Goal: Task Accomplishment & Management: Manage account settings

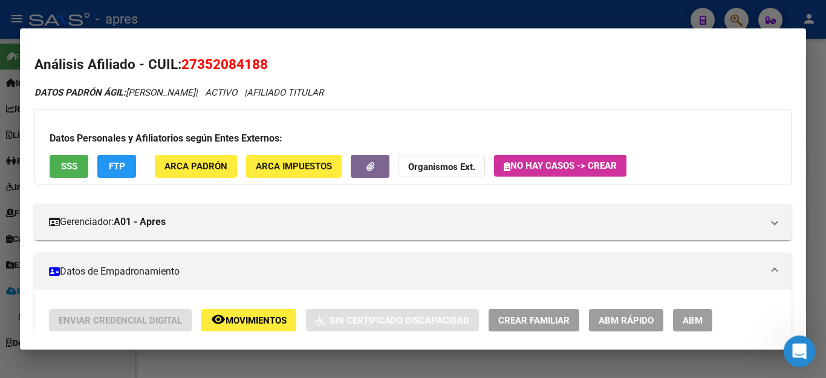
click at [798, 340] on div "Abrir Intercom Messenger" at bounding box center [798, 350] width 40 height 40
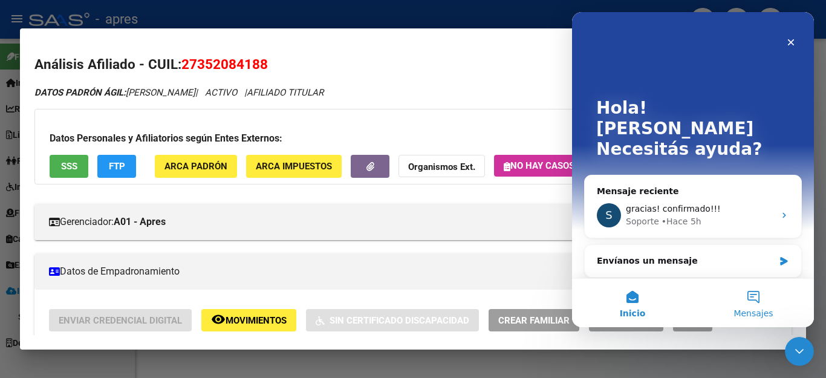
scroll to position [1107, 0]
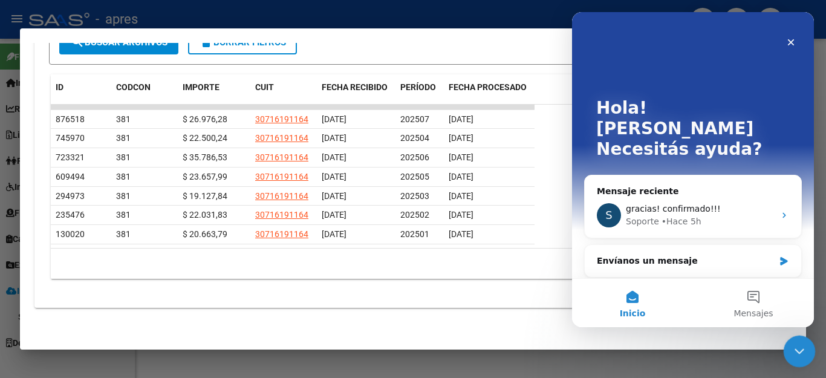
click at [794, 345] on icon "Cerrar Intercom Messenger" at bounding box center [797, 349] width 15 height 15
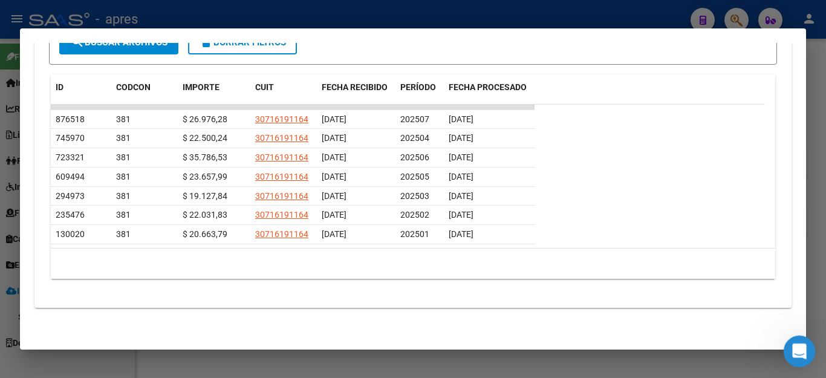
click at [794, 344] on icon "Abrir Intercom Messenger" at bounding box center [798, 350] width 20 height 20
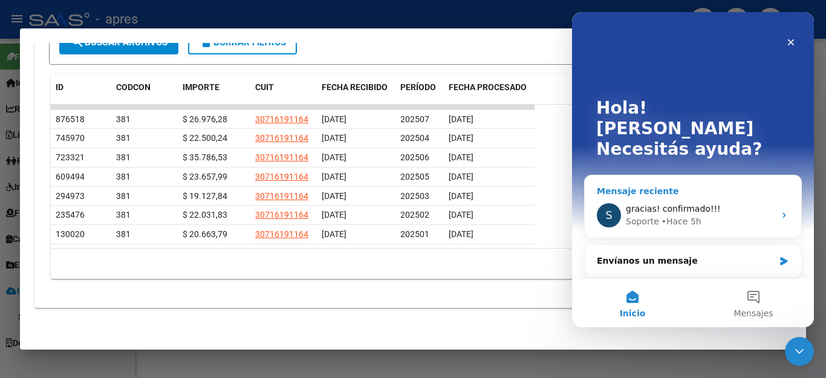
click at [714, 215] on div "Soporte • Hace 5h" at bounding box center [700, 221] width 149 height 13
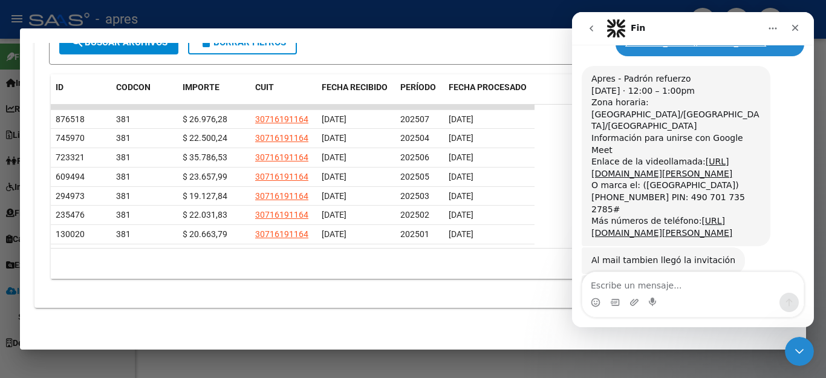
scroll to position [715, 0]
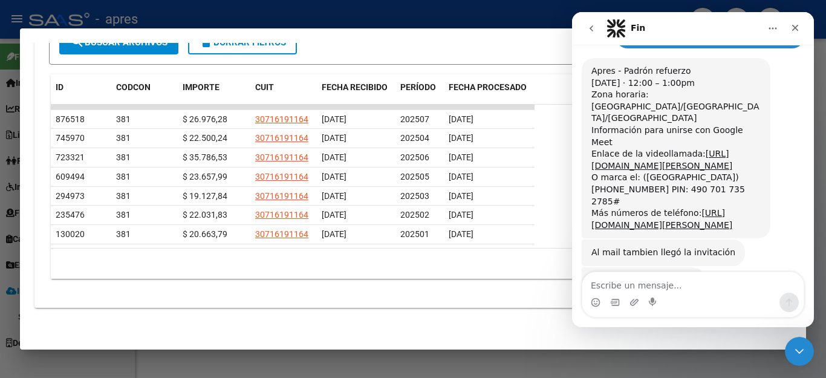
click at [695, 278] on textarea "Escribe un mensaje..." at bounding box center [692, 282] width 221 height 21
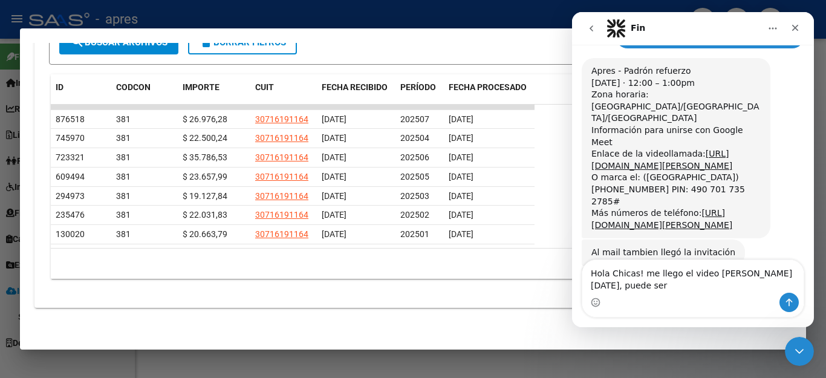
type textarea "Hola Chicas! me llego el video [PERSON_NAME][DATE], puede ser?"
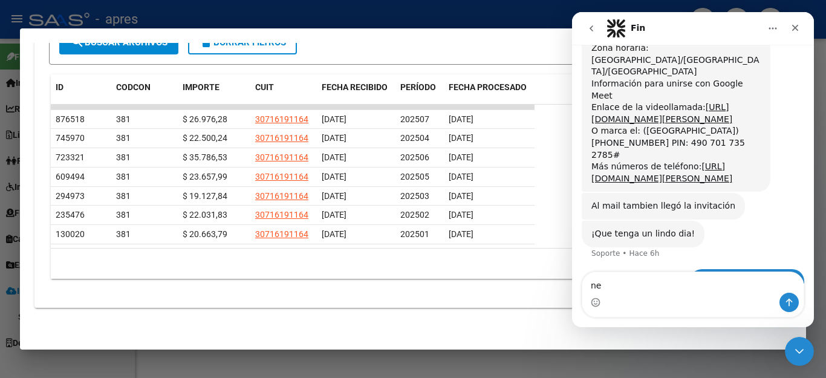
scroll to position [763, 0]
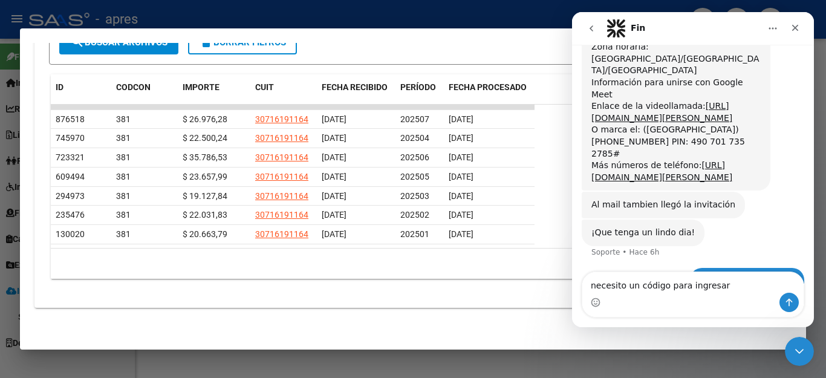
type textarea "necesito un código para ingresar?"
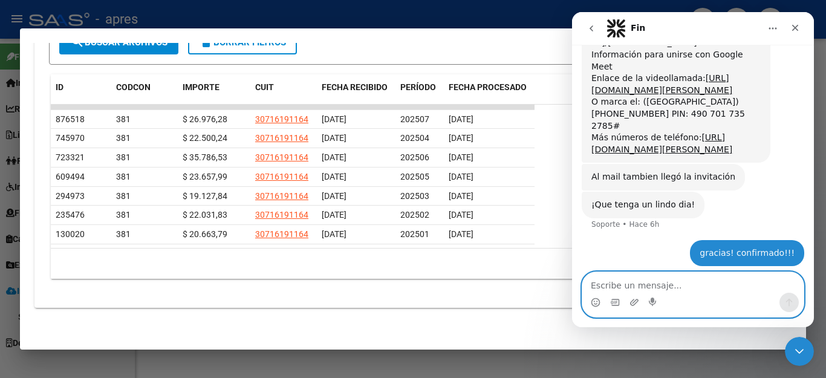
scroll to position [837, 0]
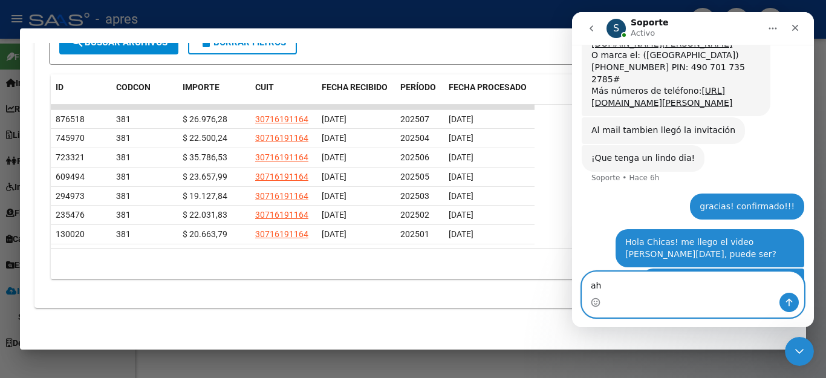
type textarea "ahh"
type textarea "l"
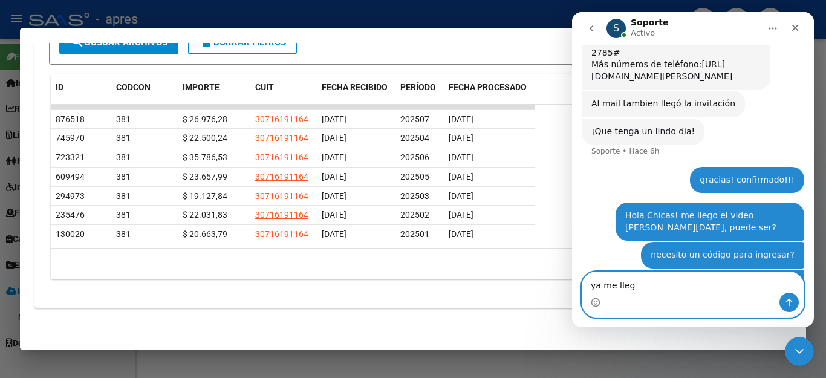
type textarea "ya me llego"
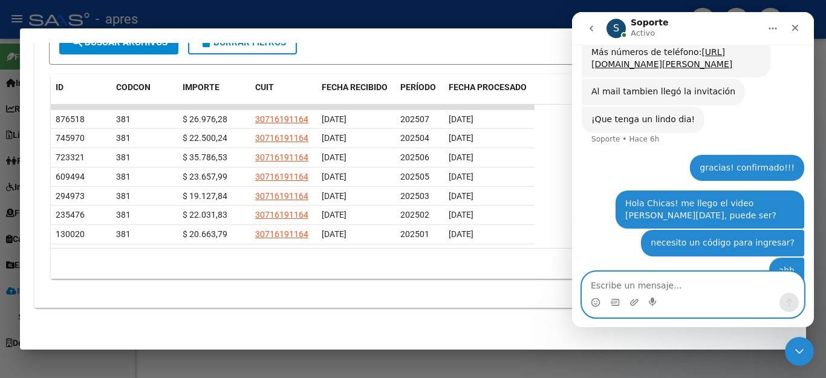
scroll to position [893, 0]
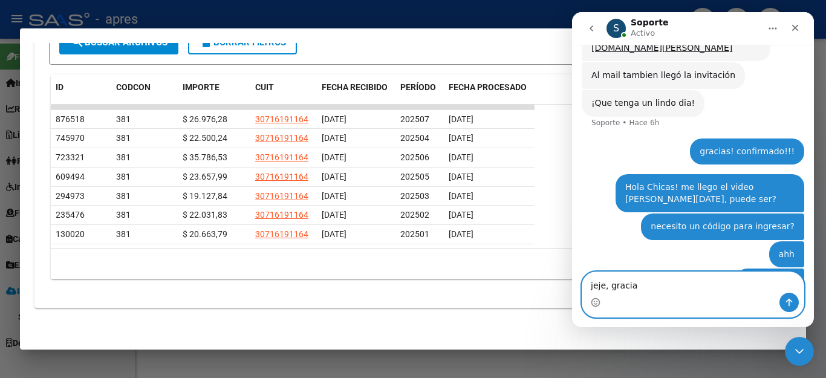
type textarea "jeje, gracias"
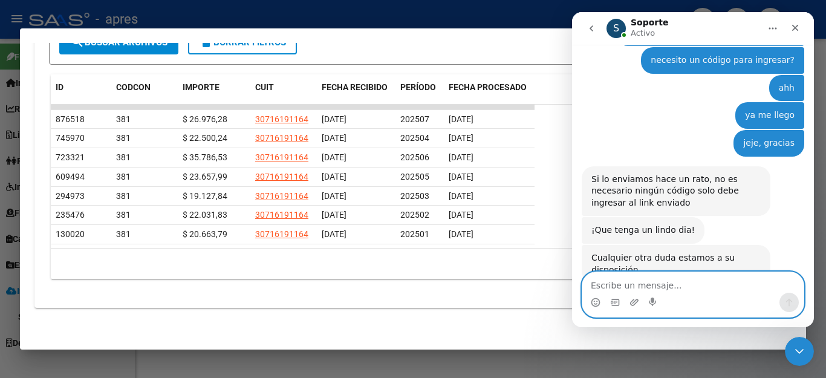
scroll to position [1000, 0]
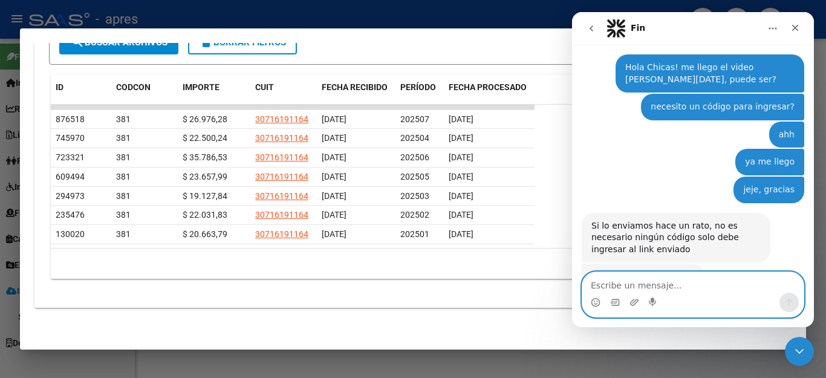
click at [648, 281] on textarea "Escribe un mensaje..." at bounding box center [692, 282] width 221 height 21
type textarea "graciassss, igualmente"
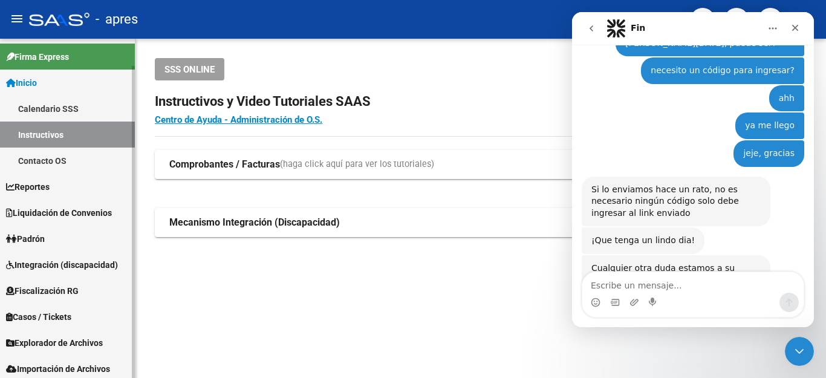
scroll to position [30, 0]
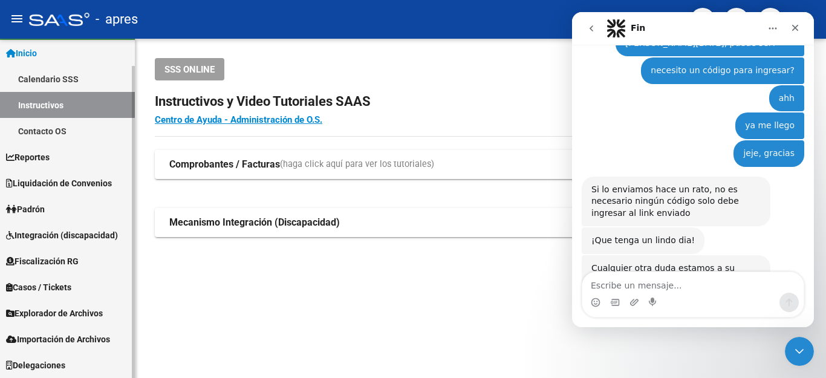
click at [43, 201] on link "Padrón" at bounding box center [67, 209] width 135 height 26
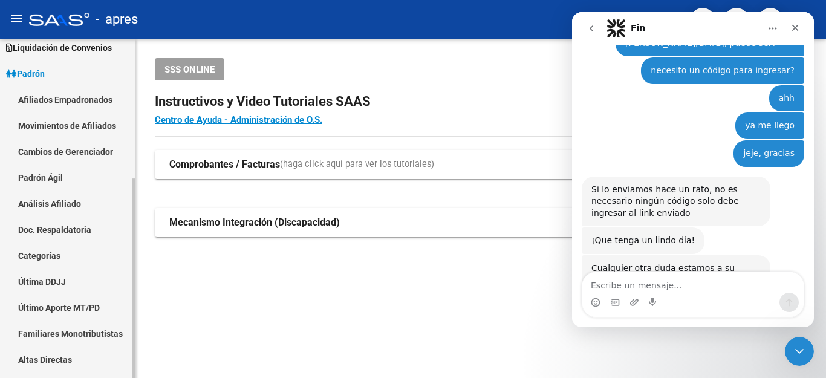
scroll to position [90, 0]
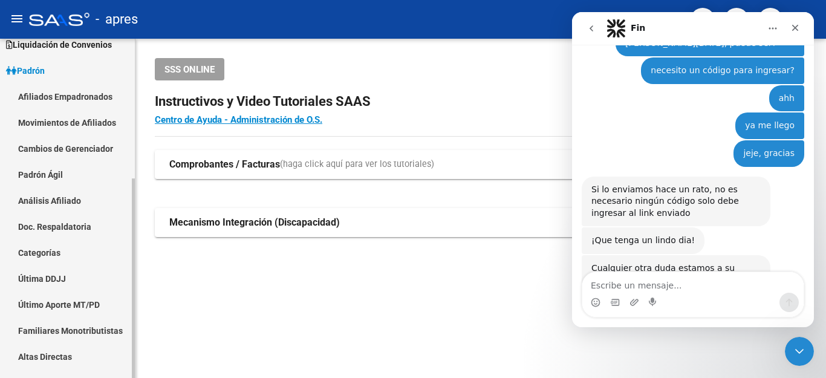
click at [48, 86] on link "Afiliados Empadronados" at bounding box center [67, 96] width 135 height 26
click at [788, 350] on div "Cerrar Intercom Messenger" at bounding box center [797, 349] width 29 height 29
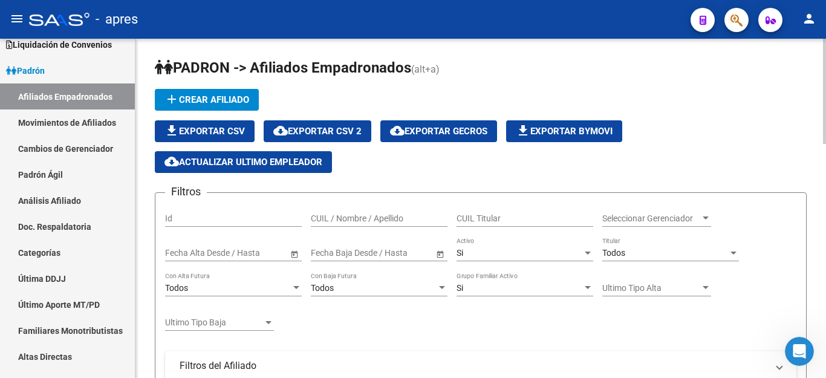
scroll to position [60, 0]
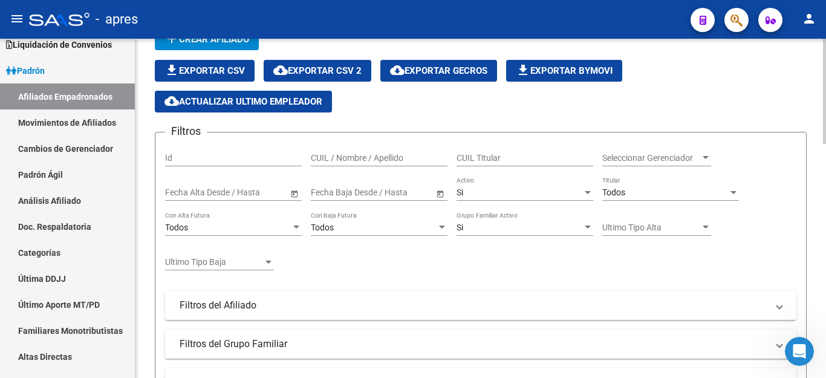
click at [619, 191] on span "Todos" at bounding box center [613, 192] width 23 height 10
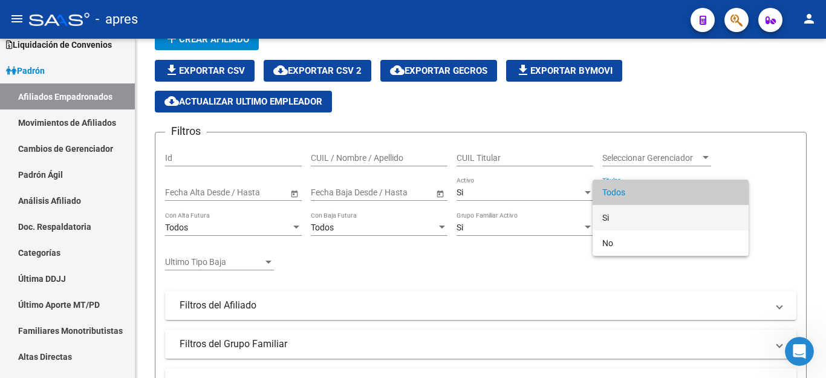
click at [611, 218] on span "Si" at bounding box center [670, 217] width 137 height 25
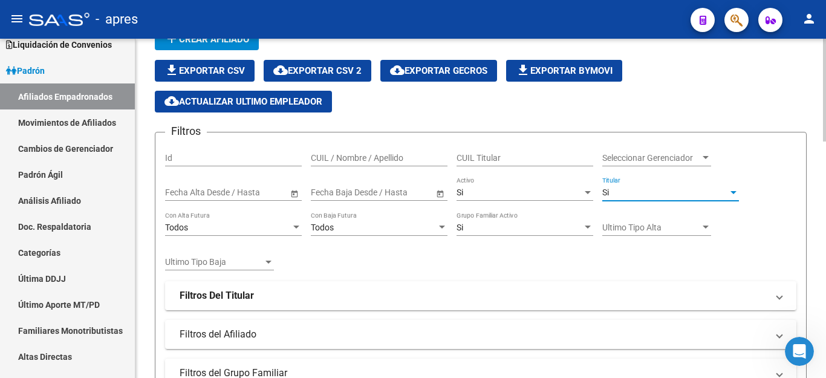
scroll to position [181, 0]
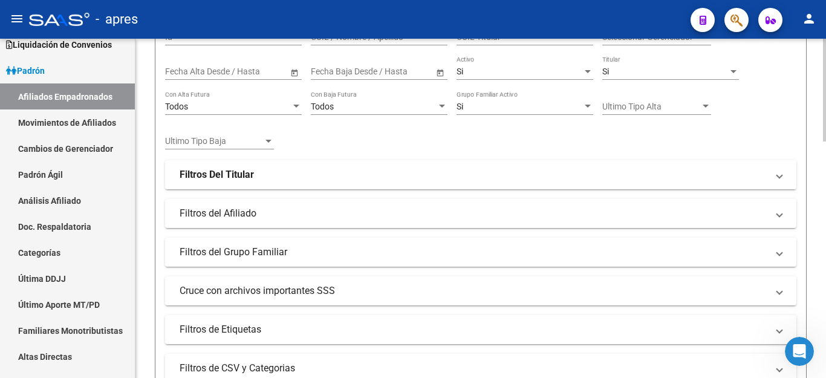
click at [224, 179] on strong "Filtros Del Titular" at bounding box center [217, 174] width 74 height 13
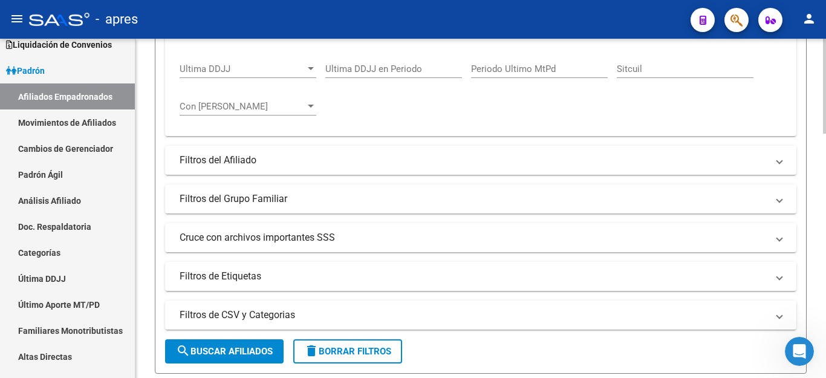
scroll to position [423, 0]
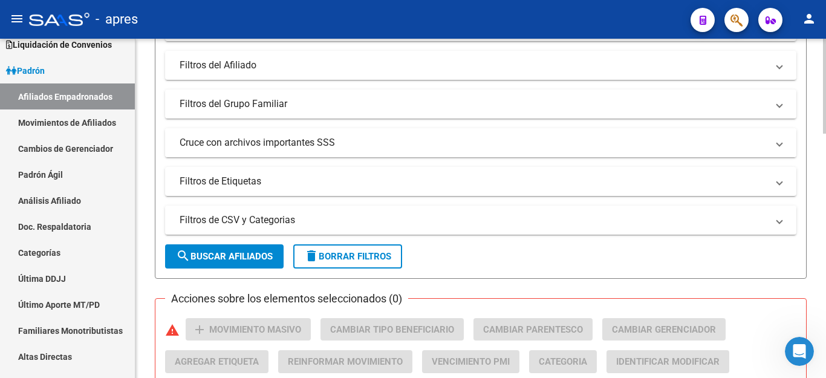
click at [232, 143] on mat-panel-title "Cruce con archivos importantes SSS" at bounding box center [474, 142] width 588 height 13
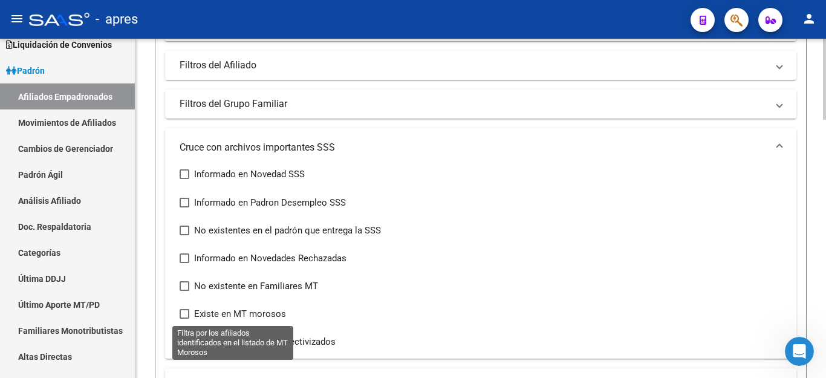
click at [185, 313] on span at bounding box center [185, 314] width 10 height 10
click at [184, 319] on input "Existe en MT morosos" at bounding box center [184, 319] width 1 height 1
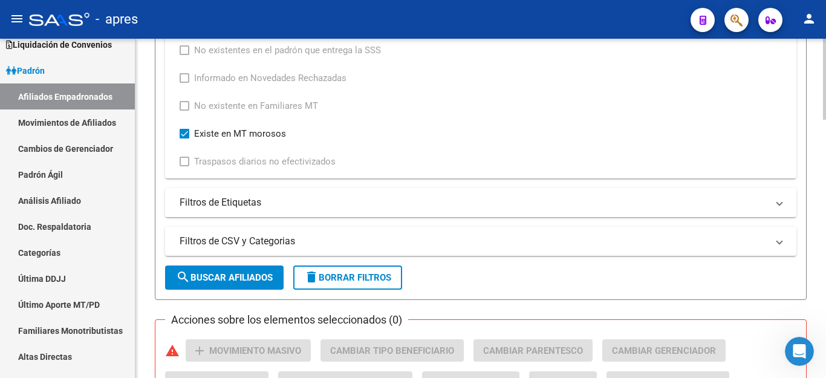
scroll to position [605, 0]
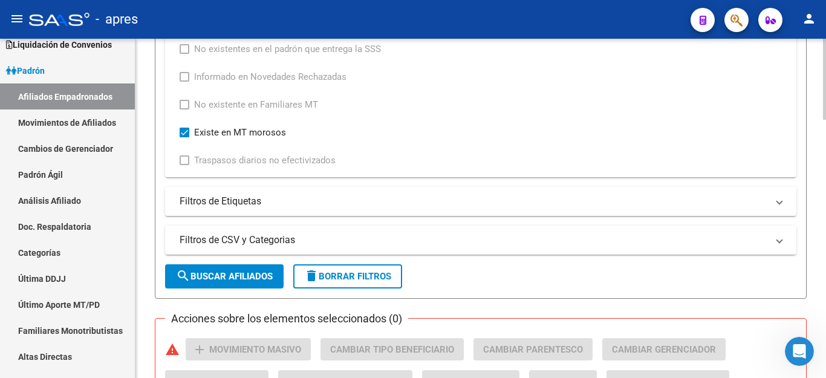
click at [250, 273] on span "search Buscar Afiliados" at bounding box center [224, 276] width 97 height 11
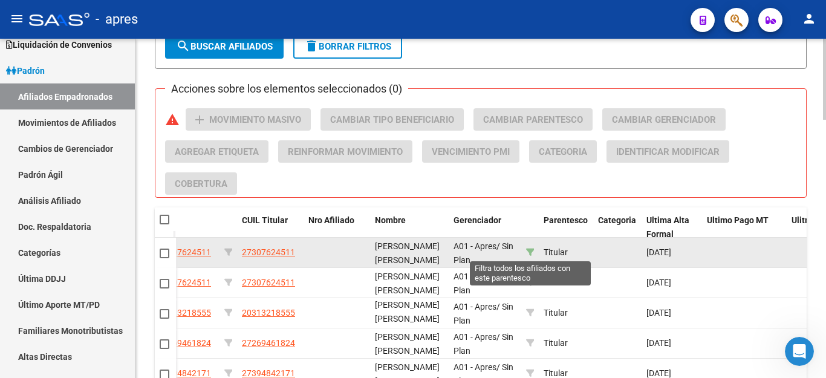
scroll to position [895, 0]
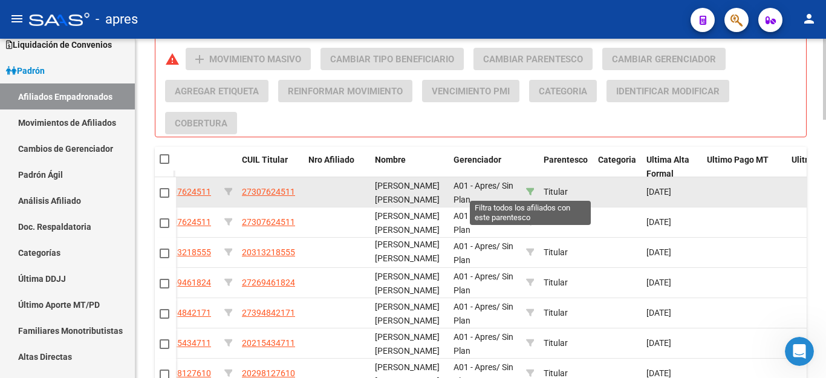
click at [530, 189] on icon at bounding box center [530, 191] width 8 height 8
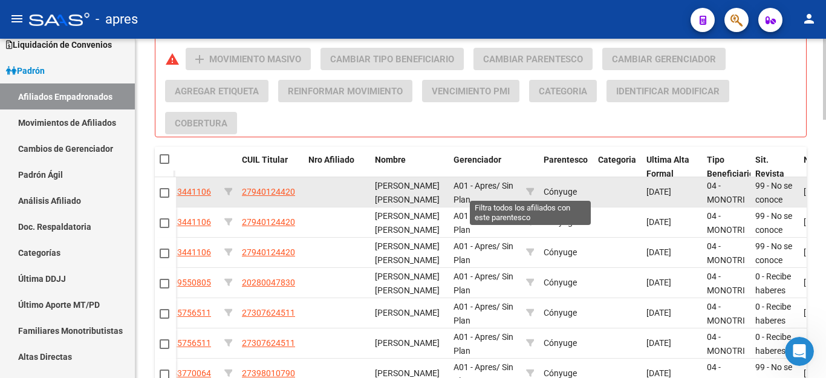
click at [530, 189] on icon at bounding box center [530, 191] width 8 height 8
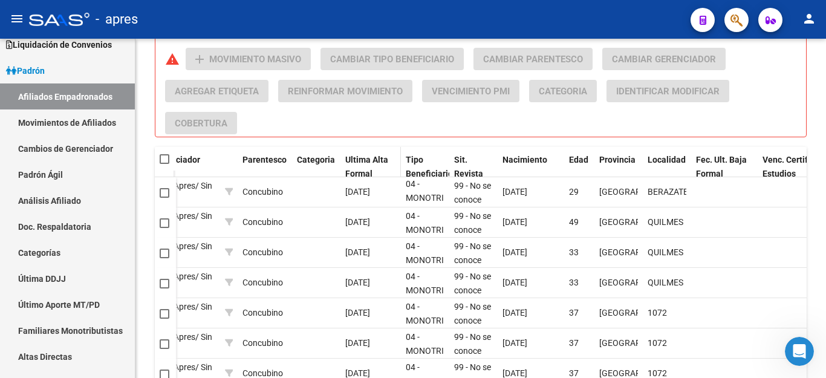
click at [354, 164] on span "Ultima Alta Formal" at bounding box center [366, 167] width 43 height 24
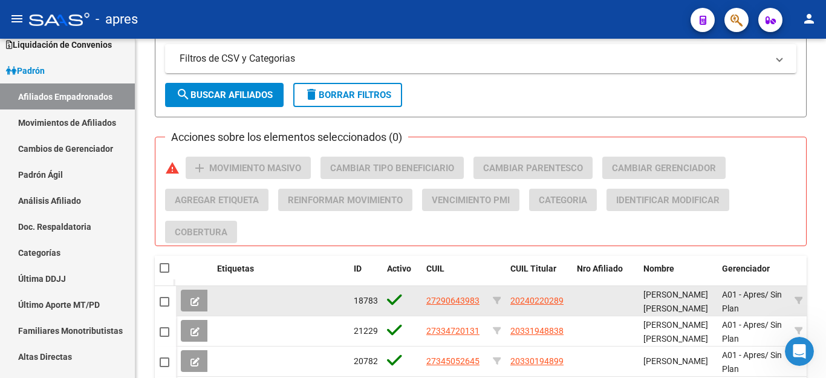
scroll to position [714, 0]
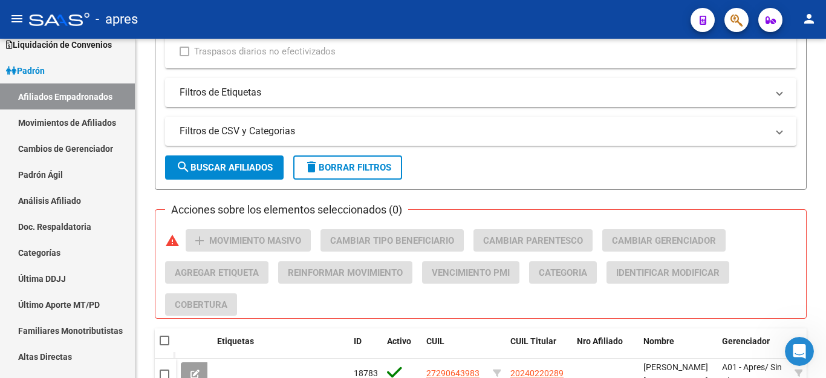
click at [339, 166] on span "delete Borrar Filtros" at bounding box center [347, 167] width 87 height 11
checkbox input "false"
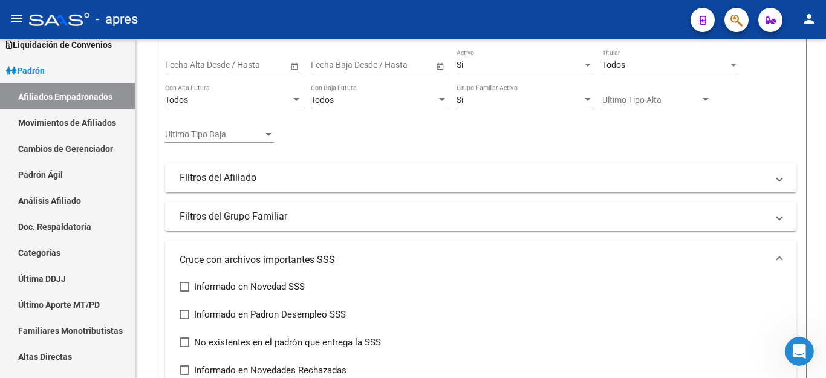
scroll to position [46, 0]
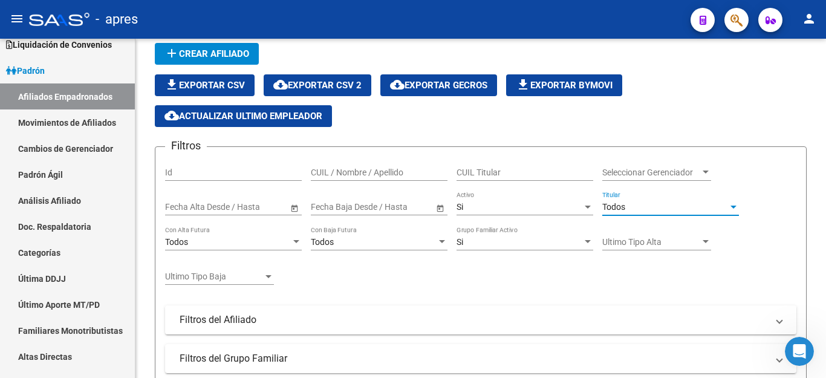
click at [615, 205] on span "Todos" at bounding box center [613, 207] width 23 height 10
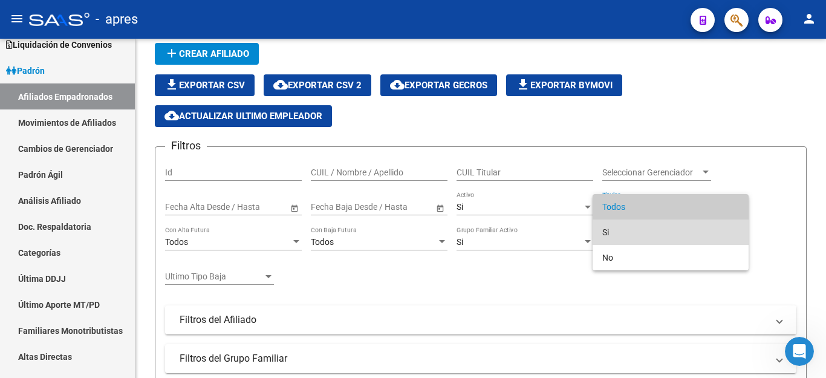
click at [605, 238] on span "Si" at bounding box center [670, 232] width 137 height 25
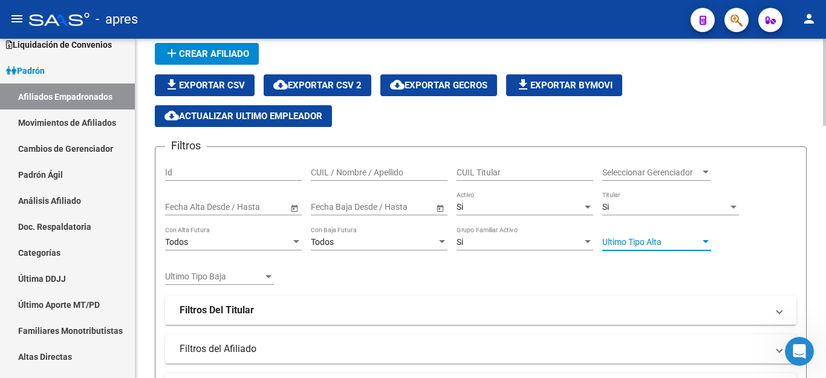
click at [669, 242] on span "Ultimo Tipo Alta" at bounding box center [651, 242] width 98 height 10
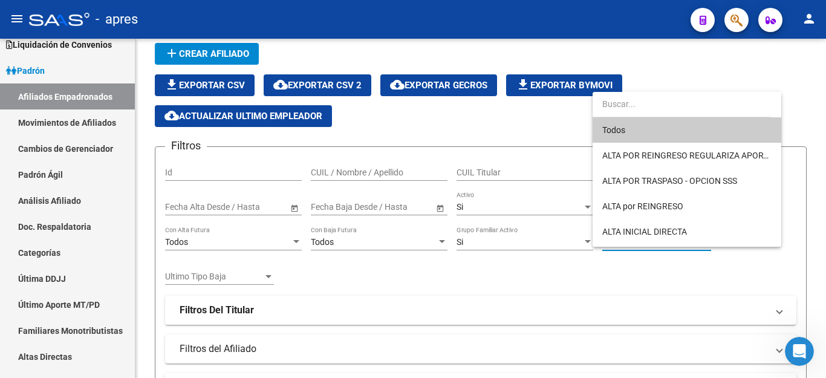
click at [668, 299] on div at bounding box center [413, 189] width 826 height 378
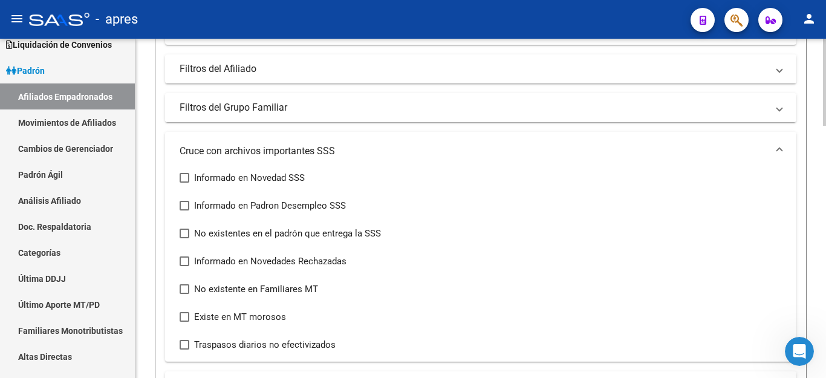
scroll to position [348, 0]
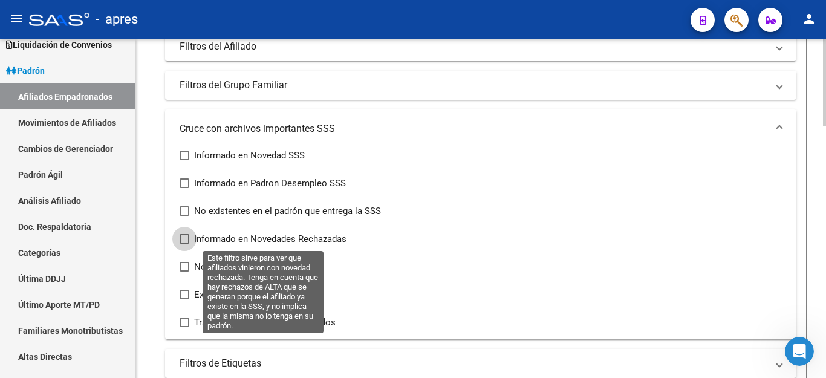
click at [184, 239] on span at bounding box center [185, 239] width 10 height 10
click at [184, 244] on input "Informado en Novedades Rechazadas" at bounding box center [184, 244] width 1 height 1
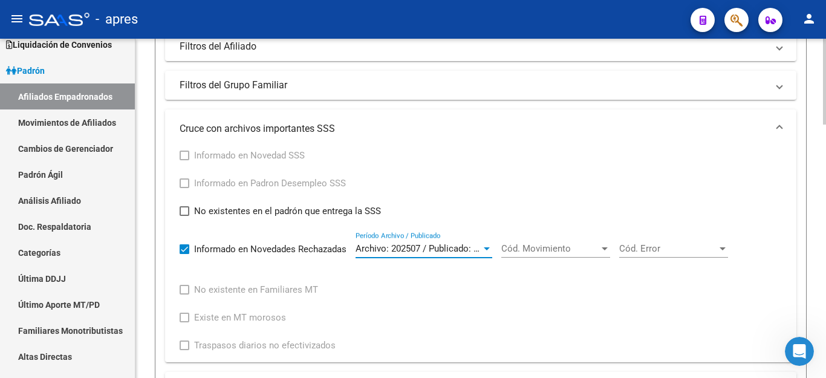
click at [434, 250] on span "Archivo: 202507 / Publicado: 202508" at bounding box center [429, 248] width 147 height 11
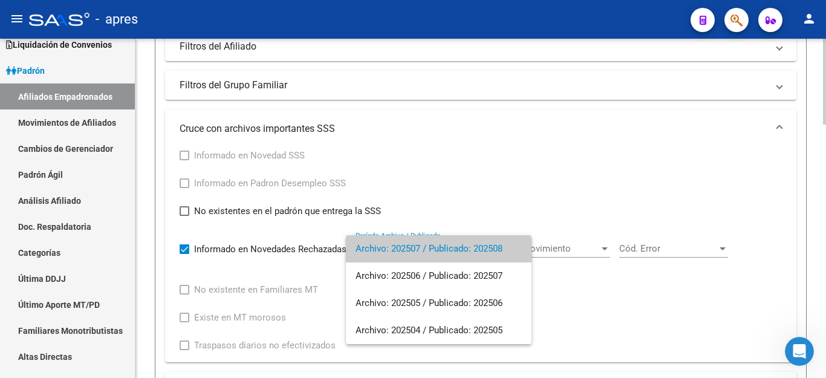
click at [434, 250] on span "Archivo: 202507 / Publicado: 202508" at bounding box center [439, 248] width 166 height 27
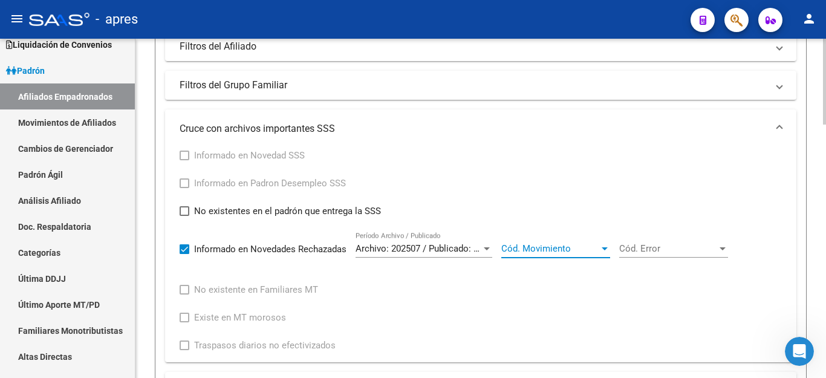
click at [553, 246] on span "Cód. Movimiento" at bounding box center [550, 248] width 98 height 11
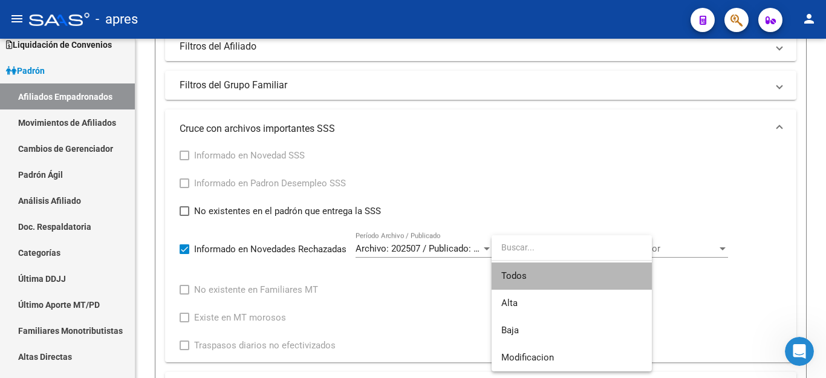
click at [541, 270] on span "Todos" at bounding box center [571, 275] width 141 height 27
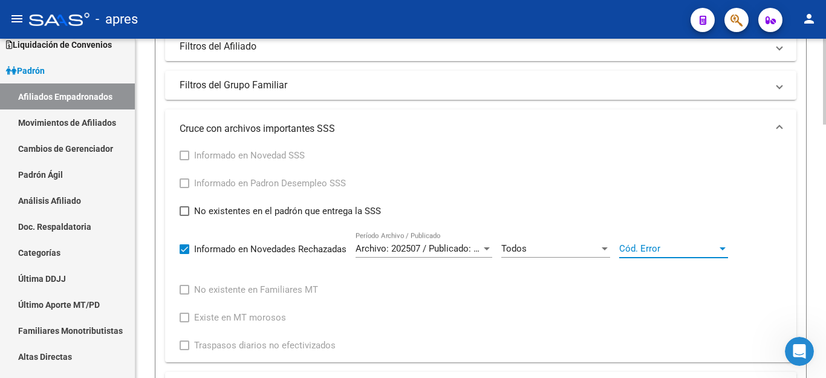
click at [660, 246] on span "Cód. Error" at bounding box center [668, 248] width 98 height 11
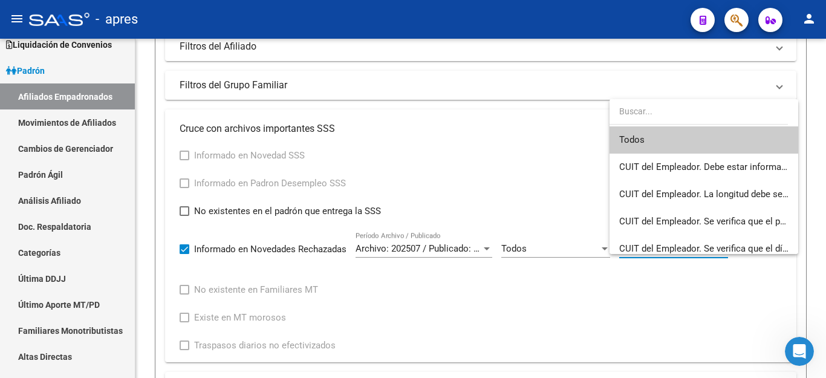
click at [565, 299] on div at bounding box center [413, 189] width 826 height 378
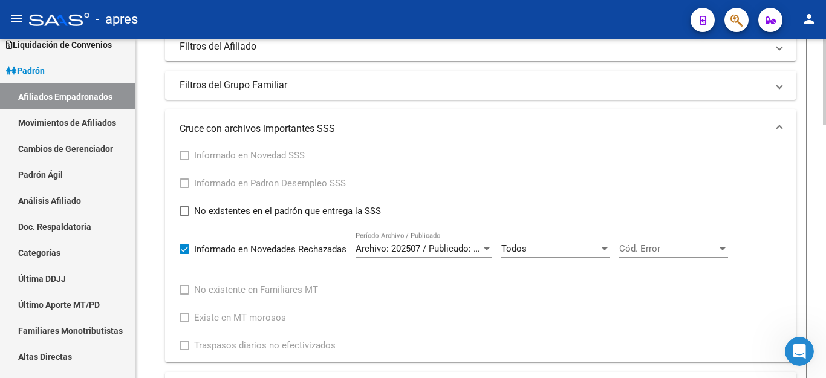
click at [649, 244] on span "Cód. Error" at bounding box center [668, 248] width 98 height 11
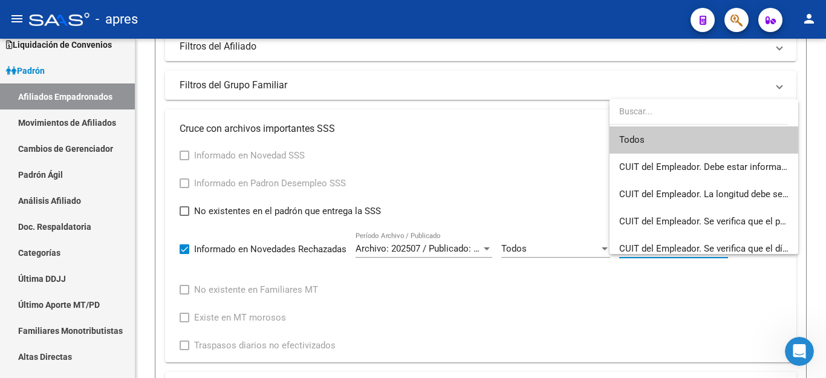
click at [633, 142] on span "Todos" at bounding box center [703, 139] width 169 height 27
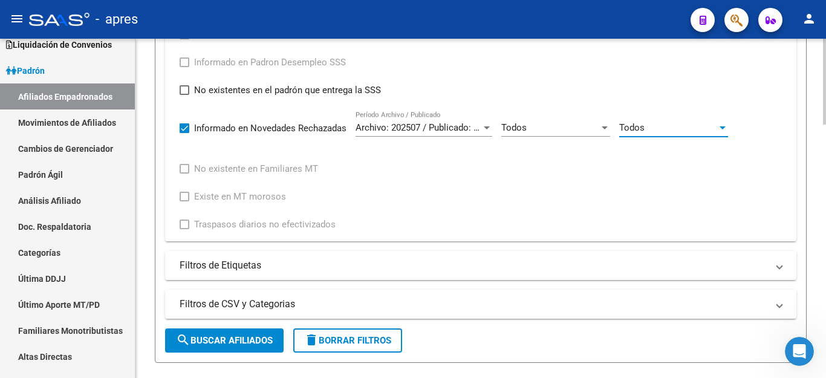
scroll to position [530, 0]
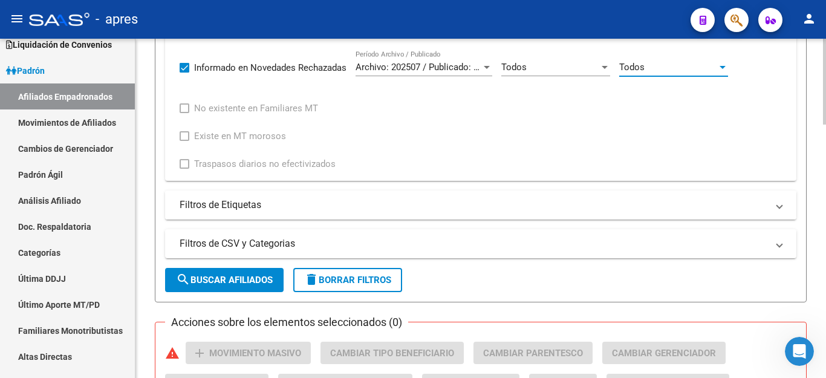
click at [216, 206] on mat-panel-title "Filtros de Etiquetas" at bounding box center [474, 204] width 588 height 13
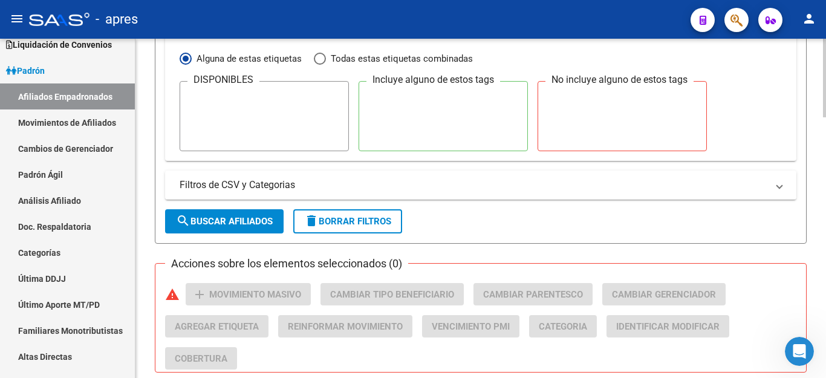
scroll to position [711, 0]
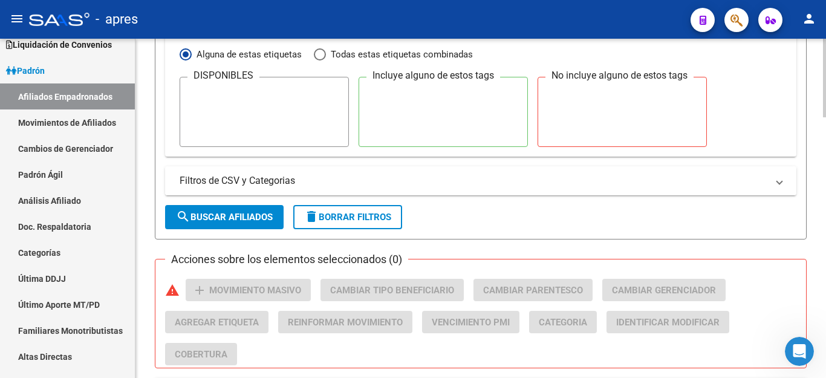
click at [221, 178] on mat-panel-title "Filtros de CSV y Categorias" at bounding box center [474, 180] width 588 height 13
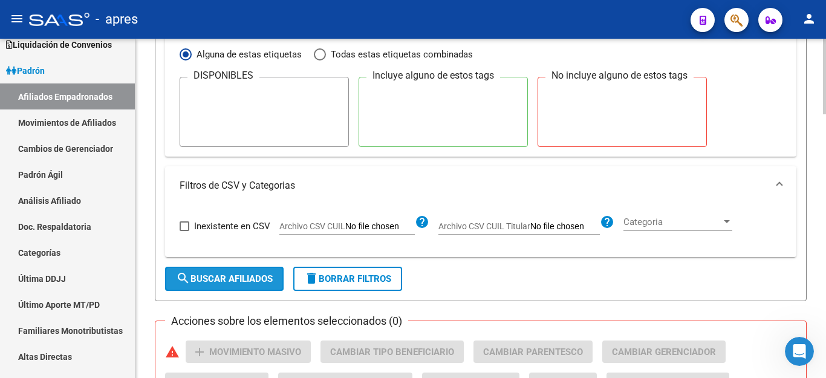
click at [220, 279] on span "search Buscar Afiliados" at bounding box center [224, 278] width 97 height 11
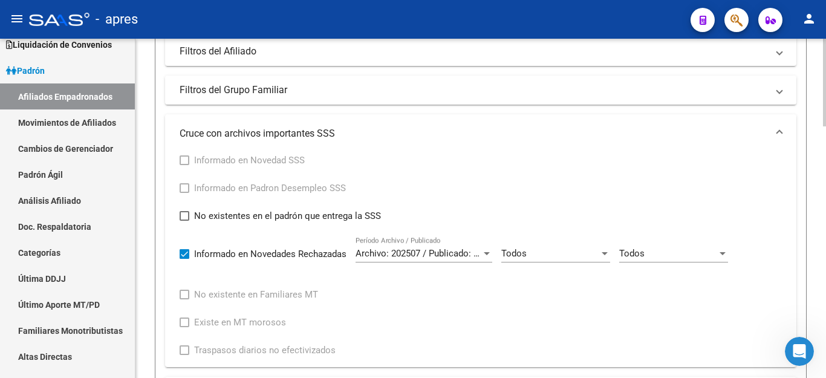
scroll to position [429, 0]
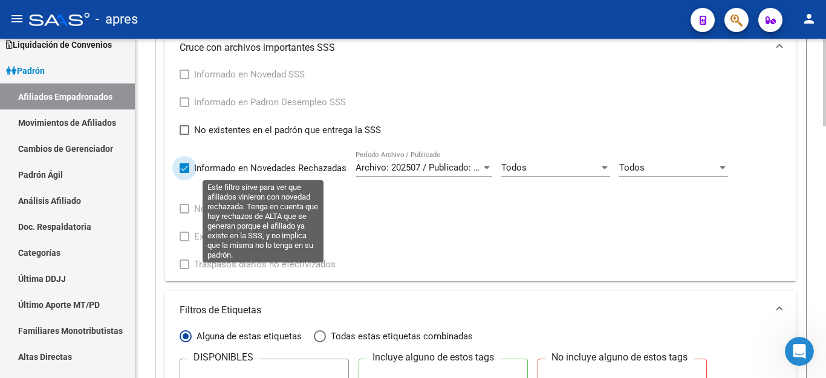
click at [185, 175] on label "Informado en Novedades Rechazadas" at bounding box center [263, 168] width 167 height 15
click at [184, 174] on input "Informado en Novedades Rechazadas" at bounding box center [184, 173] width 1 height 1
checkbox input "false"
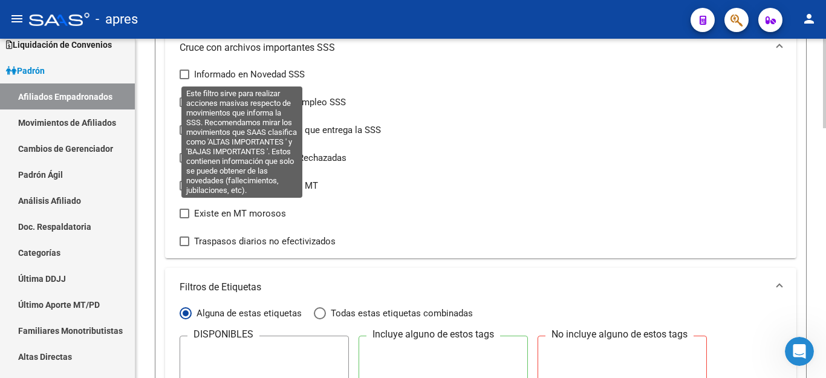
click at [186, 77] on span at bounding box center [185, 75] width 10 height 10
click at [184, 79] on input "Informado en Novedad SSS" at bounding box center [184, 79] width 1 height 1
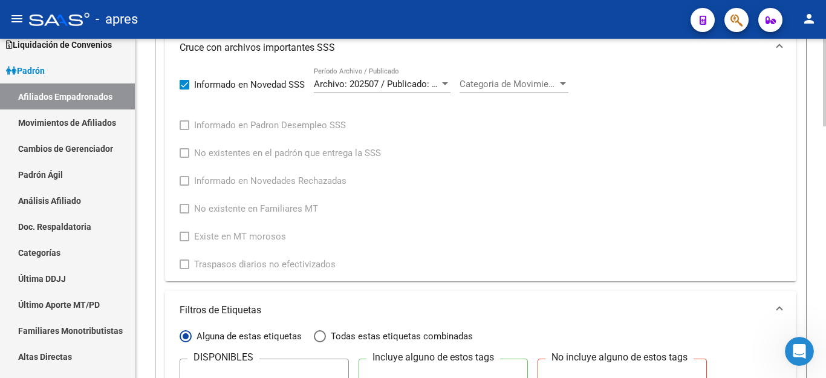
click at [420, 82] on span "Archivo: 202507 / Publicado: 202508" at bounding box center [387, 84] width 147 height 11
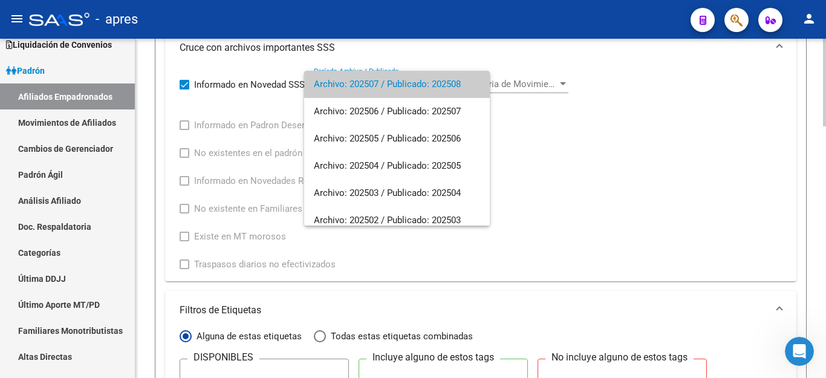
click at [420, 82] on span "Archivo: 202507 / Publicado: 202508" at bounding box center [397, 84] width 166 height 27
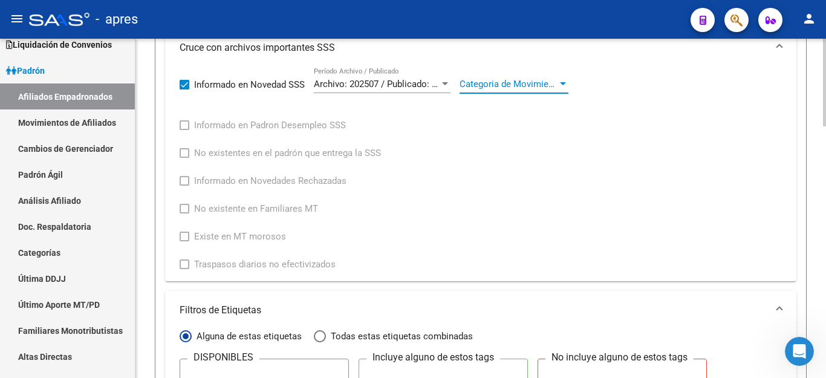
click at [487, 79] on span "Categoria de Movimiento" at bounding box center [509, 84] width 98 height 11
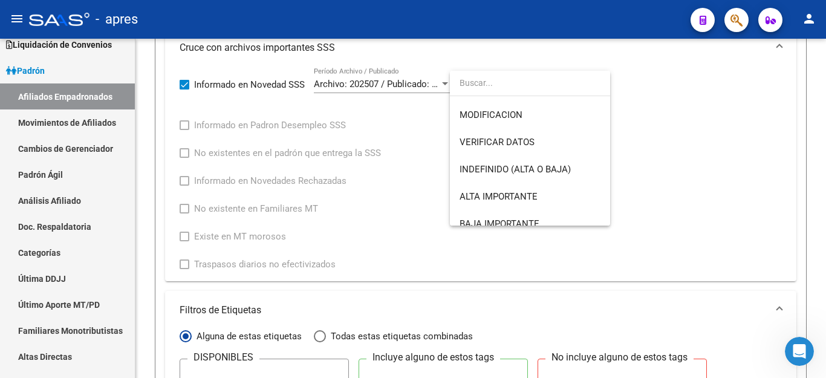
scroll to position [90, 0]
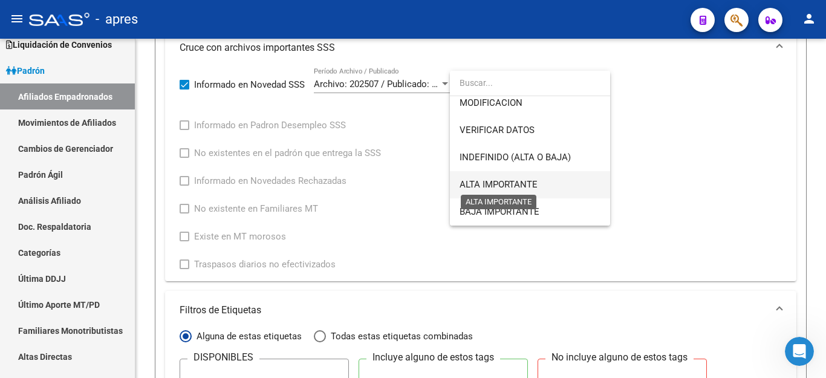
click at [519, 186] on span "ALTA IMPORTANTE" at bounding box center [499, 184] width 78 height 11
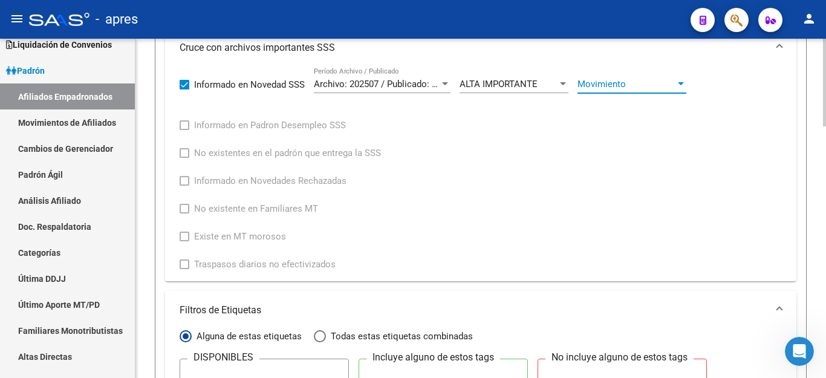
click at [643, 84] on span "Movimiento" at bounding box center [626, 84] width 98 height 11
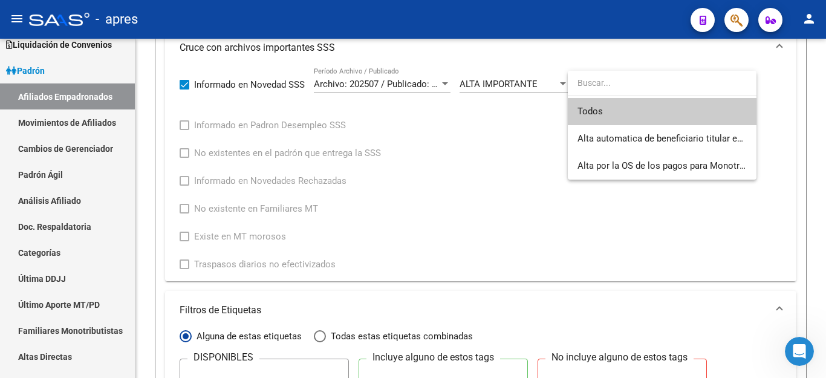
click at [511, 82] on div at bounding box center [413, 189] width 826 height 378
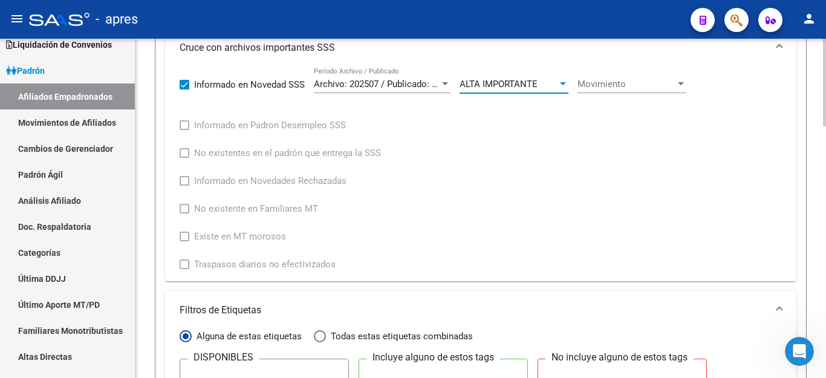
click at [543, 83] on div "ALTA IMPORTANTE" at bounding box center [509, 84] width 98 height 11
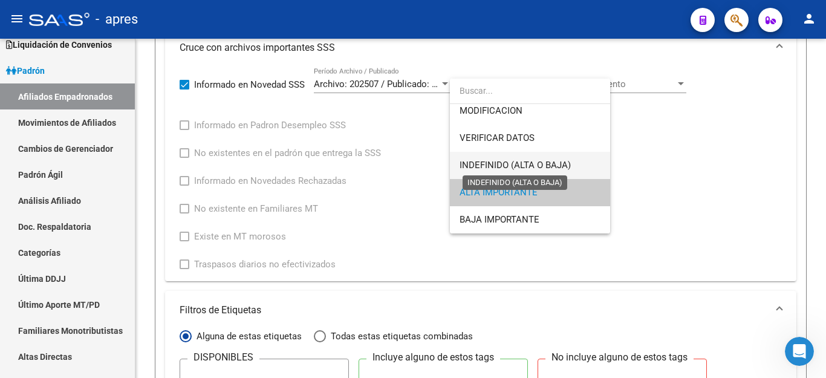
scroll to position [30, 0]
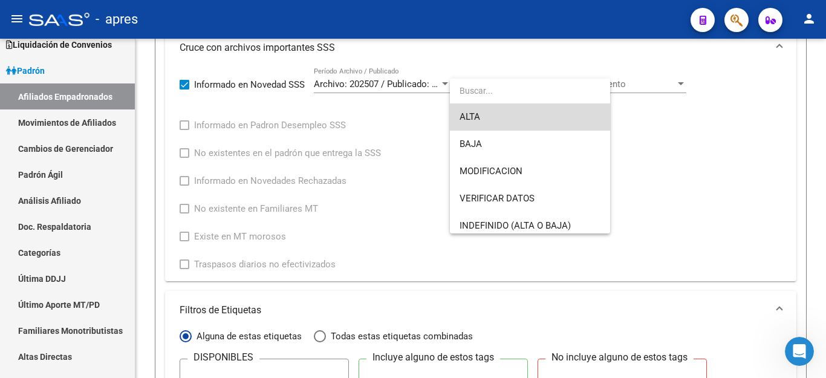
click at [519, 119] on span "ALTA" at bounding box center [530, 116] width 141 height 27
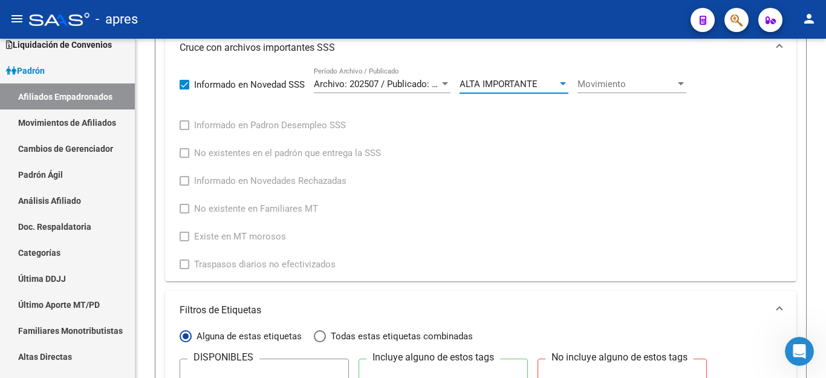
scroll to position [27, 0]
click at [596, 85] on span "Movimiento" at bounding box center [626, 84] width 98 height 11
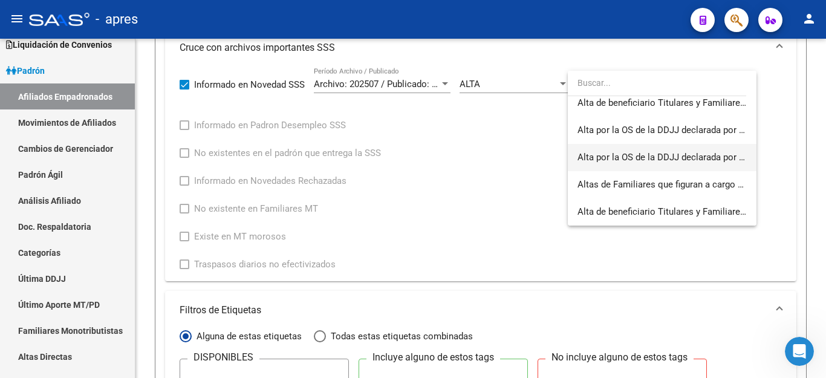
scroll to position [0, 0]
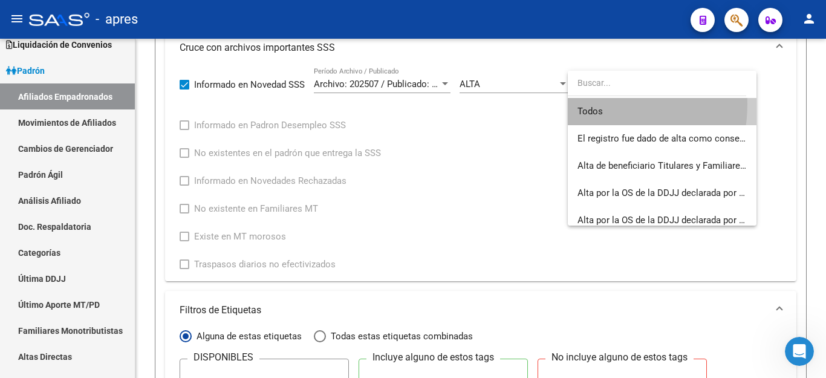
click at [587, 104] on span "Todos" at bounding box center [661, 111] width 169 height 27
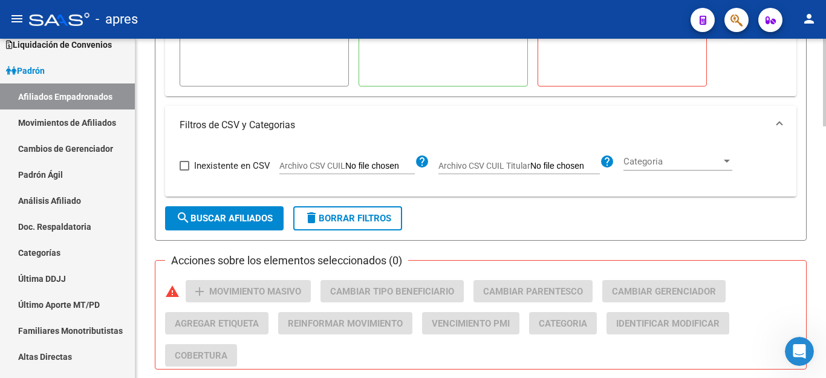
scroll to position [853, 0]
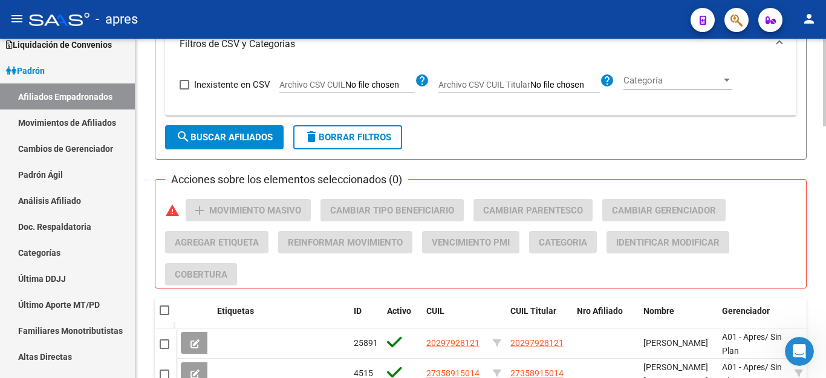
click at [233, 128] on button "search Buscar Afiliados" at bounding box center [224, 137] width 119 height 24
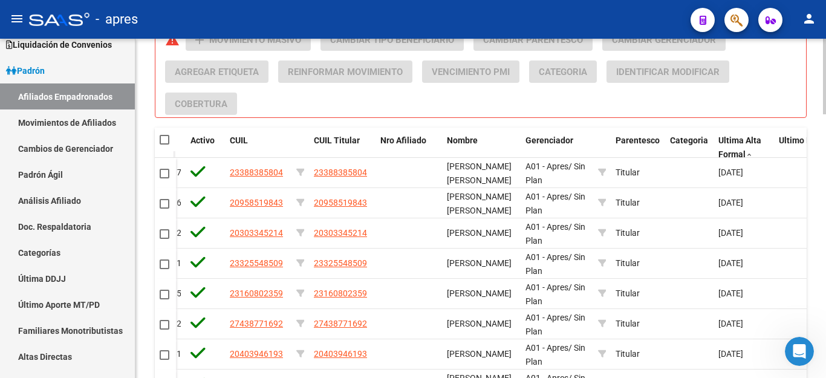
scroll to position [822, 0]
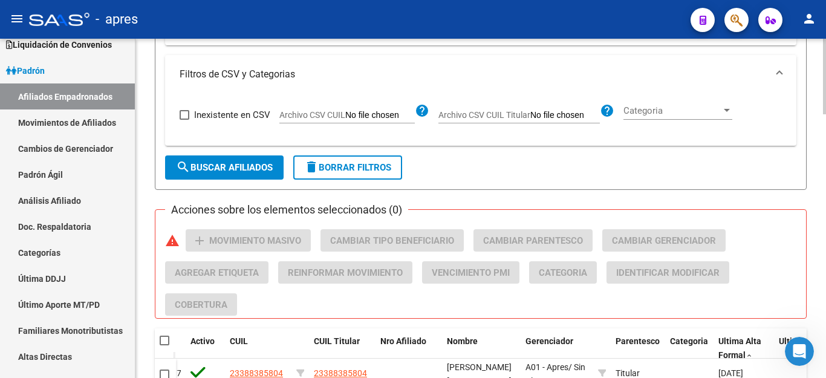
click at [331, 166] on span "delete Borrar Filtros" at bounding box center [347, 167] width 87 height 11
checkbox input "false"
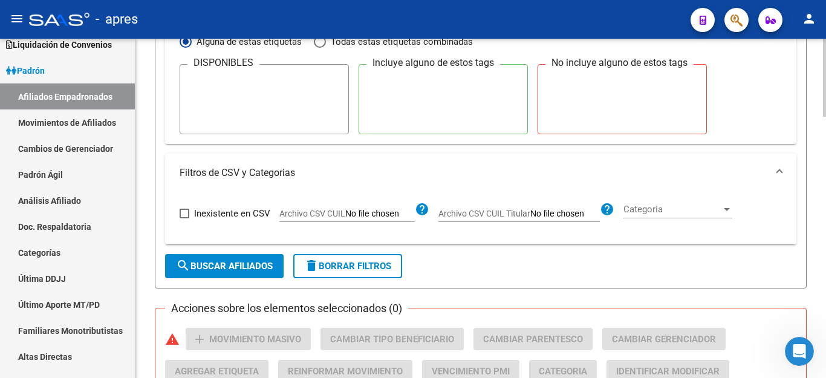
scroll to position [528, 0]
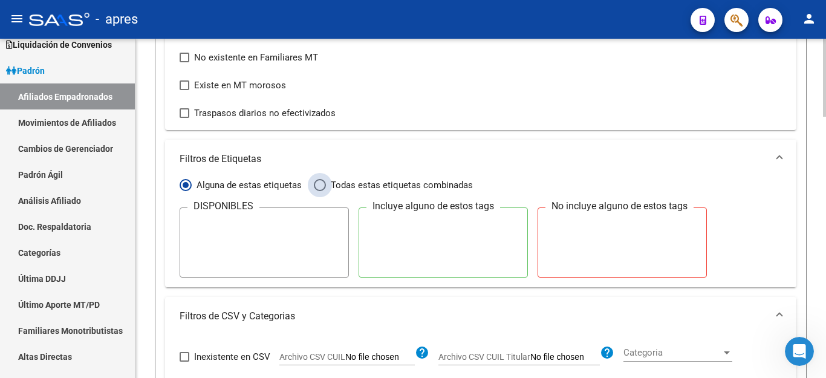
click at [316, 184] on span "Filtrar por:" at bounding box center [320, 185] width 12 height 12
click at [316, 184] on input "Todas estas etiquetas combinadas" at bounding box center [320, 185] width 12 height 12
radio input "true"
click at [184, 184] on span "Filtrar por:" at bounding box center [186, 185] width 12 height 12
click at [184, 184] on input "Alguna de estas etiquetas" at bounding box center [186, 185] width 12 height 12
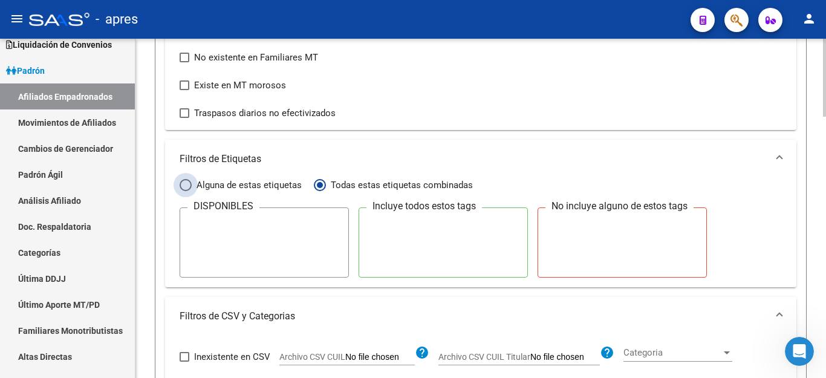
radio input "true"
click at [781, 156] on span at bounding box center [779, 158] width 5 height 13
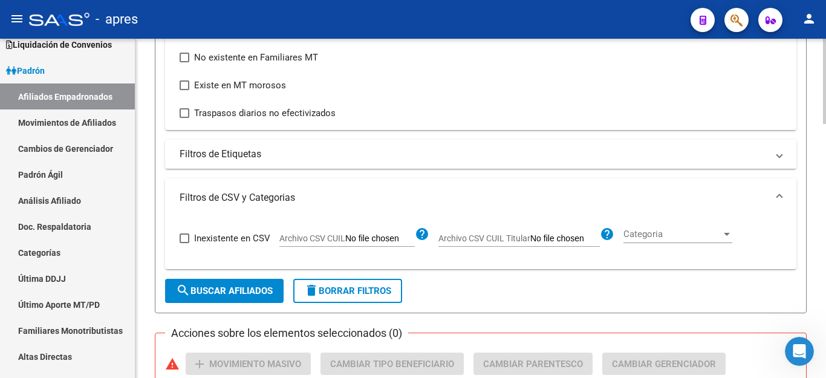
scroll to position [589, 0]
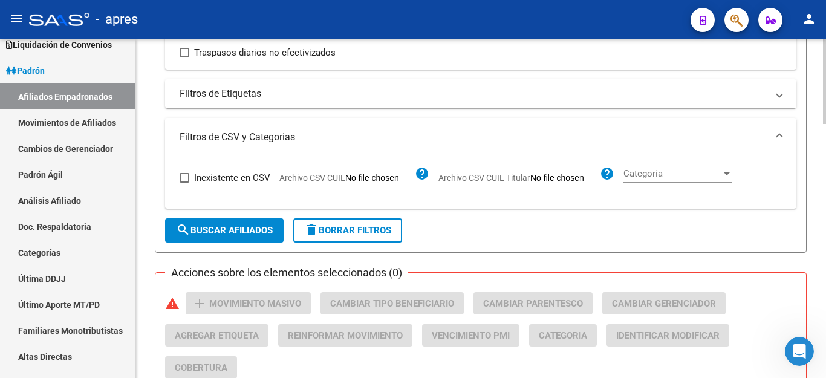
click at [357, 239] on button "delete Borrar Filtros" at bounding box center [347, 230] width 109 height 24
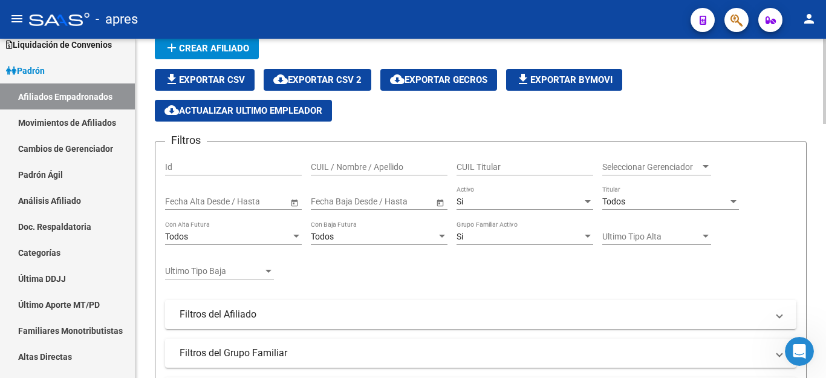
scroll to position [121, 0]
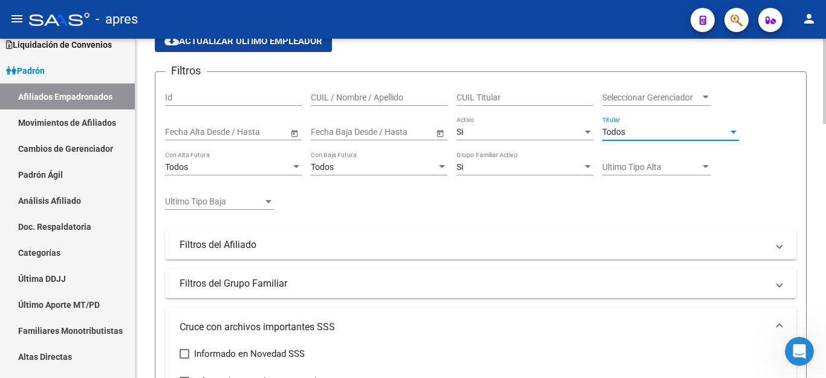
click at [641, 132] on div "Todos" at bounding box center [665, 132] width 126 height 10
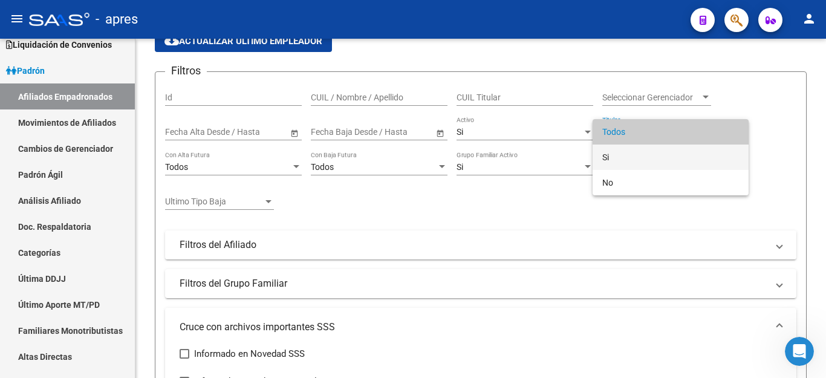
click at [623, 160] on span "Si" at bounding box center [670, 157] width 137 height 25
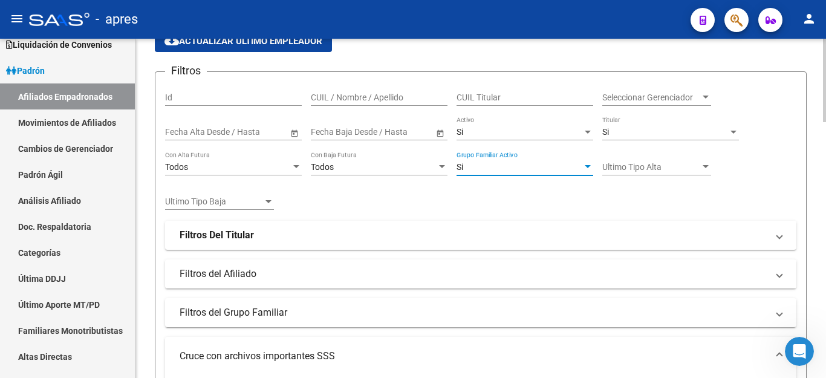
click at [507, 169] on div "Si" at bounding box center [520, 167] width 126 height 10
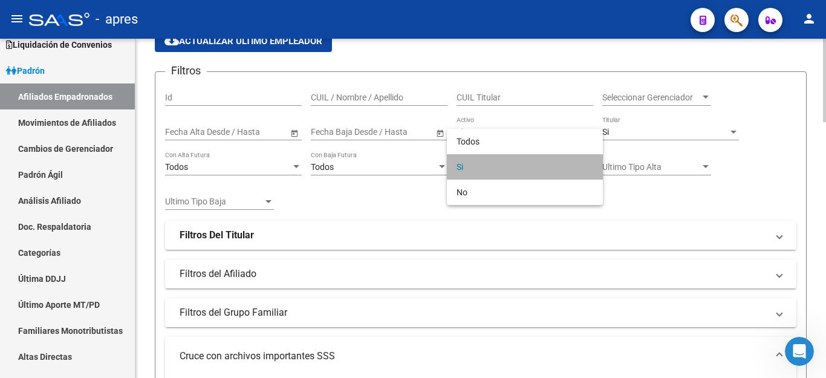
click at [507, 169] on span "Si" at bounding box center [525, 166] width 137 height 25
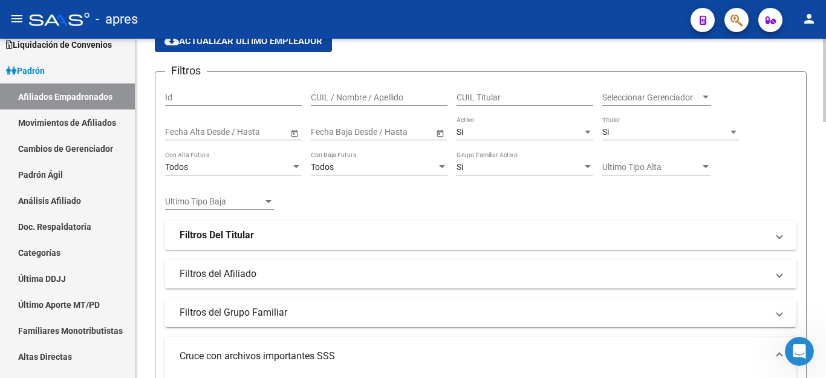
click at [246, 230] on strong "Filtros Del Titular" at bounding box center [217, 235] width 74 height 13
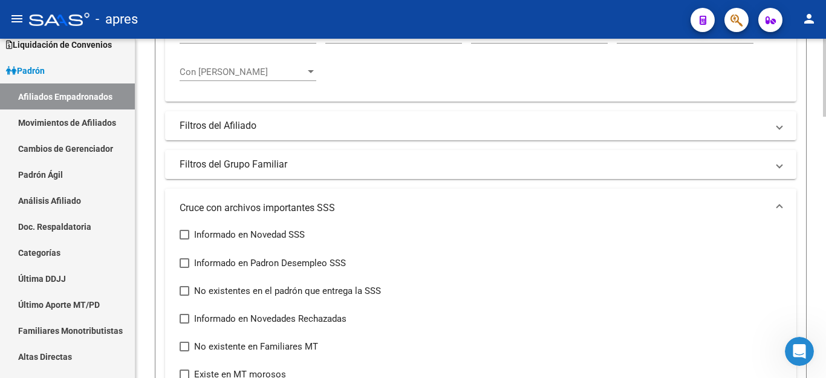
scroll to position [423, 0]
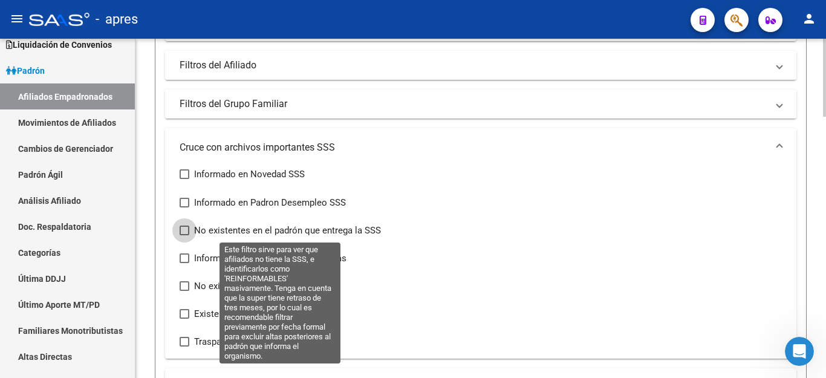
click at [185, 230] on span at bounding box center [185, 231] width 10 height 10
click at [184, 235] on input "No existentes en el padrón que entrega la SSS" at bounding box center [184, 235] width 1 height 1
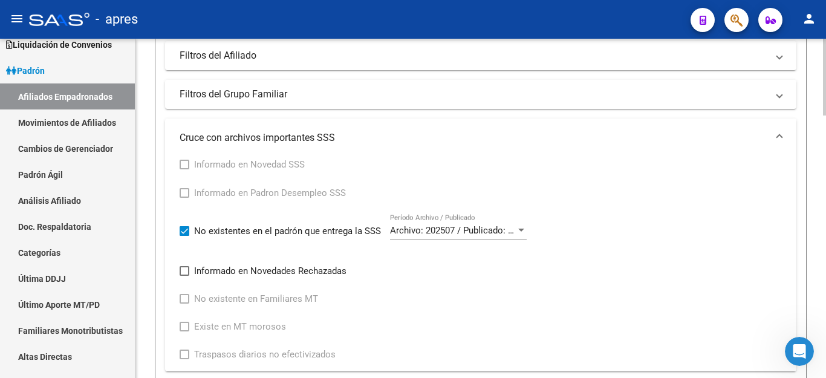
scroll to position [726, 0]
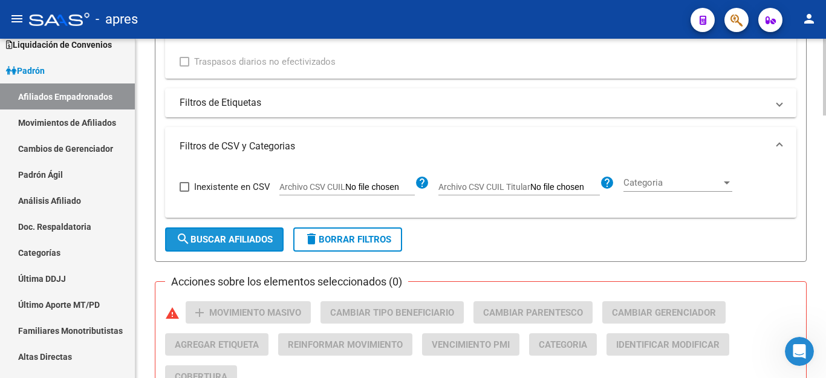
click at [235, 241] on span "search Buscar Afiliados" at bounding box center [224, 239] width 97 height 11
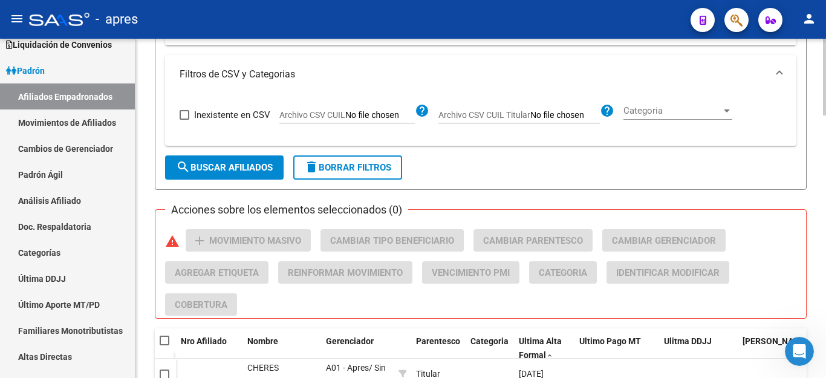
scroll to position [858, 0]
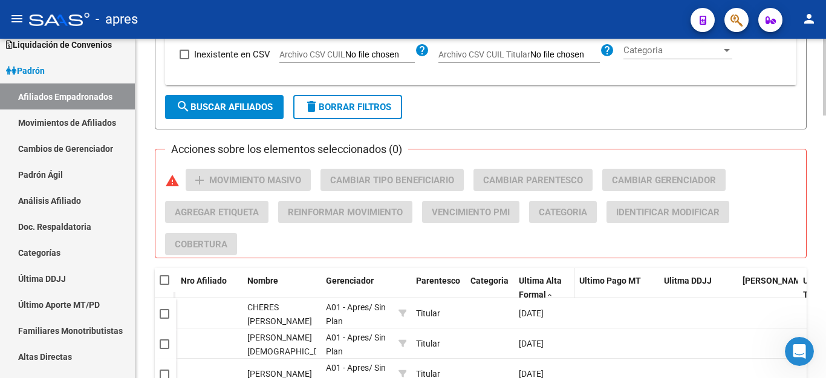
click at [533, 282] on span "Ultima Alta Formal" at bounding box center [540, 288] width 43 height 24
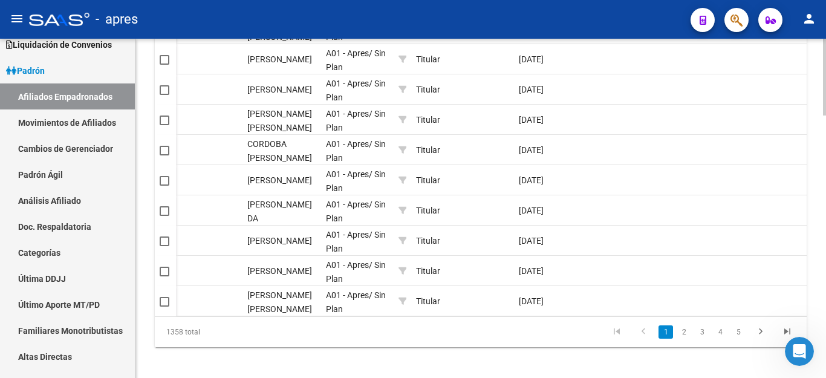
scroll to position [1160, 0]
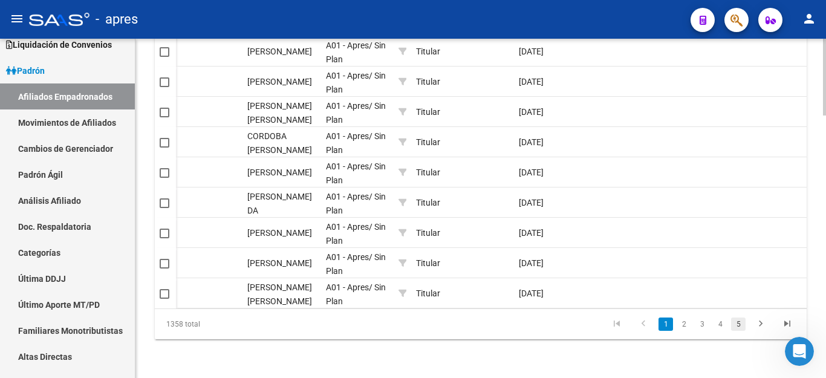
click at [741, 325] on link "5" at bounding box center [738, 323] width 15 height 13
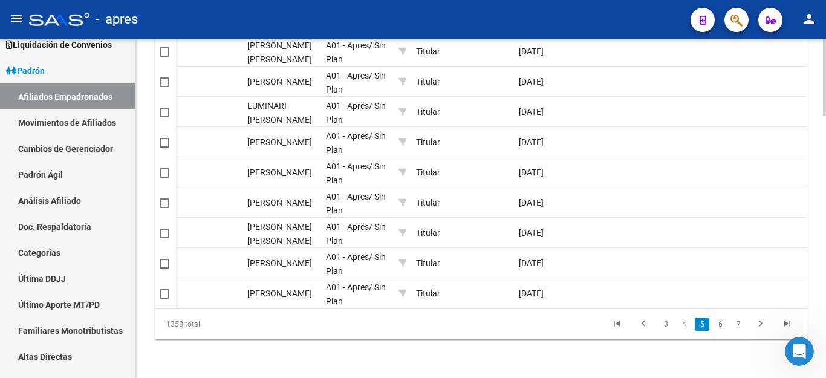
click at [741, 325] on link "7" at bounding box center [738, 323] width 15 height 13
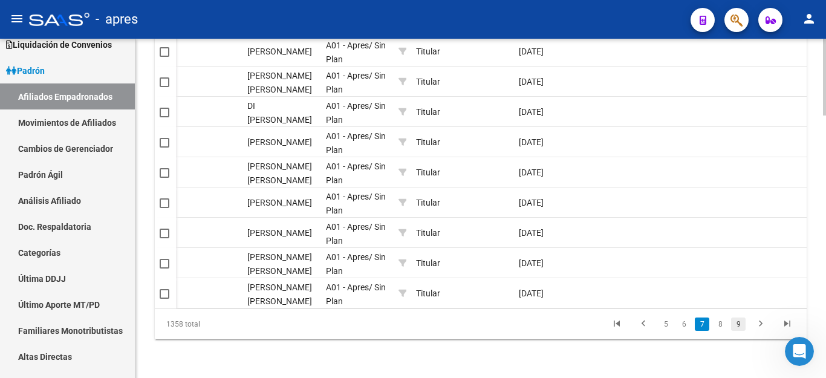
click at [738, 325] on link "9" at bounding box center [738, 323] width 15 height 13
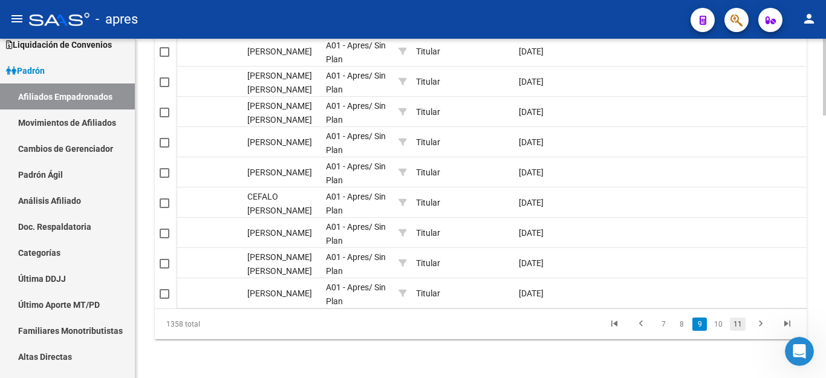
click at [740, 325] on link "11" at bounding box center [738, 323] width 16 height 13
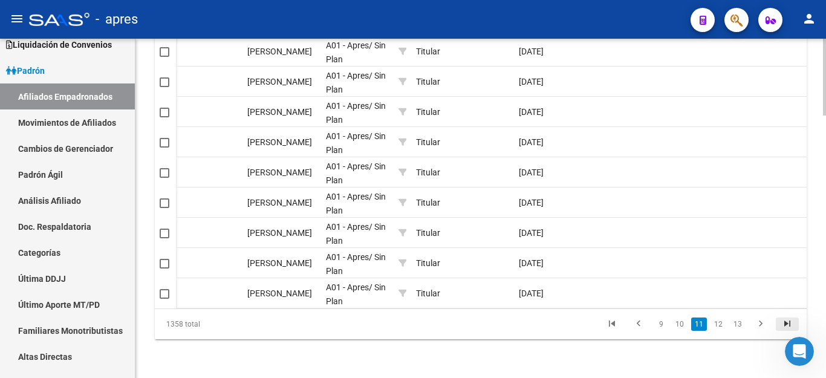
click at [785, 324] on icon "go to last page" at bounding box center [787, 325] width 16 height 15
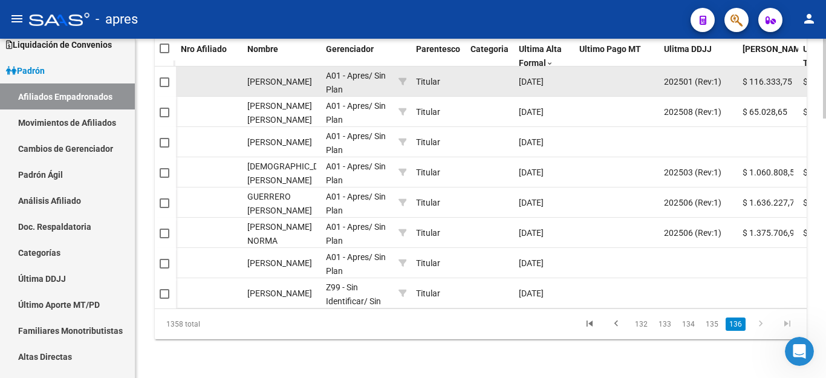
scroll to position [1100, 0]
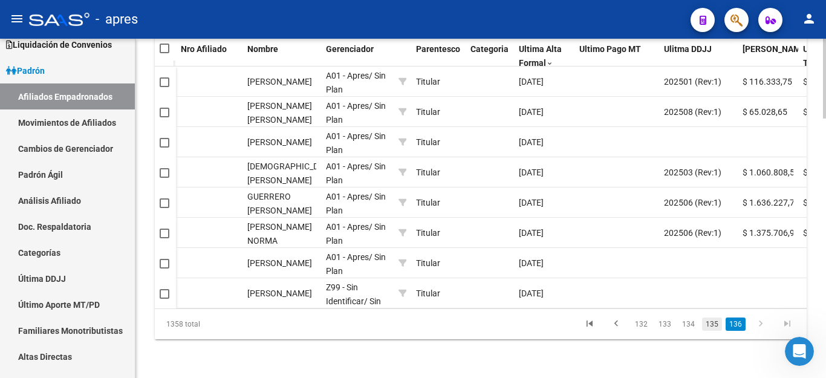
click at [717, 325] on link "135" at bounding box center [712, 323] width 20 height 13
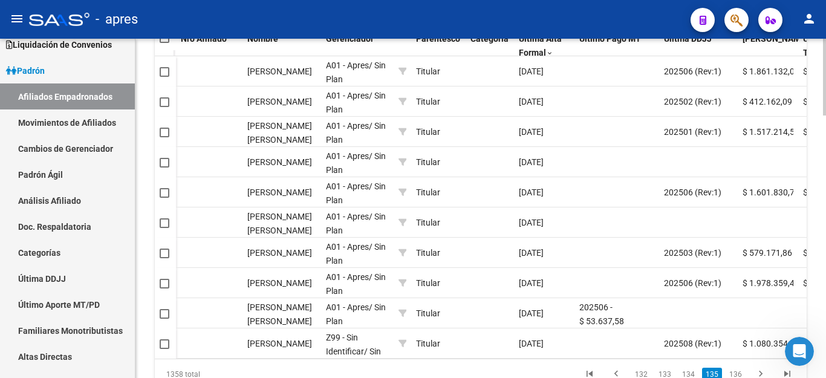
scroll to position [1160, 0]
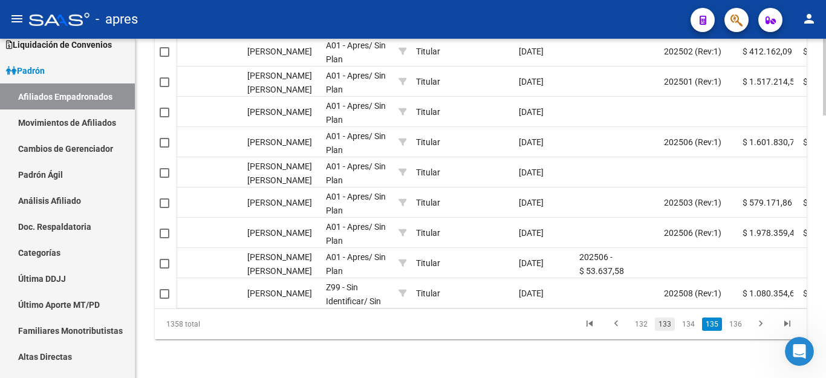
click at [671, 325] on link "133" at bounding box center [665, 323] width 20 height 13
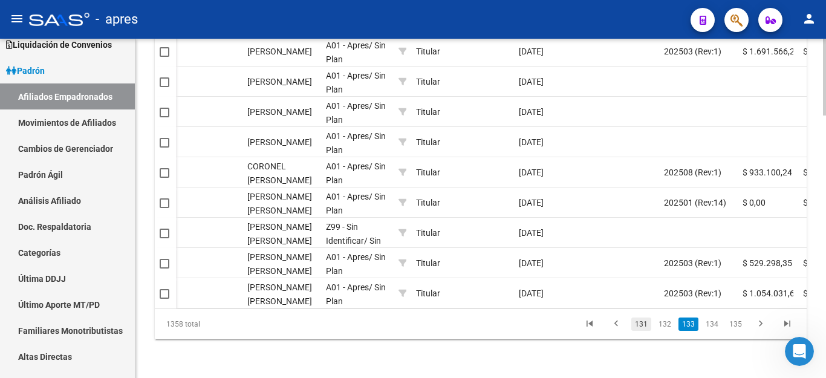
click at [637, 324] on link "131" at bounding box center [641, 323] width 20 height 13
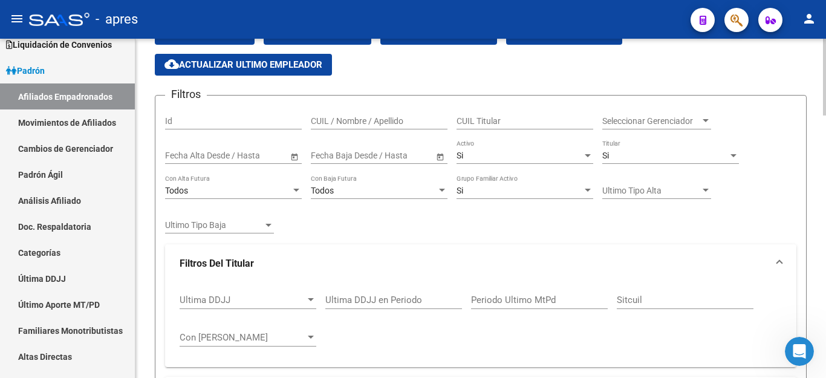
scroll to position [72, 0]
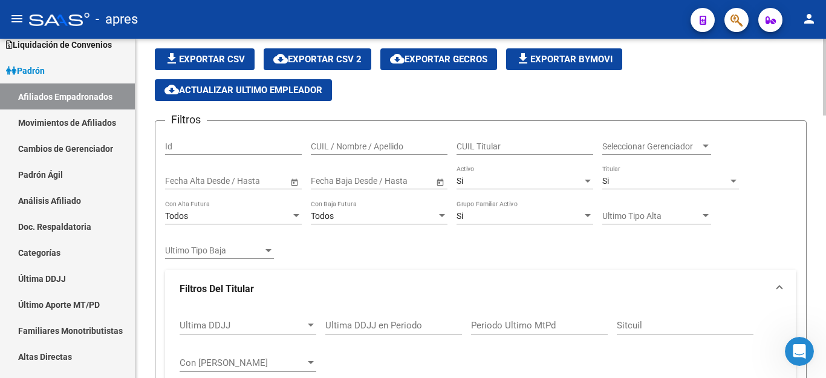
click at [634, 214] on span "Ultimo Tipo Alta" at bounding box center [651, 216] width 98 height 10
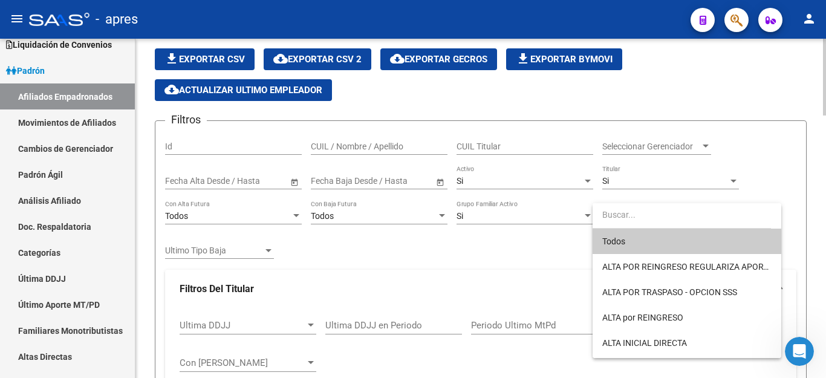
click at [634, 214] on input "dropdown search" at bounding box center [682, 214] width 178 height 25
click at [449, 272] on div at bounding box center [413, 189] width 826 height 378
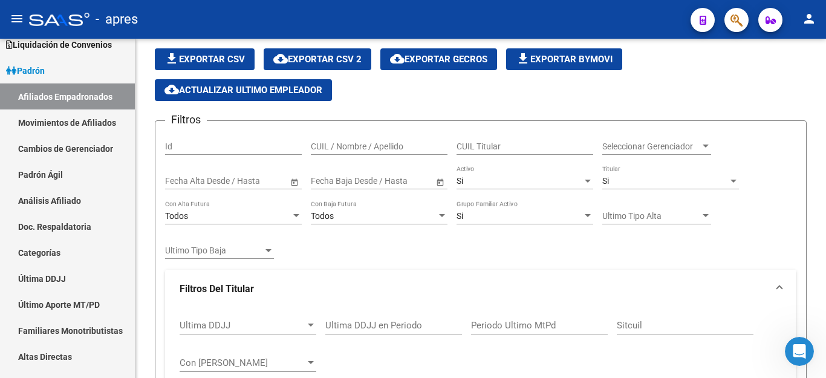
scroll to position [132, 0]
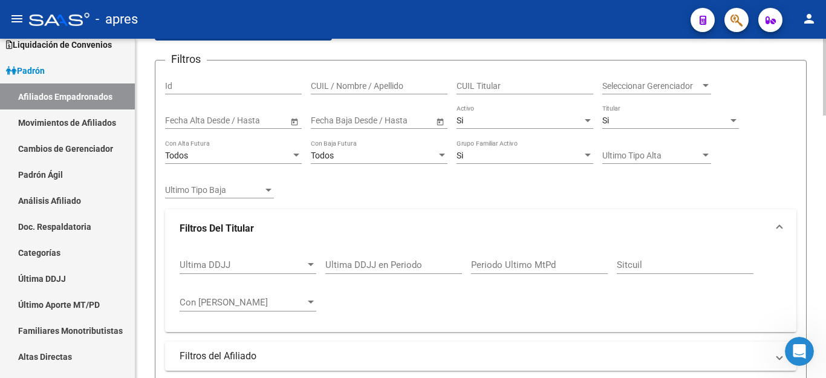
click at [651, 267] on input "Sitcuil" at bounding box center [685, 264] width 137 height 11
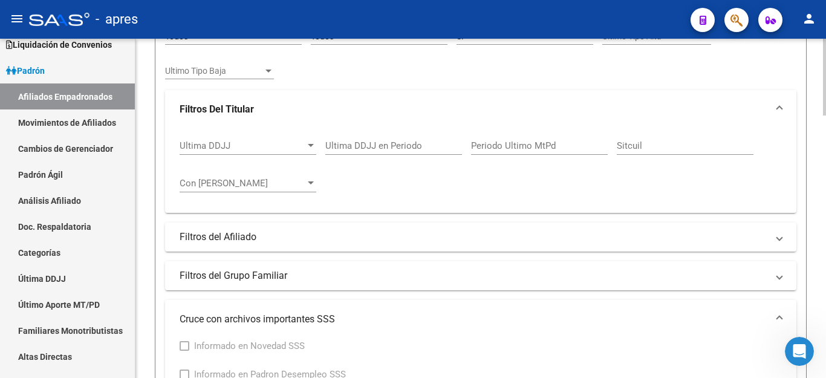
scroll to position [253, 0]
click at [300, 180] on span "Con Sueldo" at bounding box center [243, 181] width 126 height 11
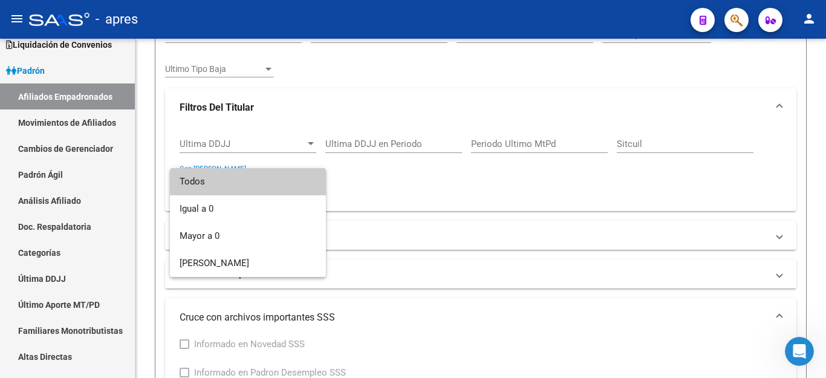
click at [408, 181] on div at bounding box center [413, 189] width 826 height 378
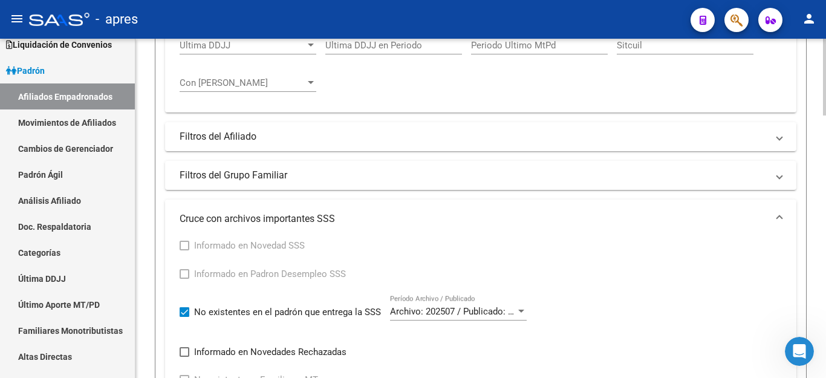
scroll to position [374, 0]
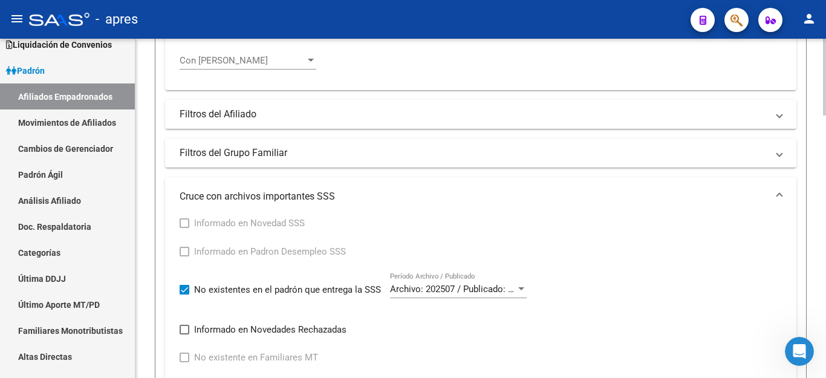
click at [282, 97] on div "Filtros Id CUIL / Nombre / Apellido CUIL Titular Seleccionar Gerenciador Selecc…" at bounding box center [480, 148] width 631 height 640
click at [251, 120] on mat-panel-title "Filtros del Afiliado" at bounding box center [474, 114] width 588 height 13
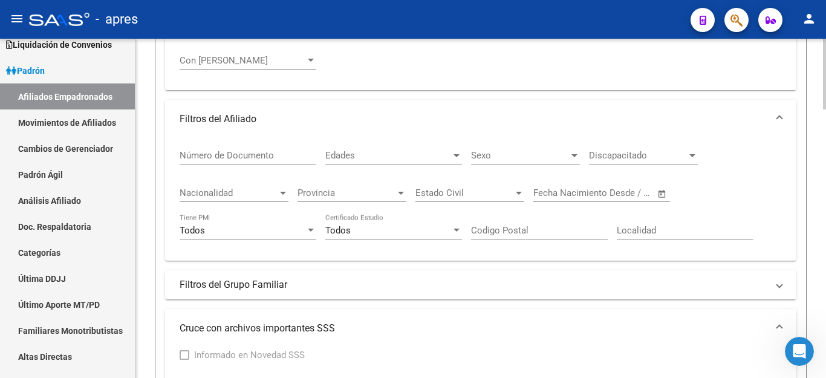
click at [637, 152] on span "Discapacitado" at bounding box center [638, 155] width 98 height 11
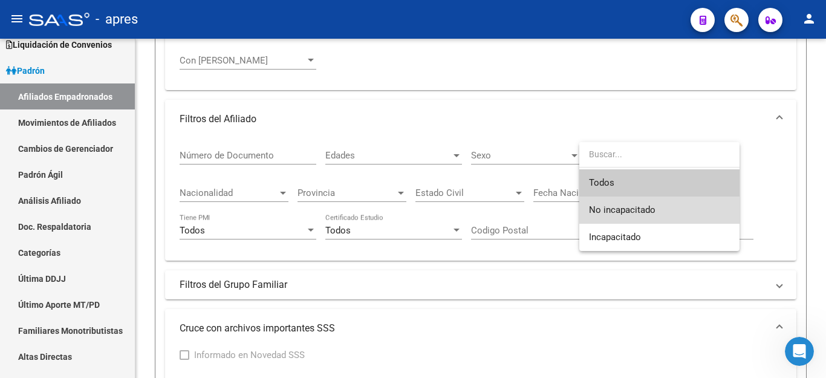
click at [637, 203] on span "No incapacitado" at bounding box center [659, 210] width 141 height 27
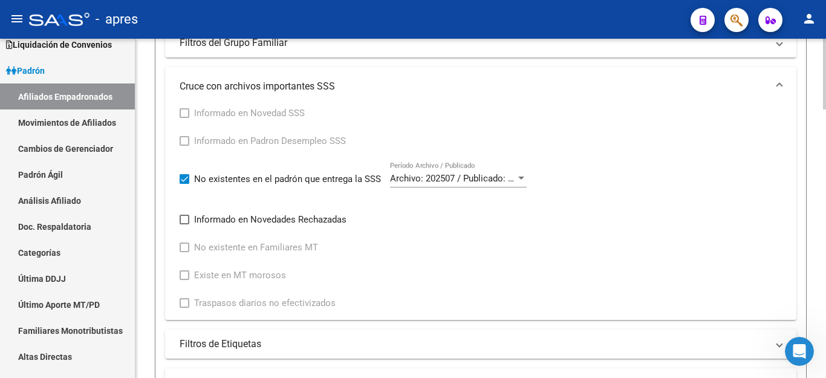
scroll to position [858, 0]
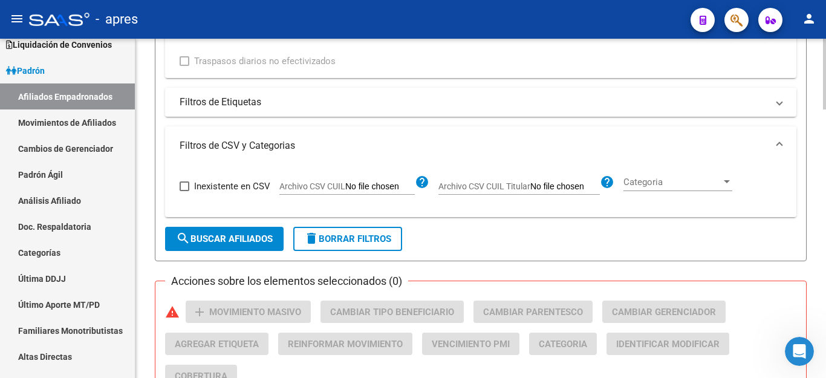
click at [236, 241] on span "search Buscar Afiliados" at bounding box center [224, 238] width 97 height 11
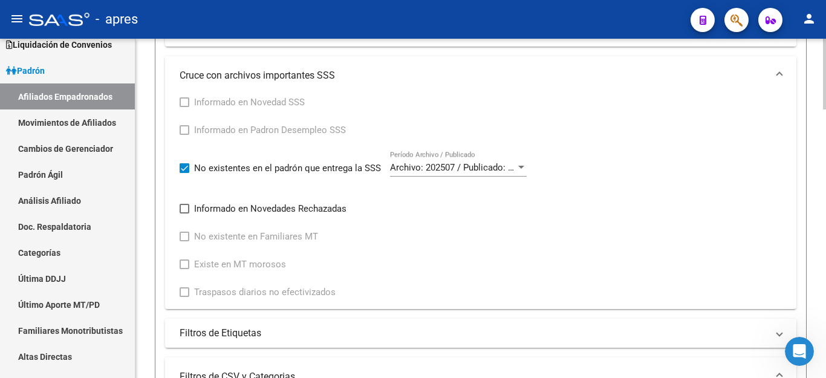
scroll to position [808, 0]
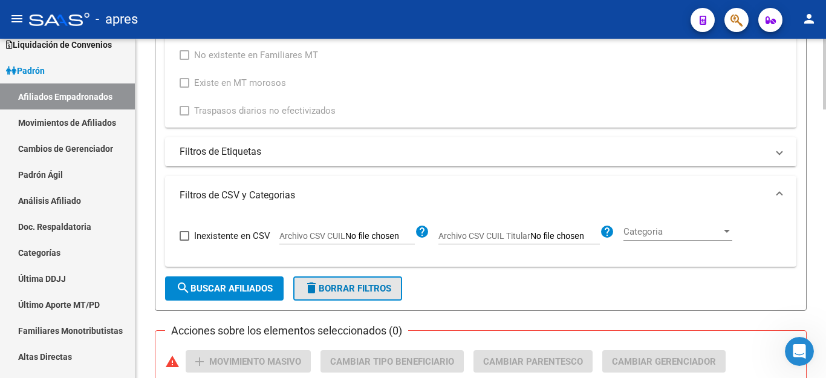
click at [345, 287] on span "delete Borrar Filtros" at bounding box center [347, 288] width 87 height 11
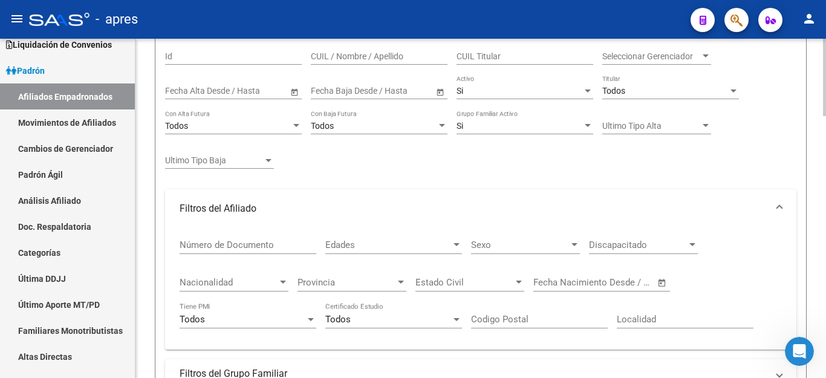
scroll to position [57, 0]
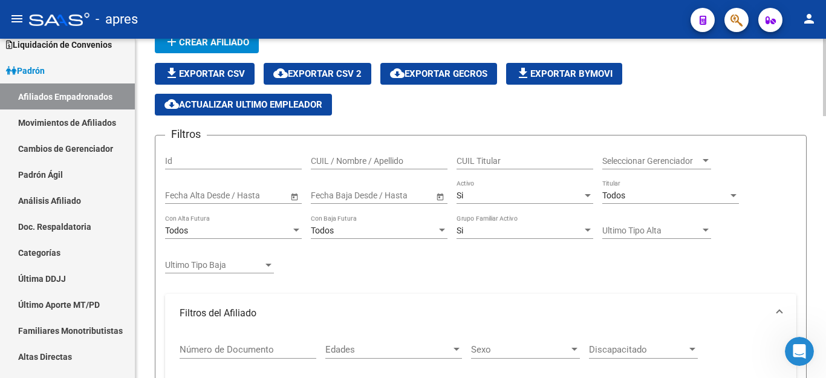
click at [635, 189] on div "Todos Titular" at bounding box center [670, 192] width 137 height 24
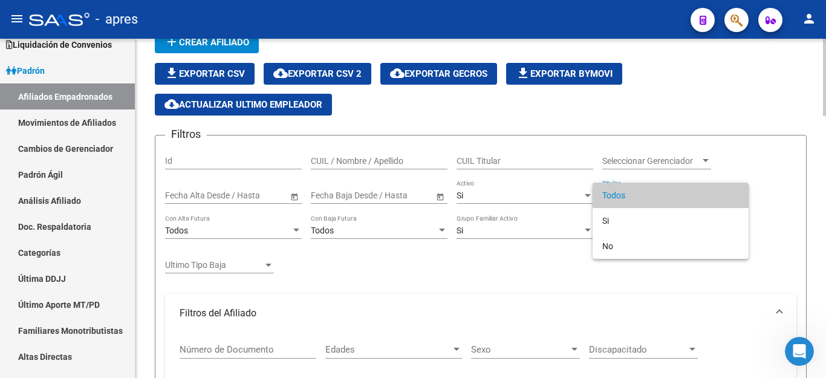
click at [635, 189] on span "Todos" at bounding box center [670, 195] width 137 height 25
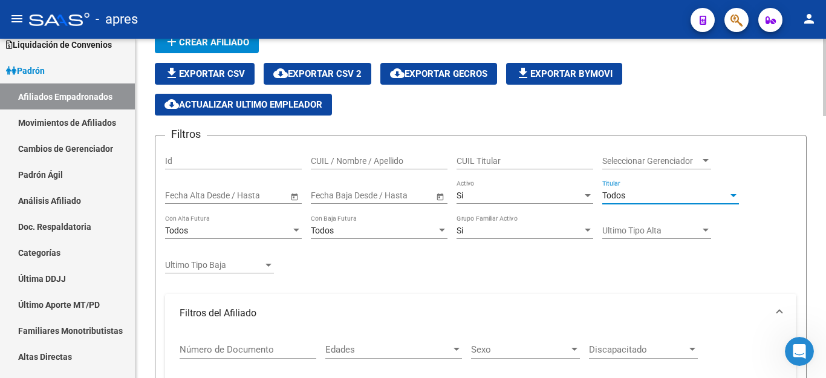
click at [631, 199] on div "Todos" at bounding box center [665, 195] width 126 height 10
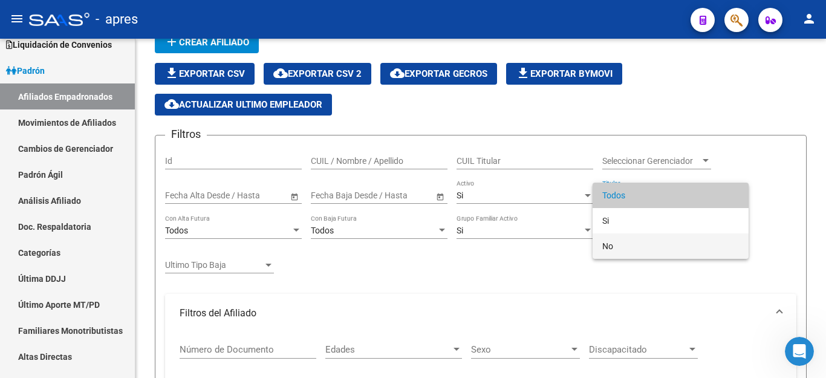
click at [625, 244] on span "No" at bounding box center [670, 245] width 137 height 25
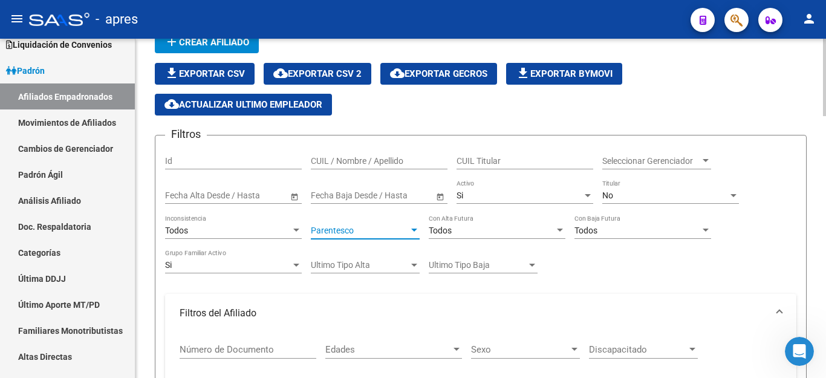
click at [335, 229] on span "Parentesco" at bounding box center [360, 231] width 98 height 10
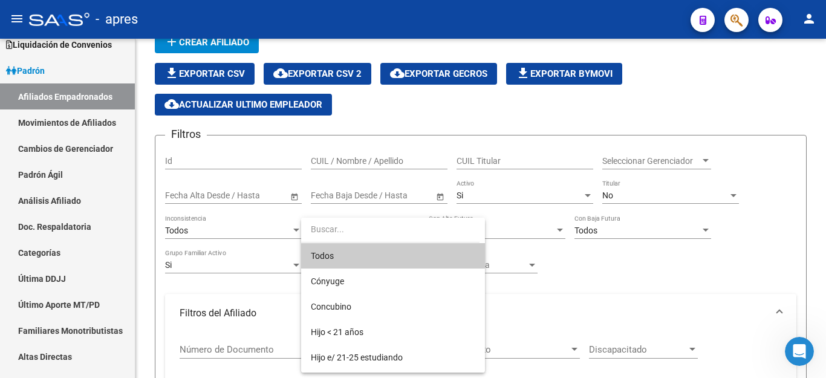
click at [339, 245] on span "Todos" at bounding box center [393, 255] width 164 height 25
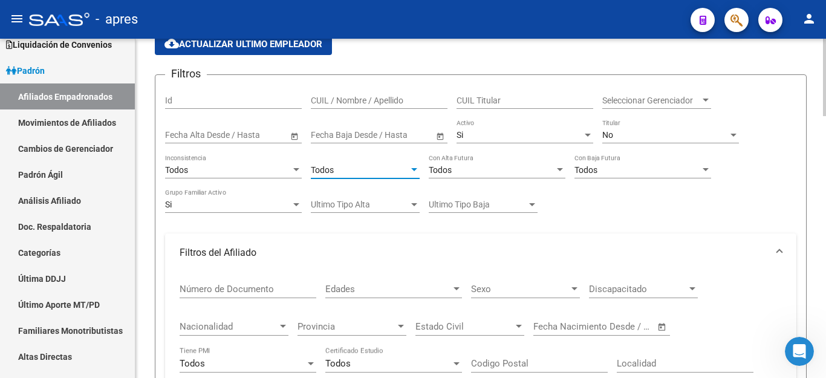
scroll to position [239, 0]
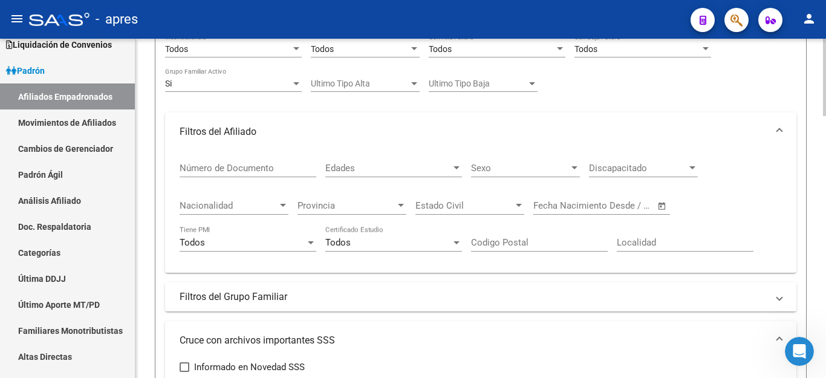
click at [634, 174] on div "Discapacitado Discapacitado" at bounding box center [643, 164] width 109 height 26
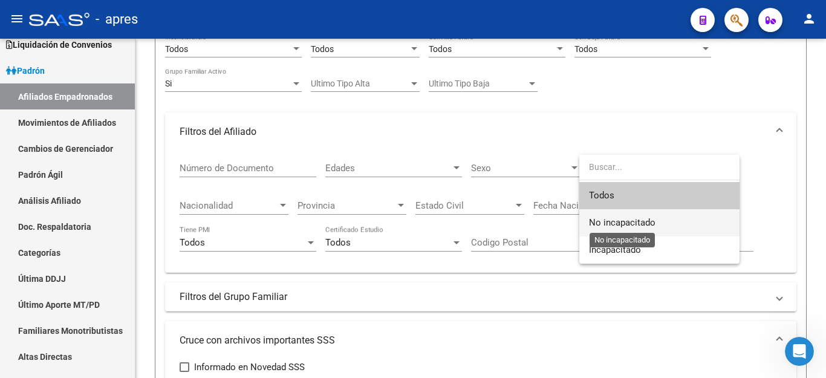
click at [621, 227] on span "No incapacitado" at bounding box center [622, 222] width 67 height 11
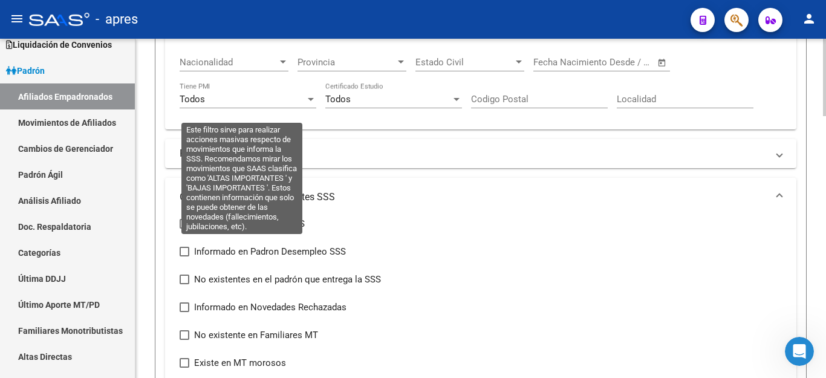
scroll to position [420, 0]
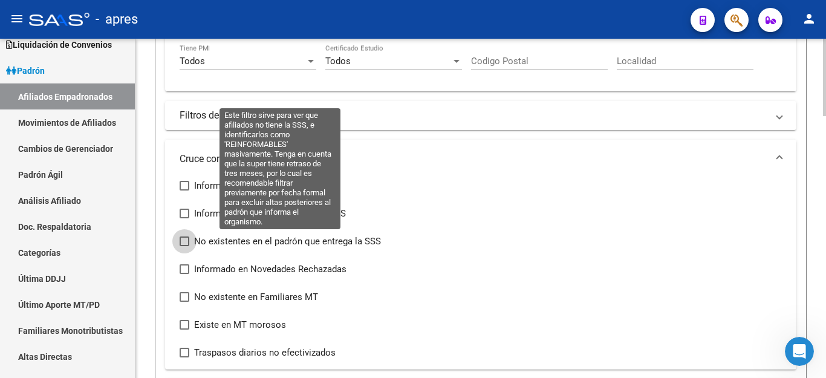
click at [183, 244] on span at bounding box center [185, 241] width 10 height 10
click at [184, 246] on input "No existentes en el padrón que entrega la SSS" at bounding box center [184, 246] width 1 height 1
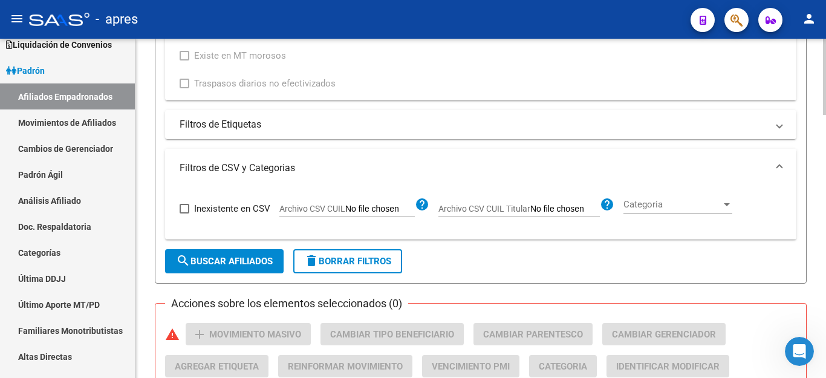
scroll to position [723, 0]
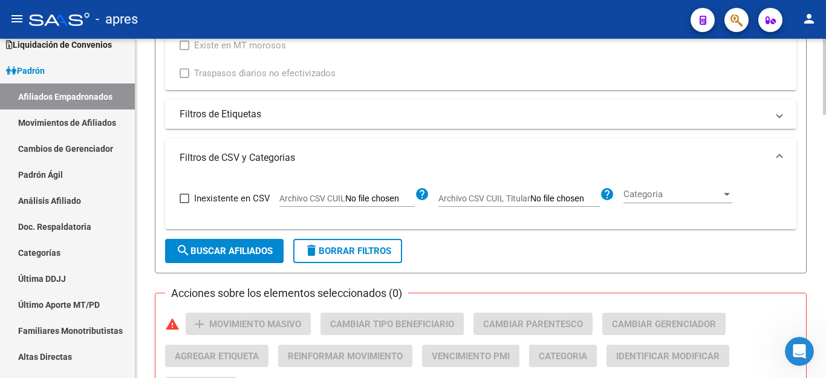
click at [199, 259] on button "search Buscar Afiliados" at bounding box center [224, 251] width 119 height 24
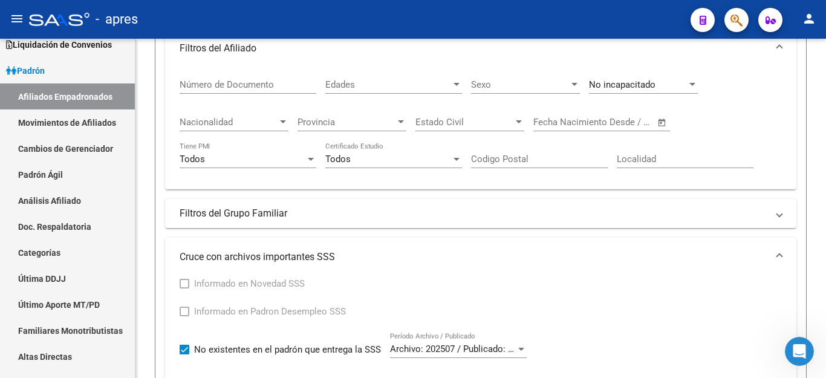
scroll to position [262, 0]
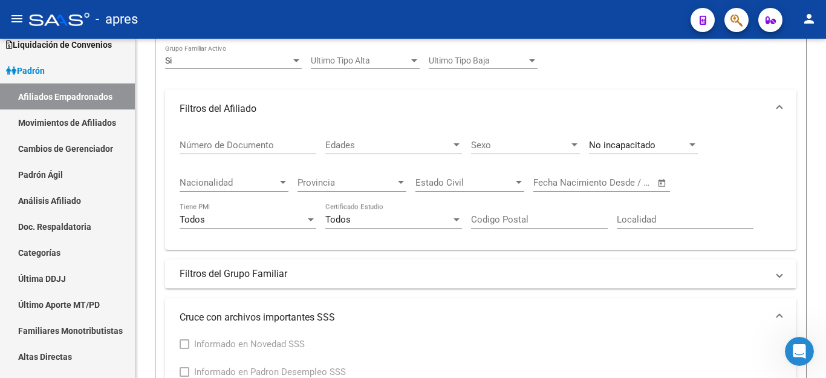
click at [633, 146] on span "No incapacitado" at bounding box center [622, 145] width 67 height 11
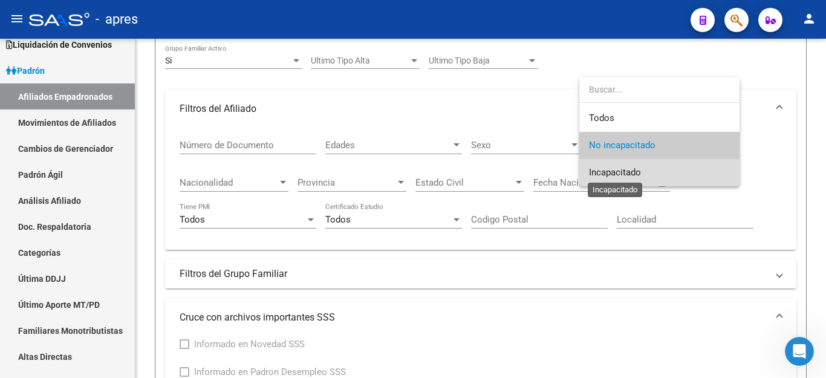
click at [630, 176] on span "Incapacitado" at bounding box center [615, 172] width 52 height 11
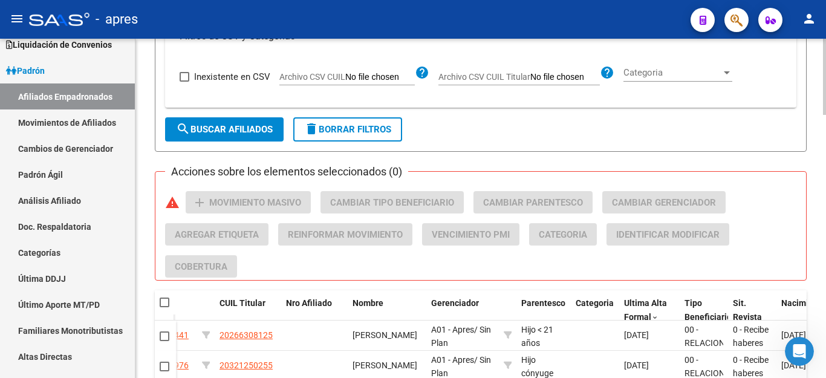
scroll to position [806, 0]
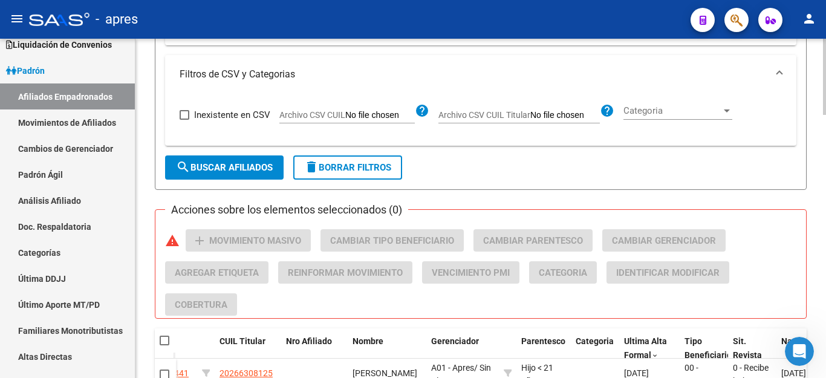
click at [333, 166] on span "delete Borrar Filtros" at bounding box center [347, 167] width 87 height 11
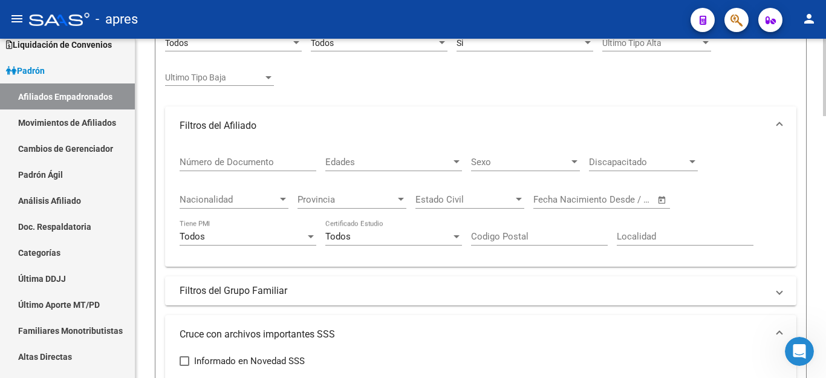
scroll to position [118, 0]
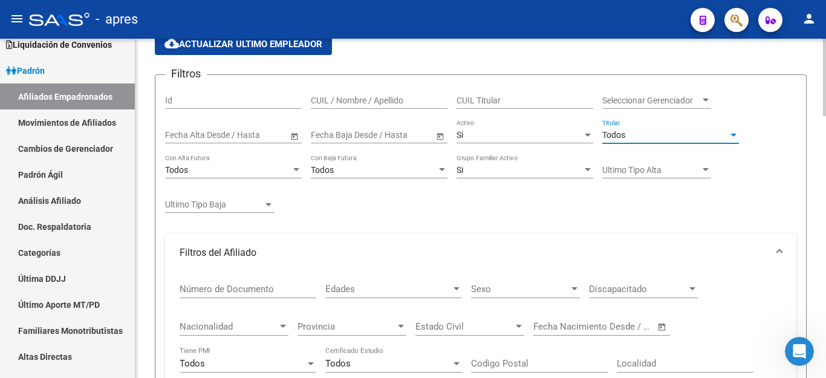
click at [612, 137] on span "Todos" at bounding box center [613, 135] width 23 height 10
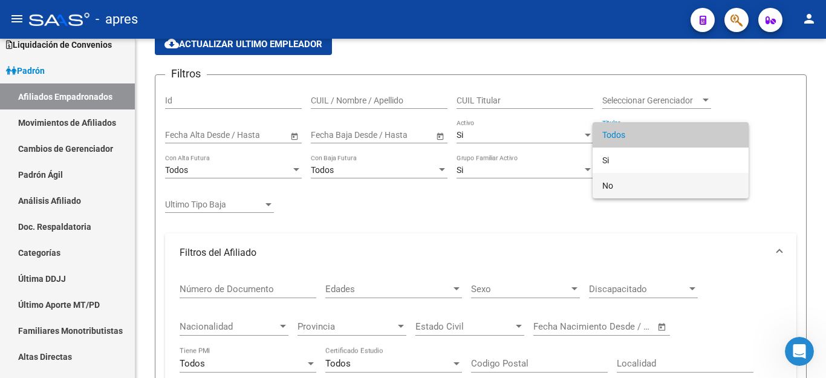
click at [614, 183] on span "No" at bounding box center [670, 185] width 137 height 25
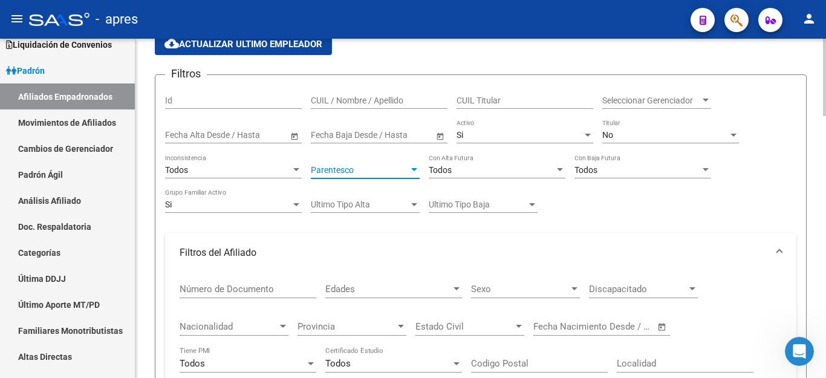
click at [337, 169] on span "Parentesco" at bounding box center [360, 170] width 98 height 10
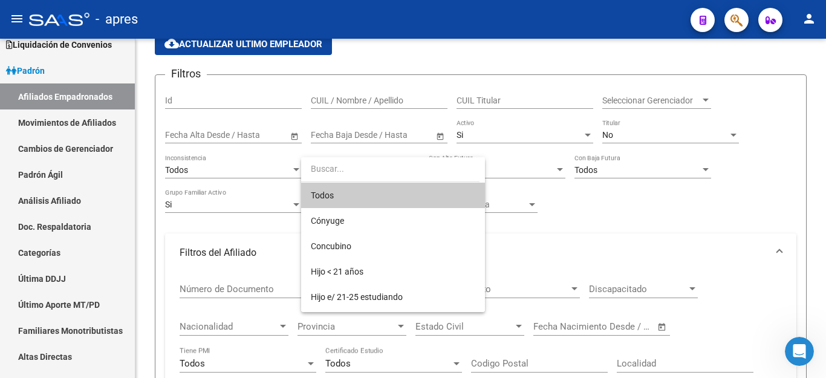
click at [343, 197] on span "Todos" at bounding box center [393, 195] width 164 height 25
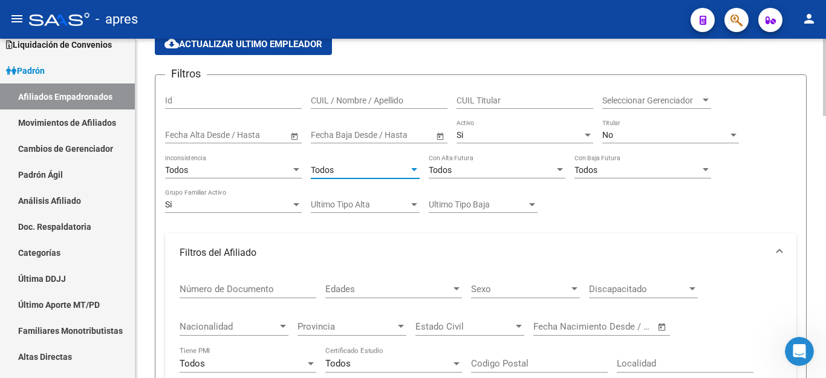
scroll to position [239, 0]
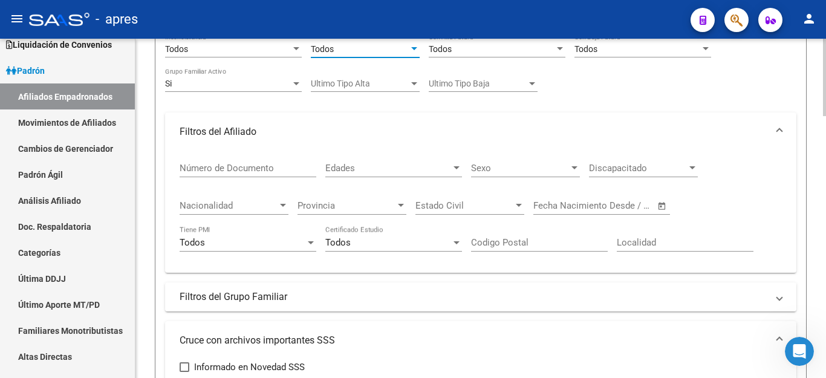
click at [621, 169] on span "Discapacitado" at bounding box center [638, 168] width 98 height 11
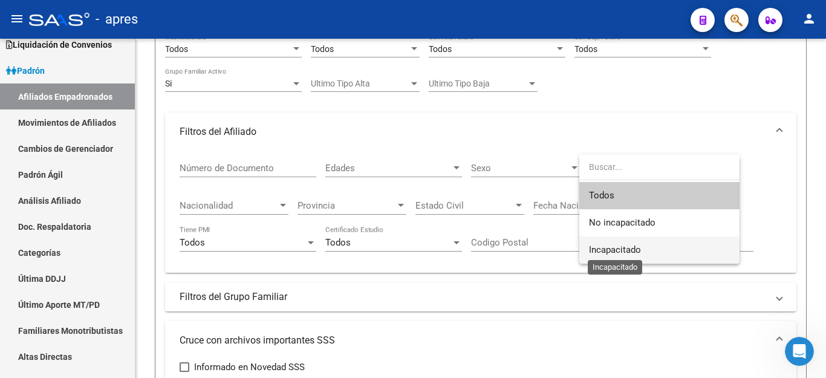
click at [605, 250] on span "Incapacitado" at bounding box center [615, 249] width 52 height 11
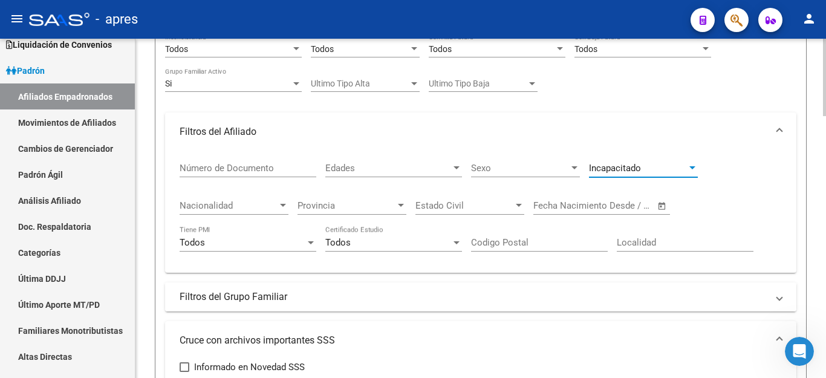
scroll to position [420, 0]
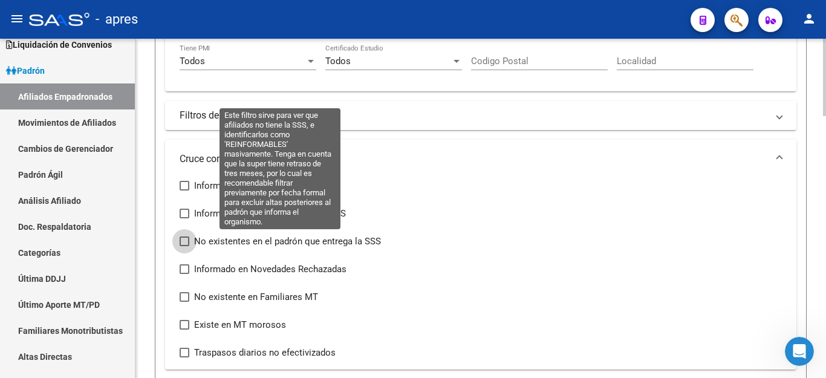
click at [184, 246] on span at bounding box center [185, 241] width 10 height 10
click at [184, 246] on input "No existentes en el padrón que entrega la SSS" at bounding box center [184, 246] width 1 height 1
checkbox input "true"
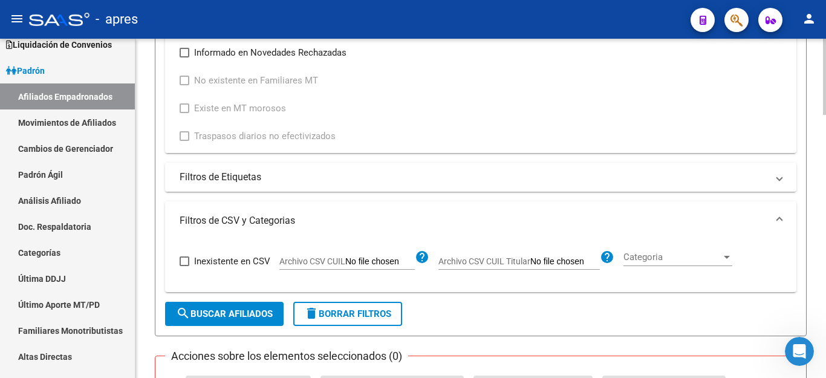
scroll to position [662, 0]
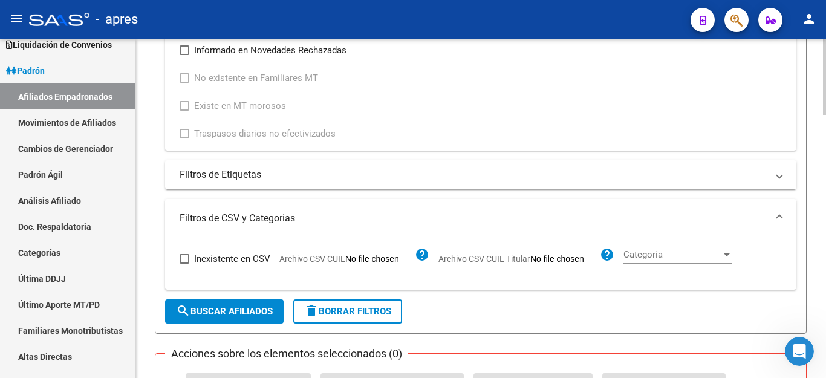
click at [216, 313] on span "search Buscar Afiliados" at bounding box center [224, 311] width 97 height 11
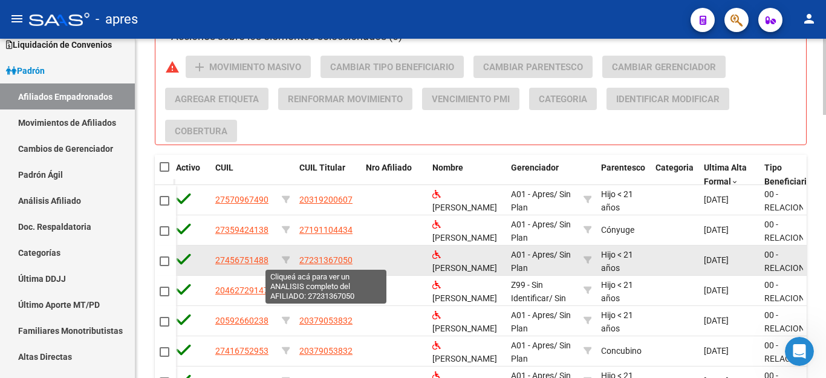
scroll to position [1048, 0]
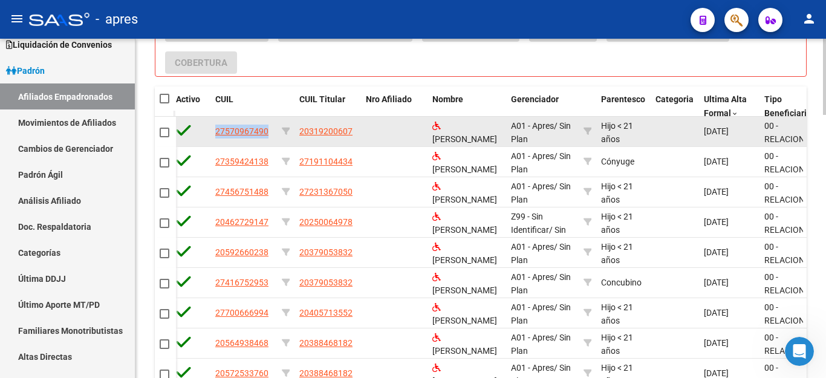
drag, startPoint x: 215, startPoint y: 132, endPoint x: 271, endPoint y: 132, distance: 55.6
click at [271, 132] on div "27570967490" at bounding box center [243, 132] width 57 height 14
copy span "27570967490"
click at [164, 129] on span at bounding box center [165, 133] width 10 height 10
click at [164, 137] on input "checkbox" at bounding box center [164, 137] width 1 height 1
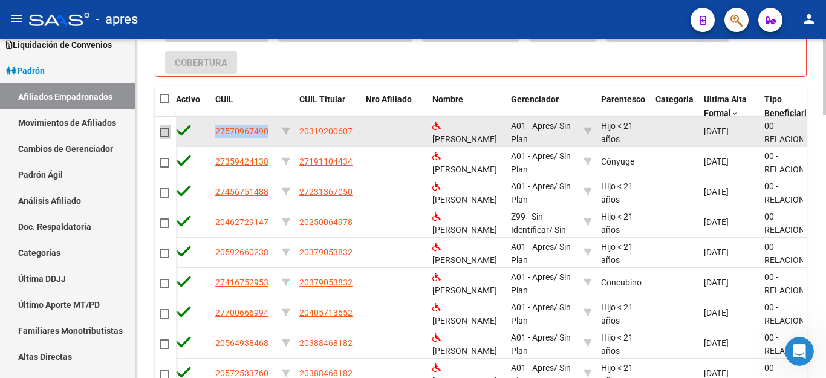
checkbox input "true"
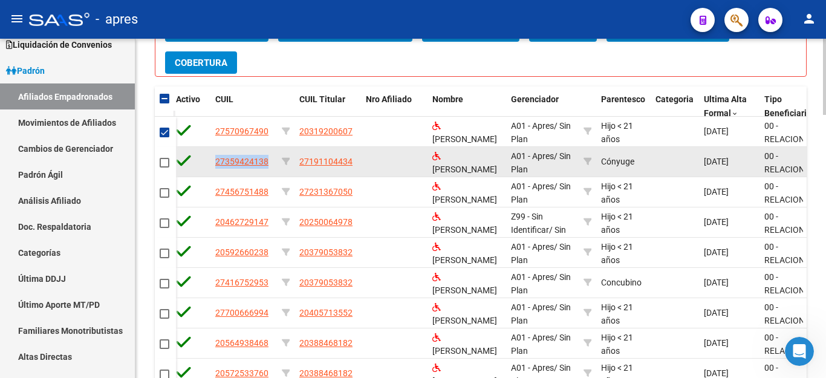
drag, startPoint x: 267, startPoint y: 161, endPoint x: 183, endPoint y: 162, distance: 83.5
click at [183, 162] on div "24333 27359424138 27191104434 MIRANDA CAROLINA A01 - Apres / Sin Plan Cónyuge 0…" at bounding box center [652, 162] width 1375 height 30
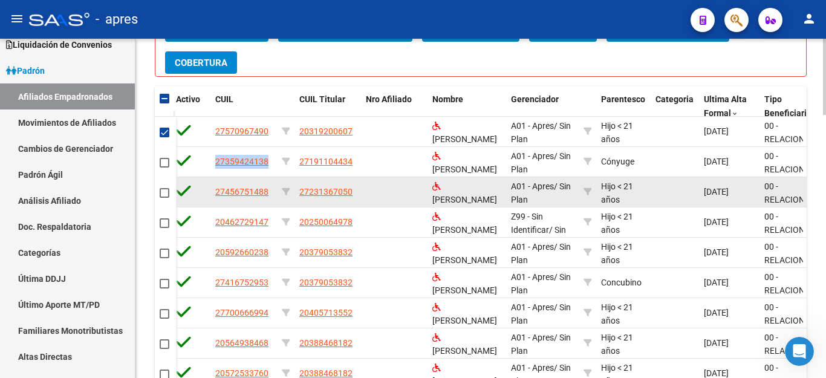
copy div "27359424138"
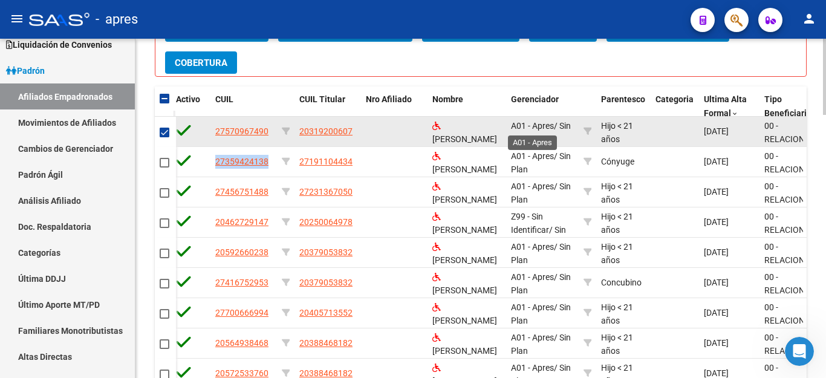
copy div "27359424138"
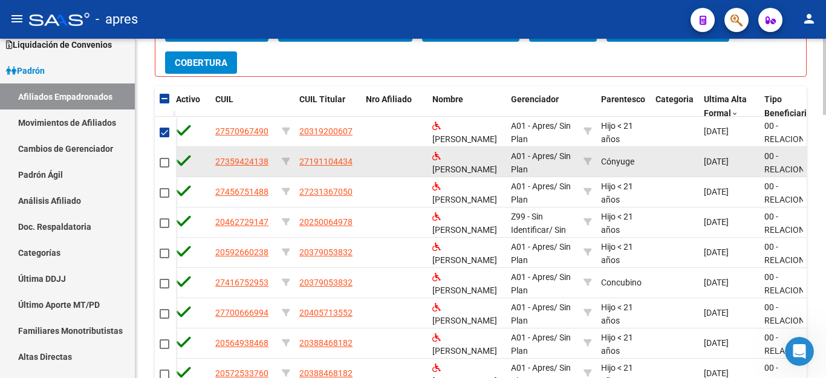
click at [389, 160] on datatable-body-cell at bounding box center [394, 162] width 67 height 30
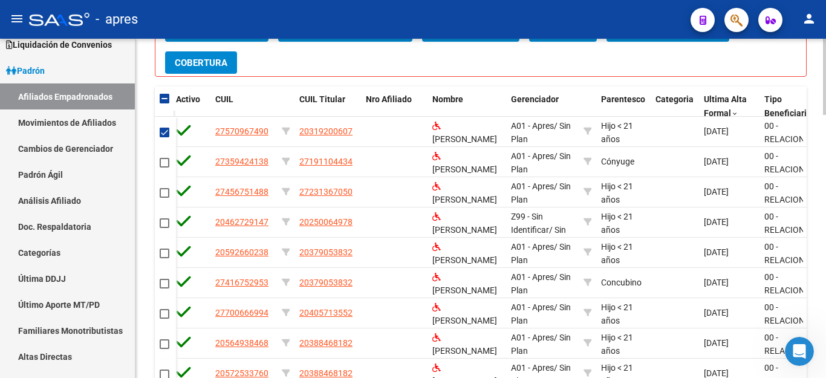
click at [164, 102] on span at bounding box center [165, 99] width 10 height 10
click at [164, 103] on input "checkbox" at bounding box center [164, 103] width 1 height 1
checkbox input "true"
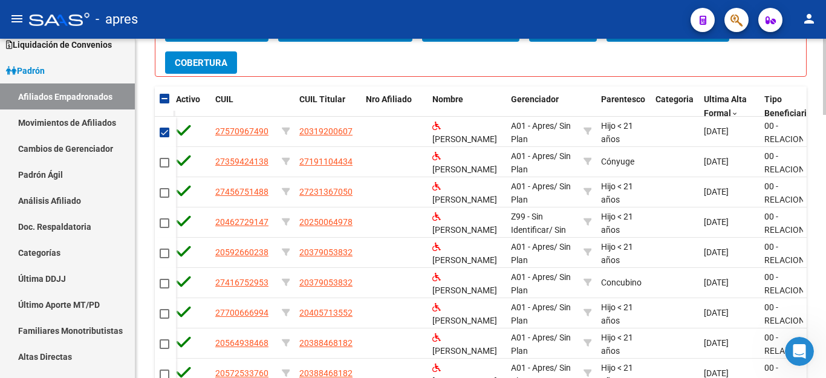
checkbox input "true"
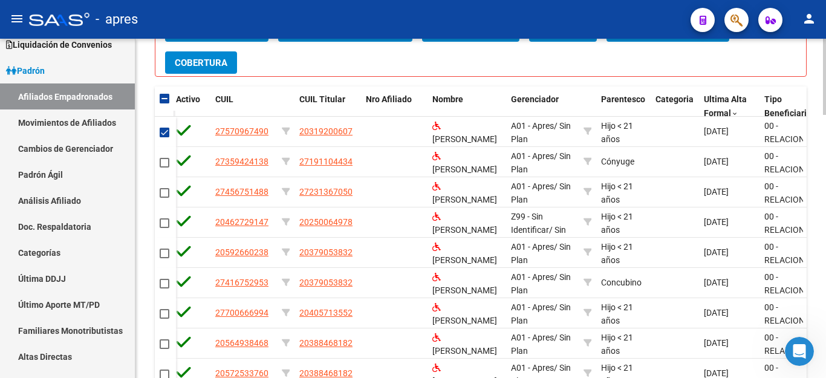
checkbox input "true"
click at [163, 96] on span at bounding box center [165, 99] width 10 height 10
click at [164, 103] on input "checkbox" at bounding box center [164, 103] width 1 height 1
checkbox input "false"
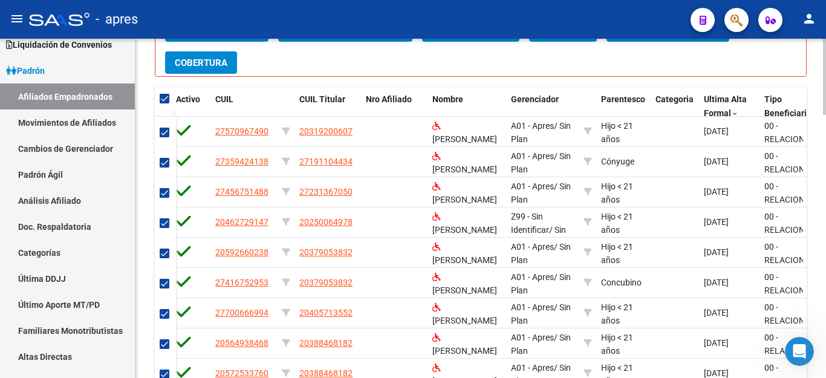
checkbox input "false"
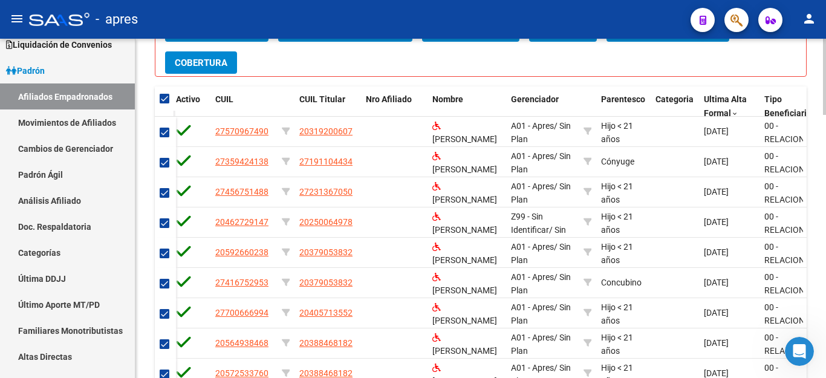
checkbox input "false"
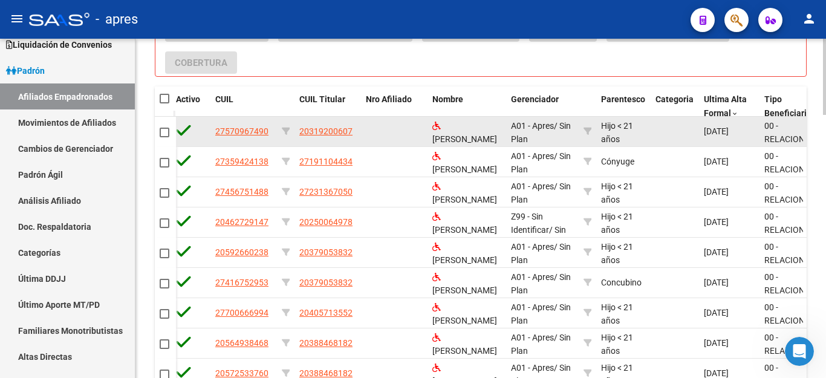
click at [164, 132] on span at bounding box center [165, 133] width 10 height 10
click at [164, 137] on input "checkbox" at bounding box center [164, 137] width 1 height 1
checkbox input "true"
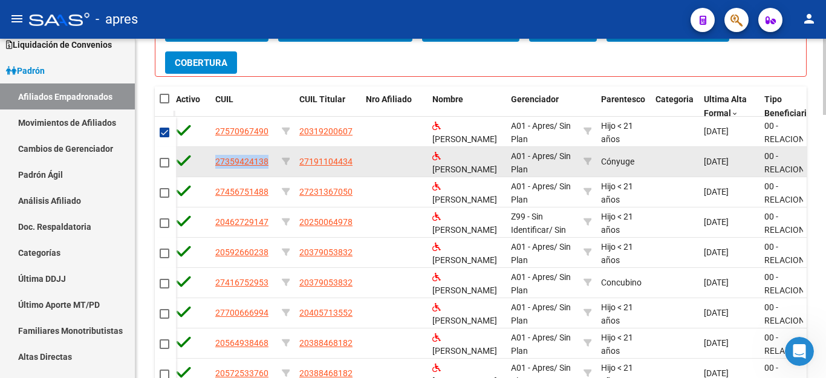
drag, startPoint x: 214, startPoint y: 163, endPoint x: 273, endPoint y: 160, distance: 59.3
click at [273, 160] on datatable-body-cell "27359424138" at bounding box center [243, 162] width 67 height 30
copy span "27359424138"
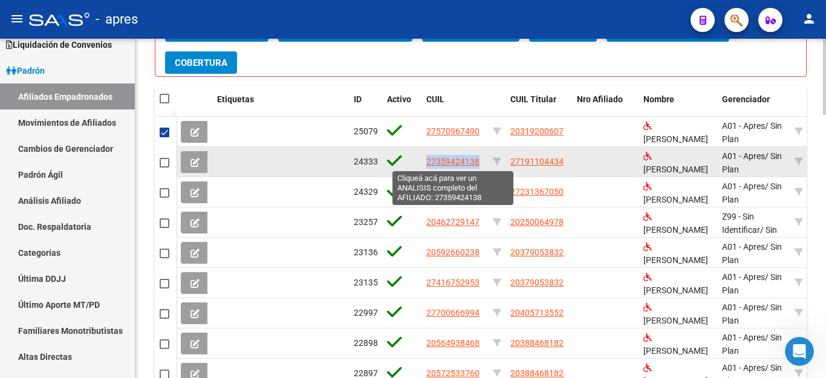
click at [428, 162] on span "27359424138" at bounding box center [452, 162] width 53 height 10
copy span "27359424138"
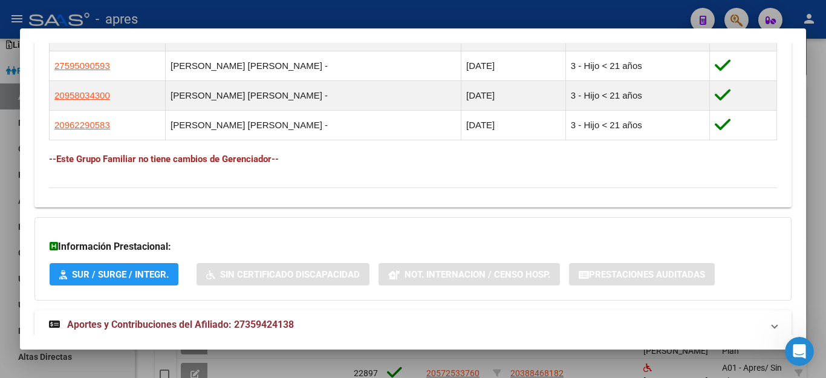
scroll to position [801, 0]
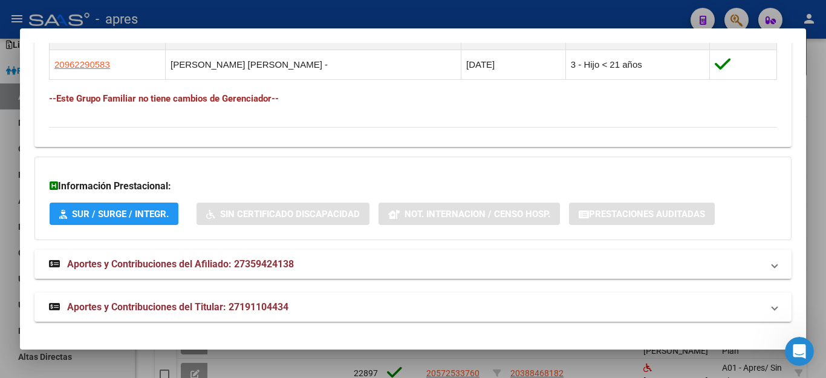
click at [151, 261] on span "Aportes y Contribuciones del Afiliado: 27359424138" at bounding box center [180, 263] width 227 height 11
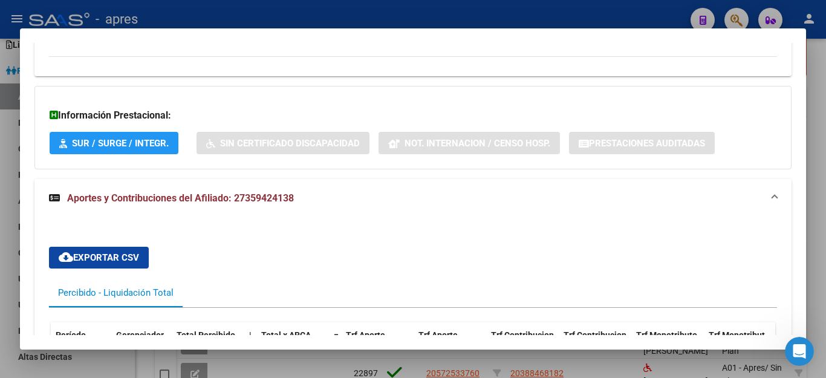
scroll to position [1078, 0]
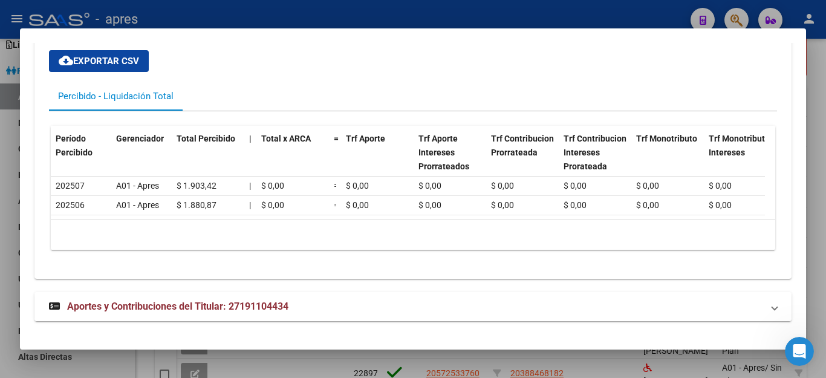
click at [228, 309] on span "Aportes y Contribuciones del Titular: 27191104434" at bounding box center [177, 306] width 221 height 11
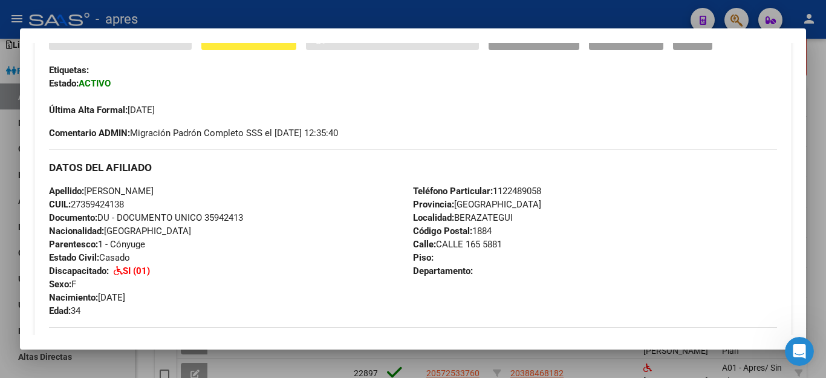
scroll to position [342, 0]
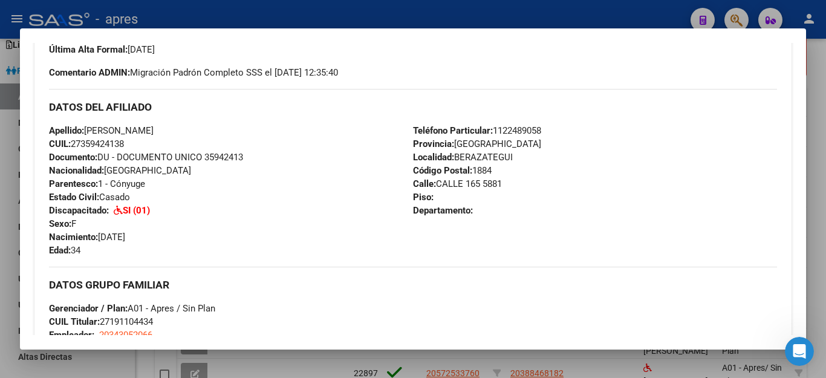
click at [603, 362] on div at bounding box center [413, 189] width 826 height 378
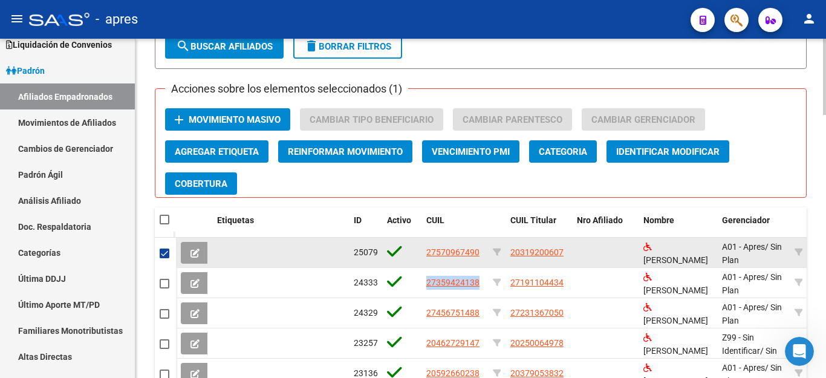
scroll to position [987, 0]
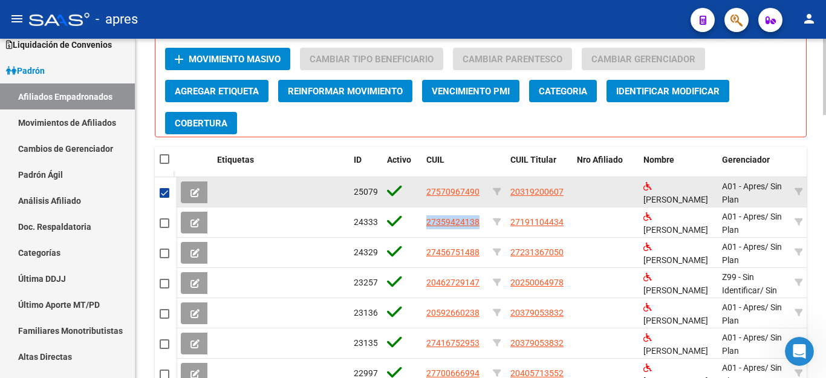
drag, startPoint x: 420, startPoint y: 189, endPoint x: 483, endPoint y: 189, distance: 62.9
copy div "27570967490"
click at [413, 197] on div at bounding box center [402, 192] width 30 height 19
drag, startPoint x: 419, startPoint y: 193, endPoint x: 487, endPoint y: 188, distance: 67.9
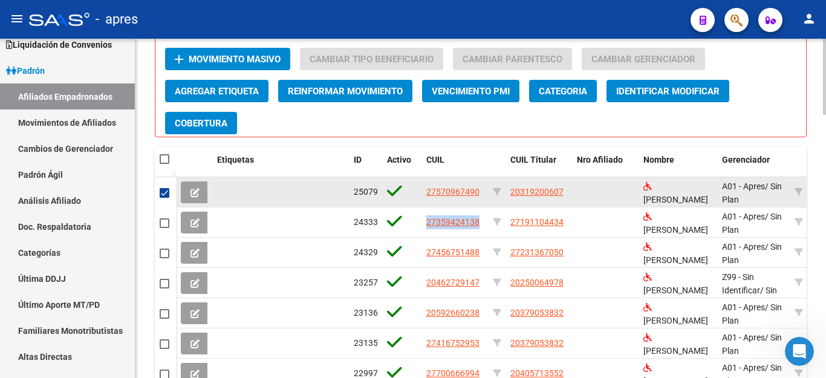
copy div "27570967490"
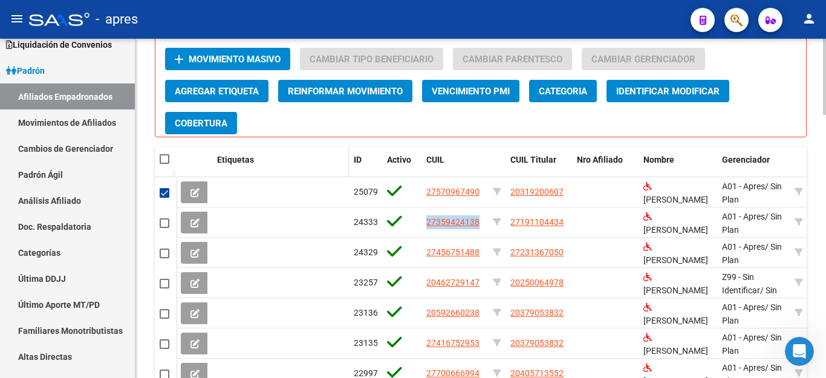
click at [308, 160] on div "Etiquetas" at bounding box center [280, 160] width 127 height 14
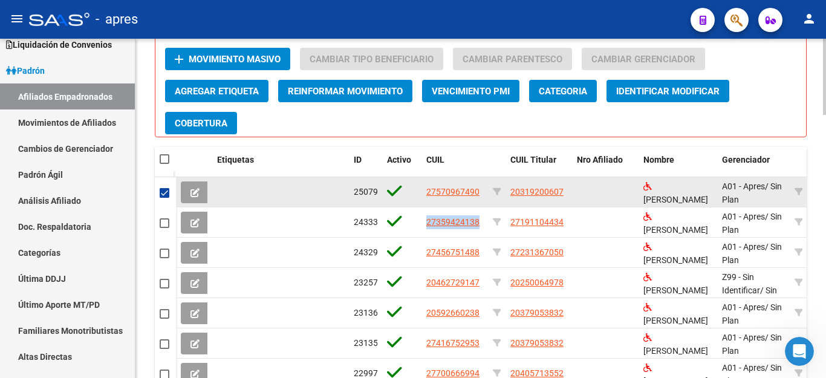
drag, startPoint x: 478, startPoint y: 188, endPoint x: 409, endPoint y: 194, distance: 69.8
copy div "27570967490"
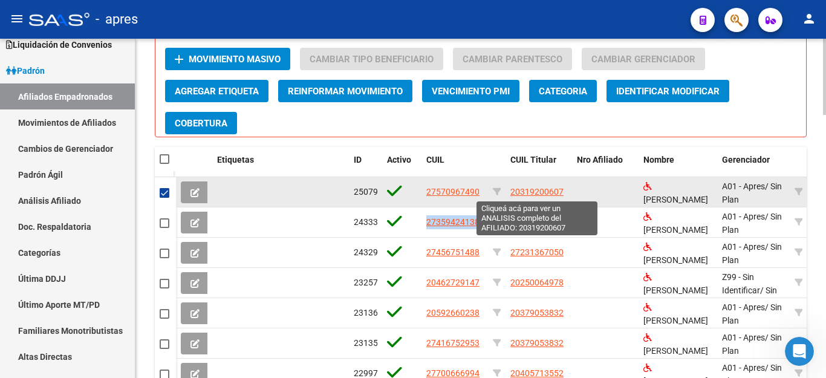
click at [511, 192] on span "20319200607" at bounding box center [536, 192] width 53 height 10
type textarea "20319200607"
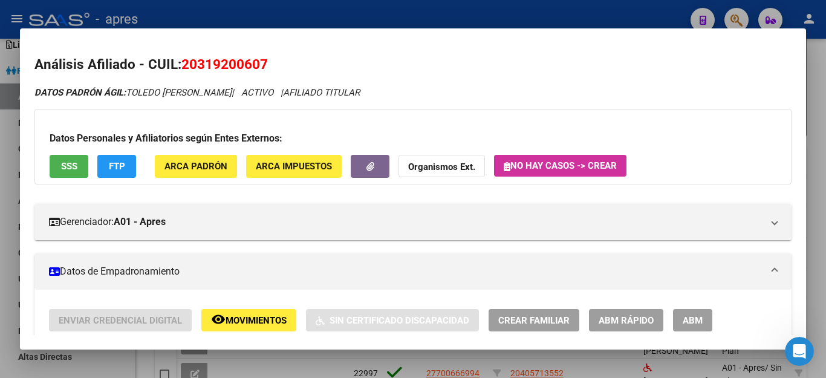
click at [603, 22] on div at bounding box center [413, 189] width 826 height 378
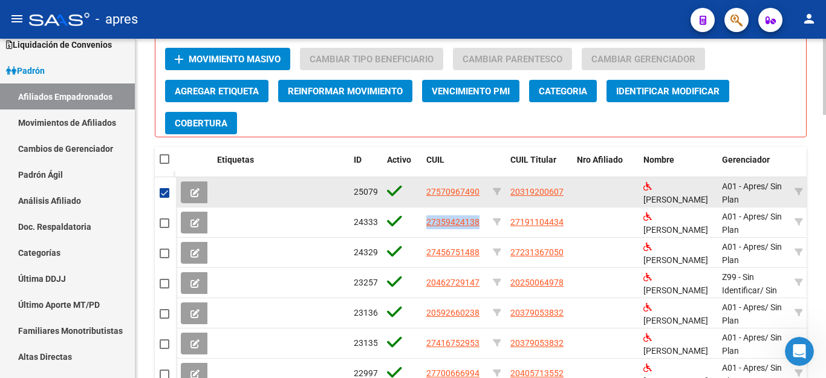
drag, startPoint x: 568, startPoint y: 191, endPoint x: 509, endPoint y: 190, distance: 58.7
click at [509, 190] on datatable-body-cell "20319200607" at bounding box center [539, 192] width 67 height 30
copy span "20319200607"
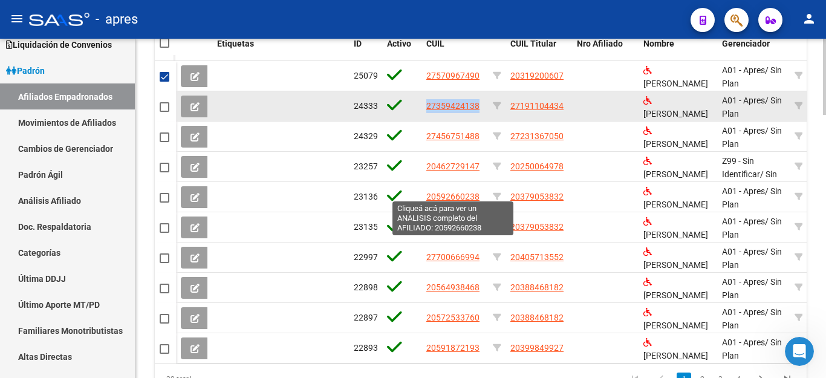
scroll to position [1108, 0]
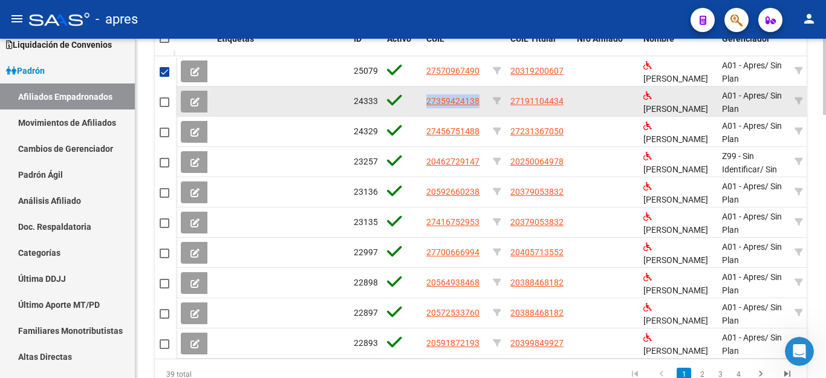
drag, startPoint x: 510, startPoint y: 99, endPoint x: 574, endPoint y: 102, distance: 64.8
copy div "27191104434"
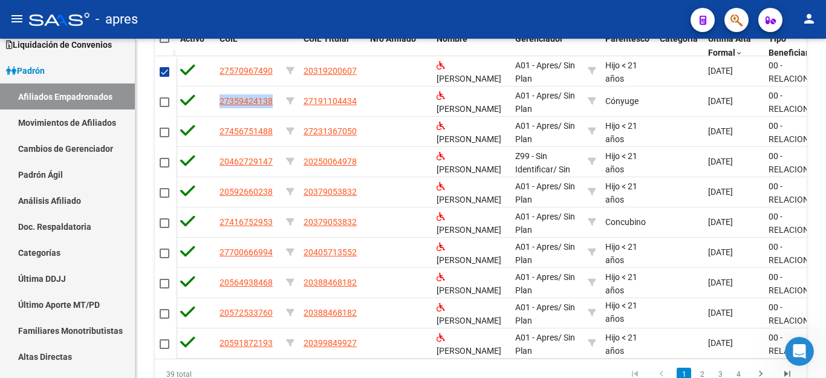
scroll to position [0, 295]
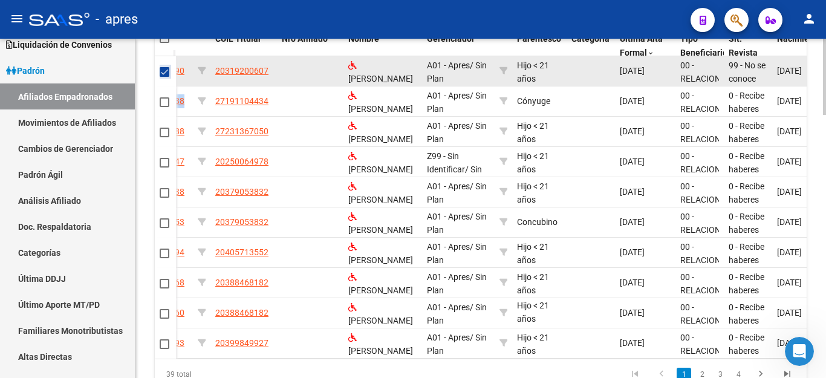
click at [160, 74] on span at bounding box center [165, 72] width 10 height 10
click at [164, 77] on input "checkbox" at bounding box center [164, 77] width 1 height 1
checkbox input "false"
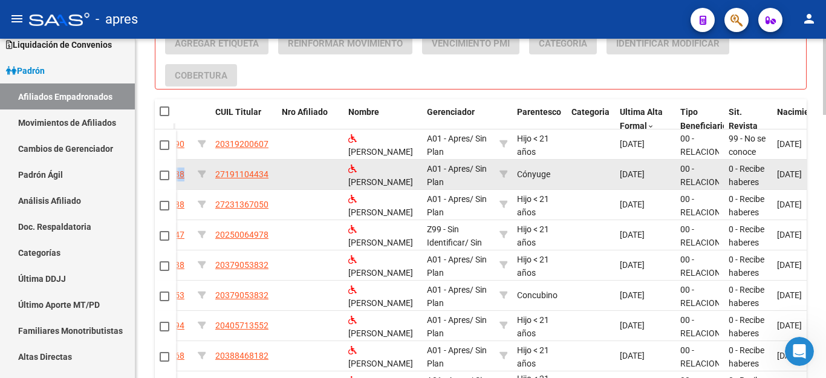
scroll to position [987, 0]
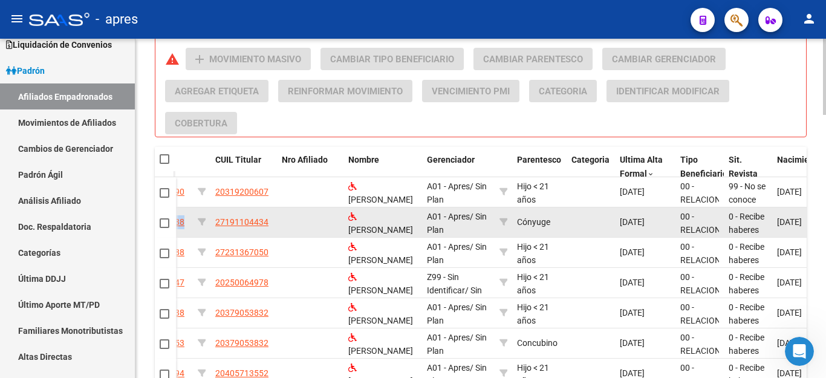
click at [161, 227] on span at bounding box center [165, 223] width 10 height 10
click at [164, 228] on input "checkbox" at bounding box center [164, 228] width 1 height 1
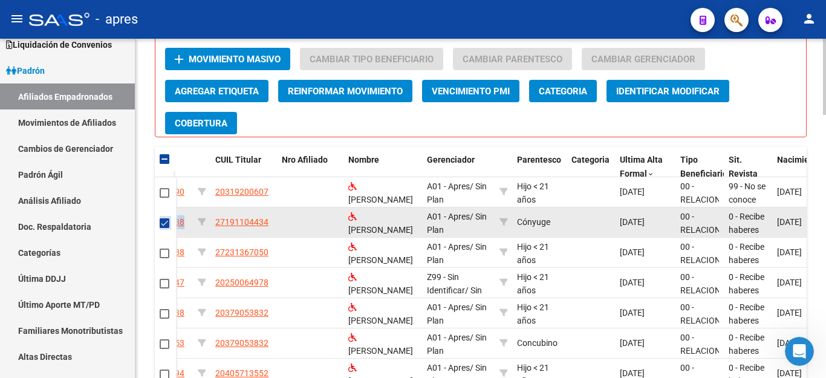
click at [166, 226] on span at bounding box center [165, 223] width 10 height 10
click at [164, 228] on input "checkbox" at bounding box center [164, 228] width 1 height 1
checkbox input "false"
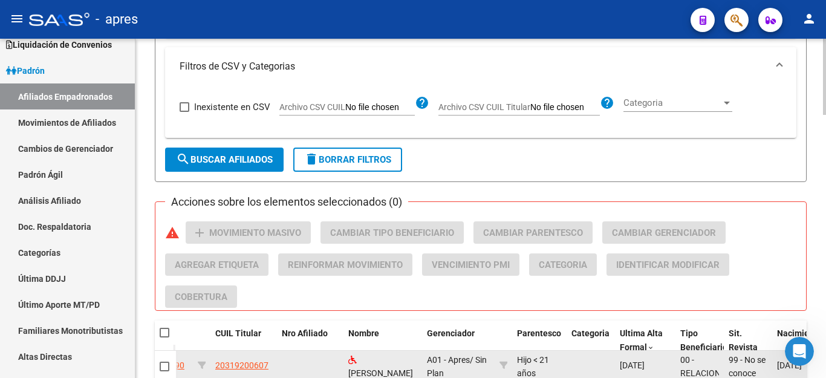
scroll to position [806, 0]
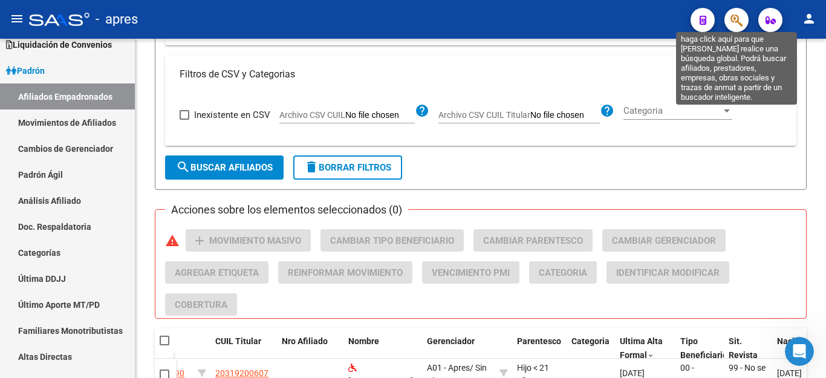
click at [740, 19] on icon "button" at bounding box center [736, 20] width 12 height 14
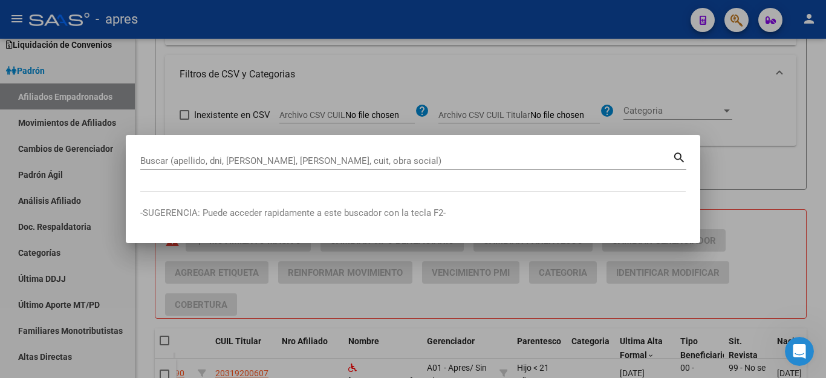
paste input "27191104434"
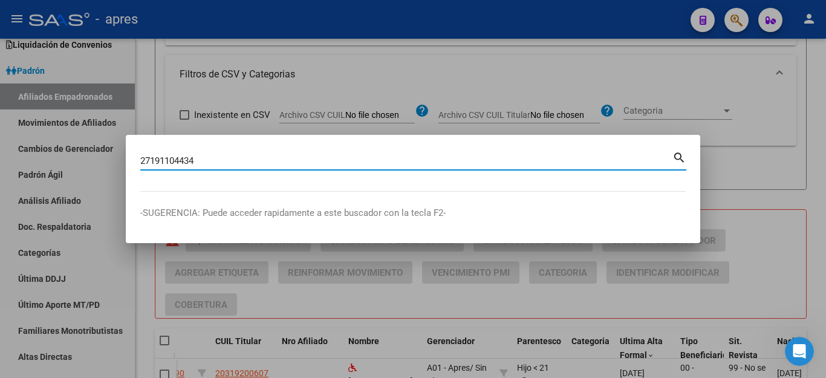
type input "27191104434"
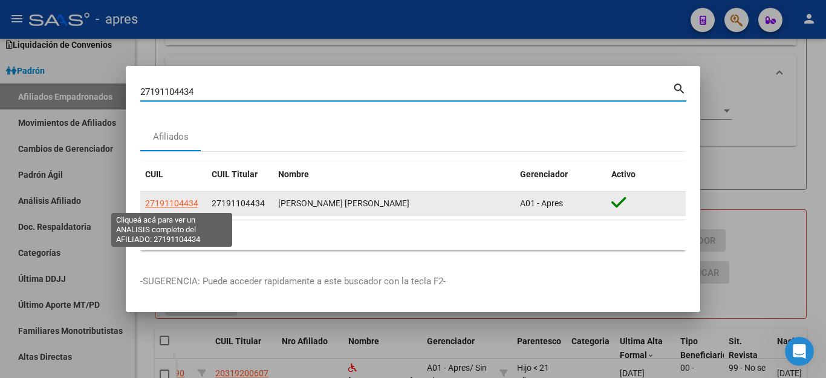
click at [167, 204] on span "27191104434" at bounding box center [171, 203] width 53 height 10
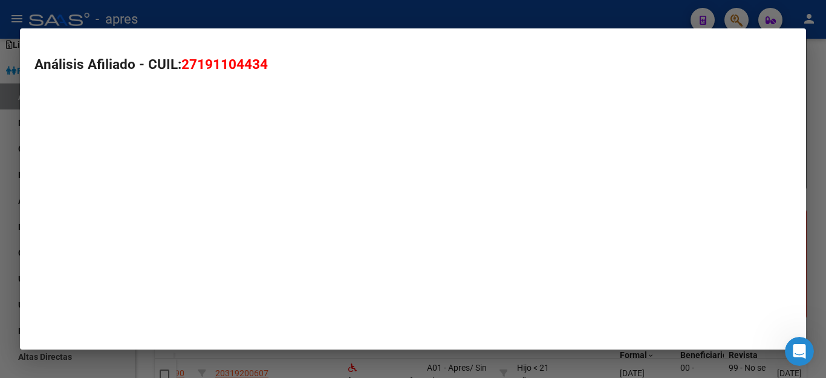
type textarea "27191104434"
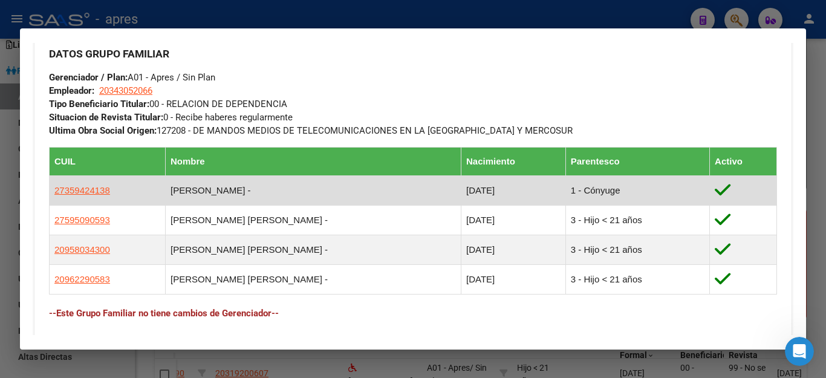
scroll to position [605, 0]
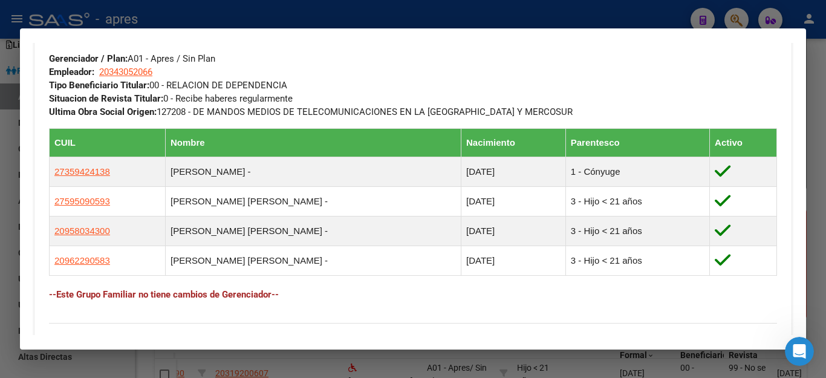
click at [614, 362] on div at bounding box center [413, 189] width 826 height 378
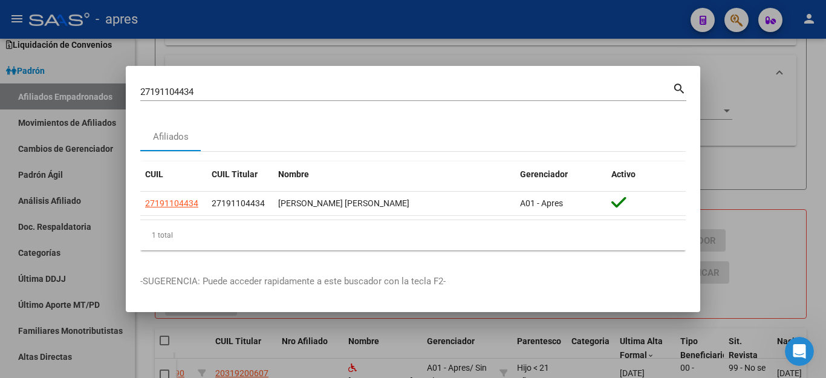
click at [767, 151] on div at bounding box center [413, 189] width 826 height 378
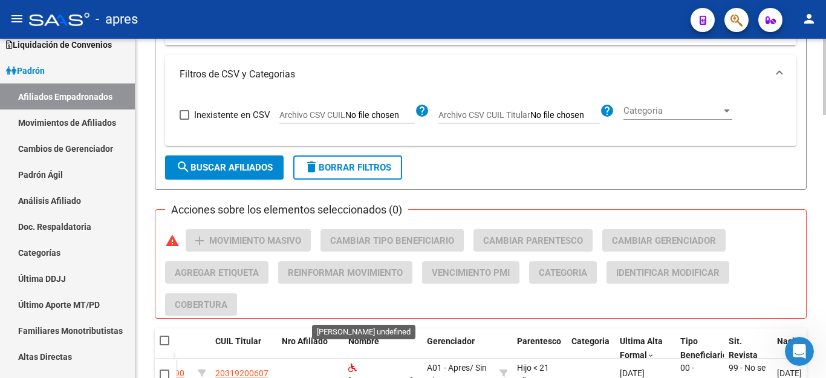
scroll to position [927, 0]
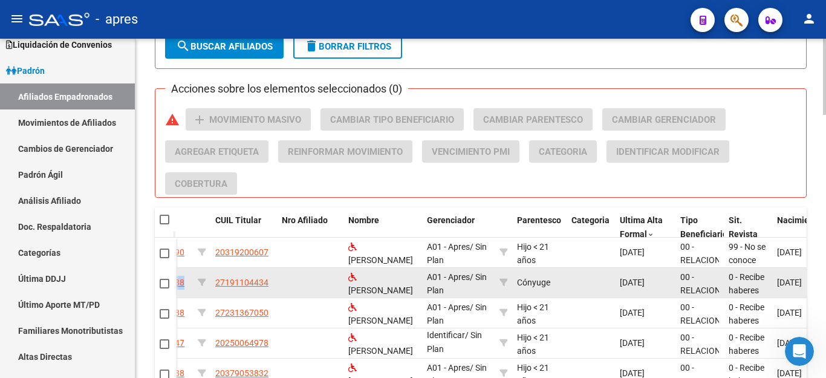
click at [166, 281] on span at bounding box center [165, 284] width 10 height 10
click at [164, 288] on input "checkbox" at bounding box center [164, 288] width 1 height 1
checkbox input "true"
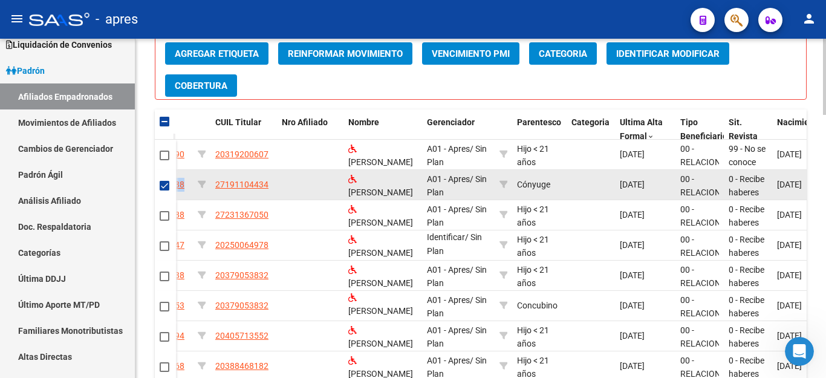
scroll to position [987, 0]
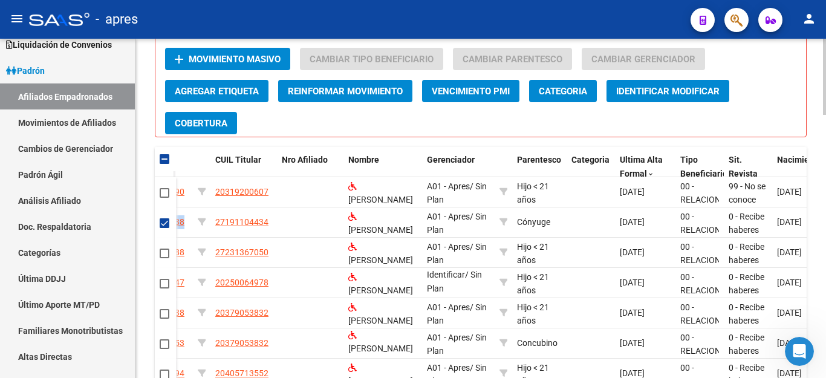
click at [218, 60] on span "Movimiento Masivo" at bounding box center [235, 59] width 92 height 11
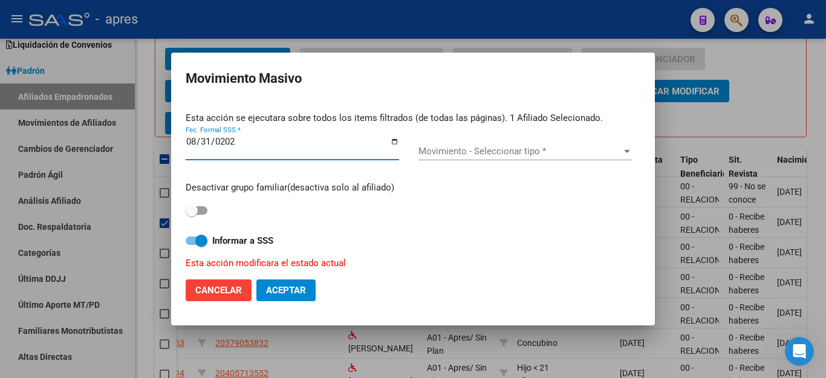
type input "2025-08-31"
click at [504, 151] on span "Movimiento - Seleccionar tipo *" at bounding box center [519, 151] width 203 height 11
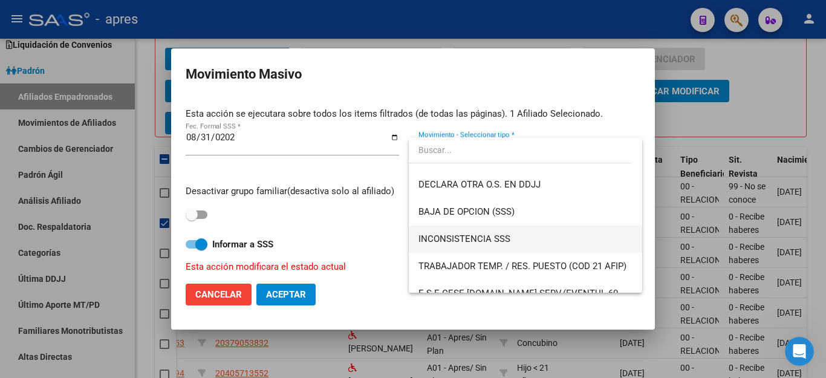
scroll to position [423, 0]
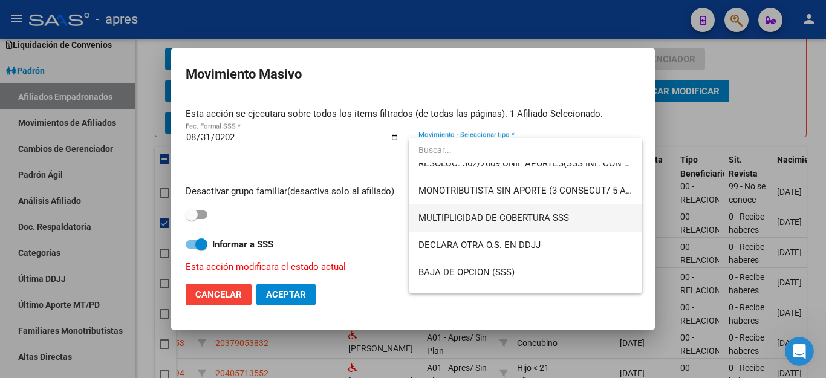
click at [481, 224] on span "MULTIPLICIDAD DE COBERTURA SSS" at bounding box center [524, 217] width 213 height 27
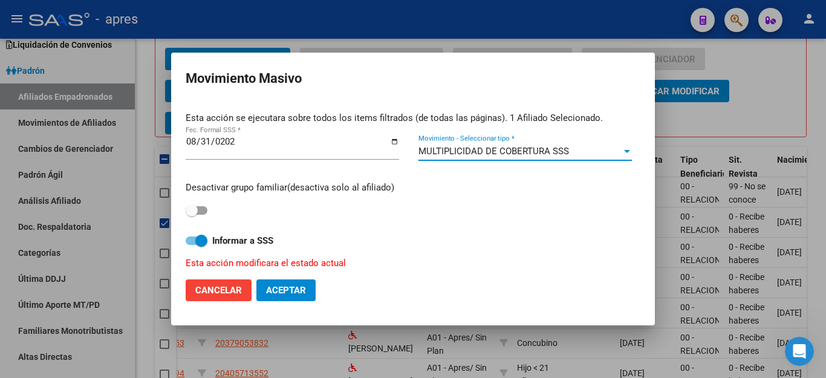
click at [197, 210] on span at bounding box center [192, 210] width 12 height 12
click at [192, 215] on input "checkbox" at bounding box center [191, 215] width 1 height 1
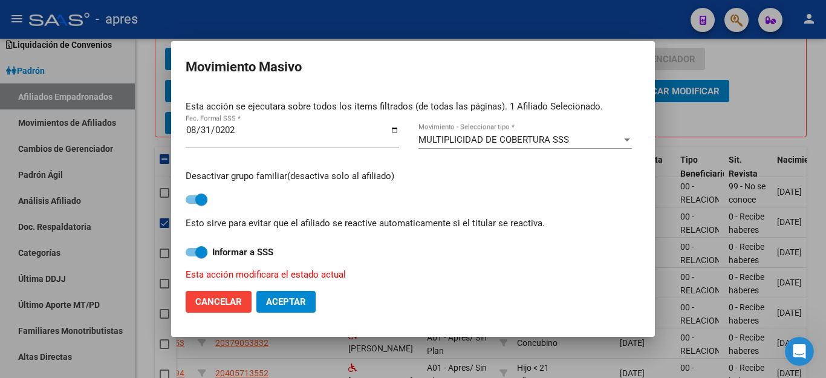
click at [200, 198] on span at bounding box center [201, 199] width 12 height 12
click at [192, 204] on input "checkbox" at bounding box center [191, 204] width 1 height 1
checkbox input "false"
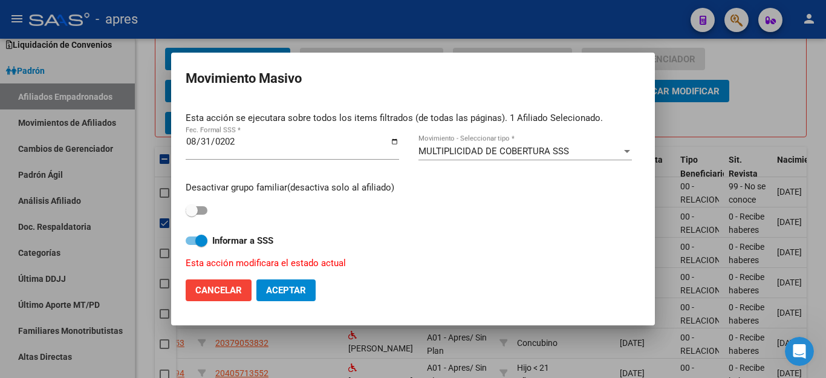
click at [287, 287] on span "Aceptar" at bounding box center [286, 290] width 40 height 11
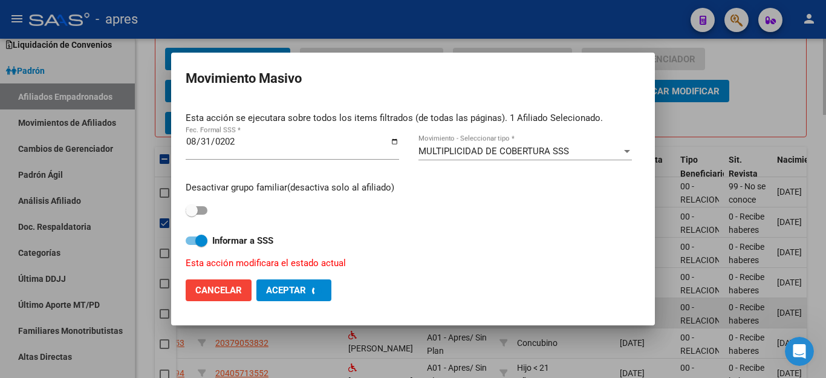
checkbox input "false"
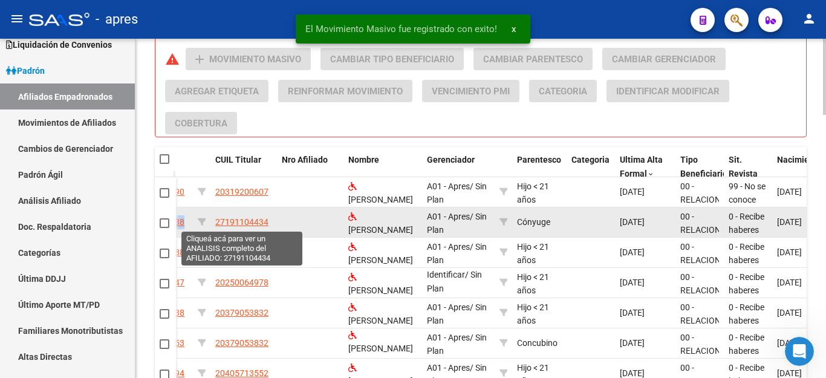
click at [253, 223] on span "27191104434" at bounding box center [241, 222] width 53 height 10
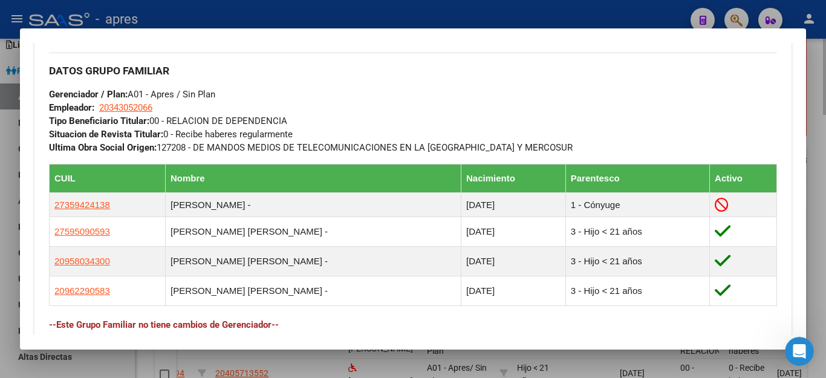
scroll to position [665, 0]
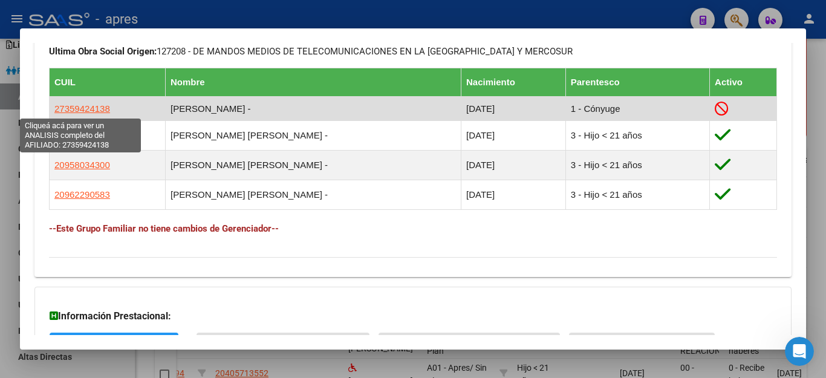
click at [77, 110] on span "27359424138" at bounding box center [82, 108] width 56 height 10
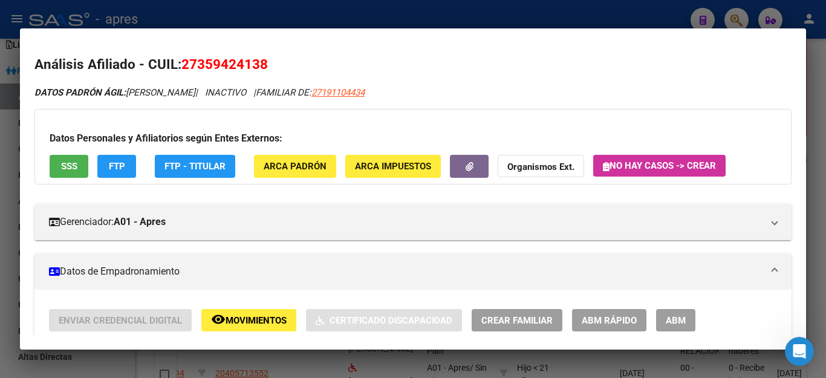
scroll to position [203, 0]
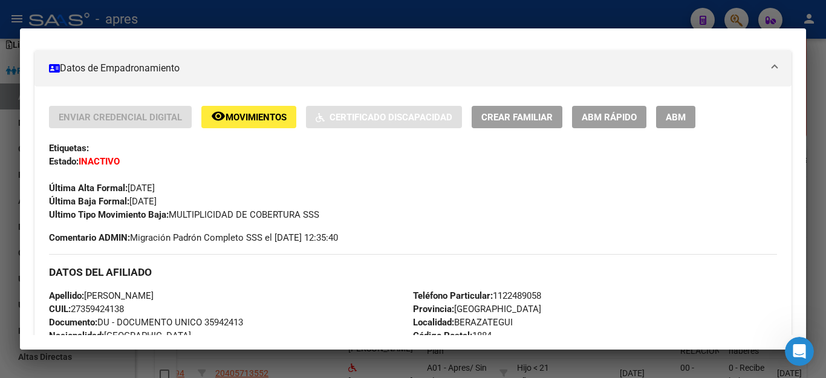
click at [310, 357] on div at bounding box center [413, 189] width 826 height 378
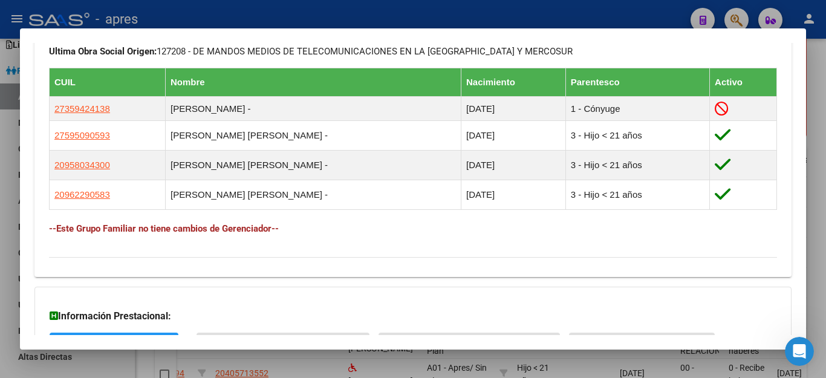
click at [301, 362] on div at bounding box center [413, 189] width 826 height 378
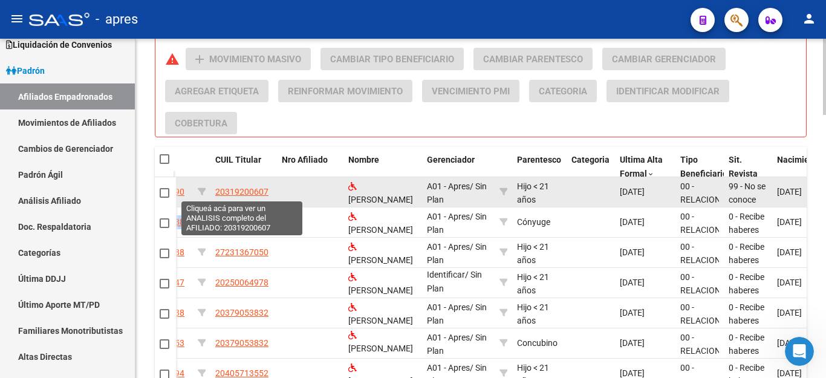
click at [230, 190] on span "20319200607" at bounding box center [241, 192] width 53 height 10
type textarea "20319200607"
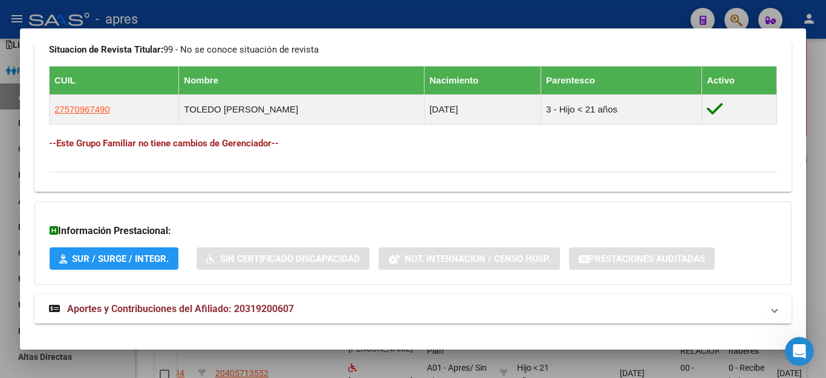
scroll to position [669, 0]
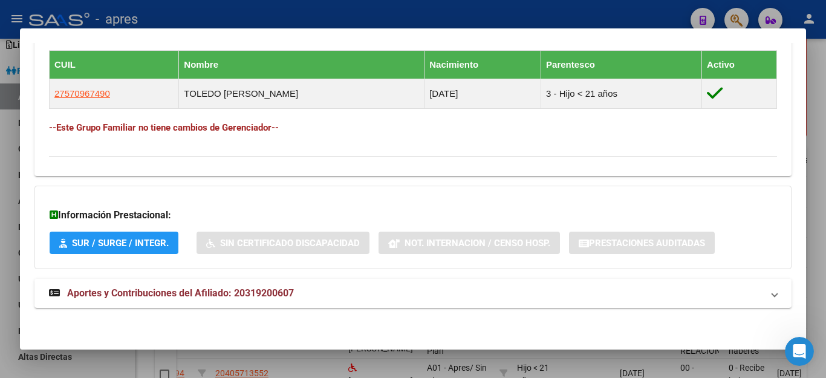
click at [327, 360] on div at bounding box center [413, 189] width 826 height 378
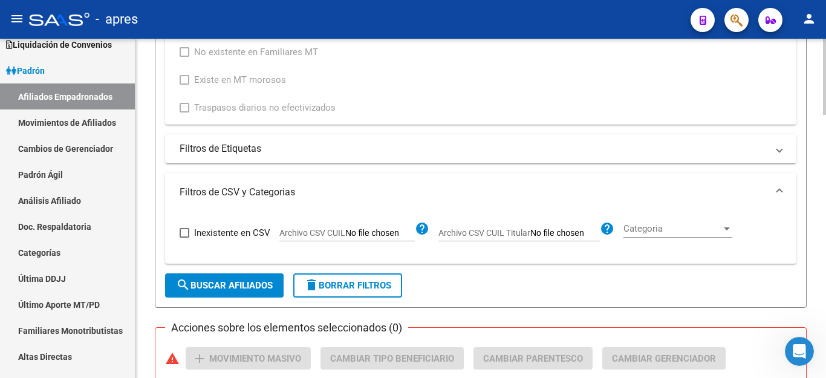
scroll to position [685, 0]
